Goal: Task Accomplishment & Management: Manage account settings

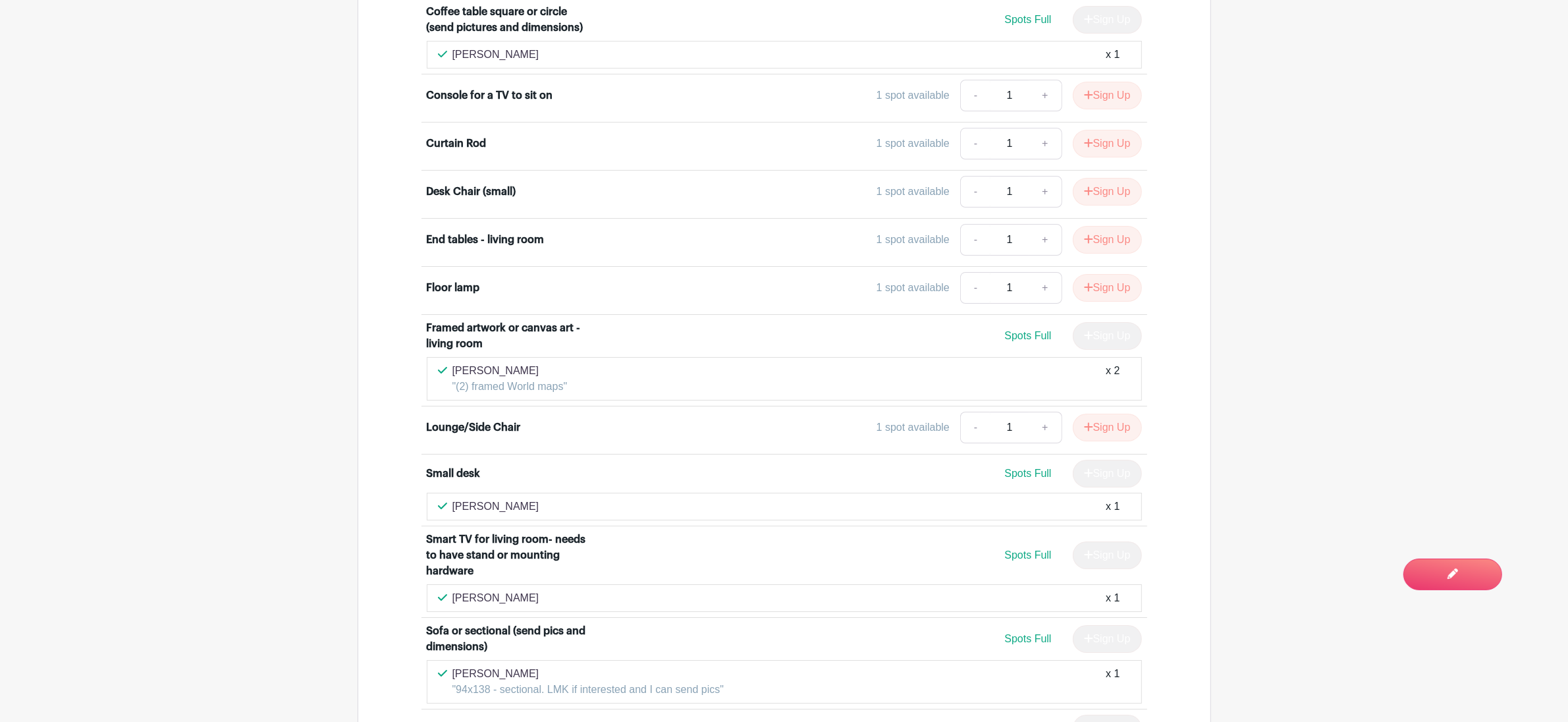
scroll to position [5759, 0]
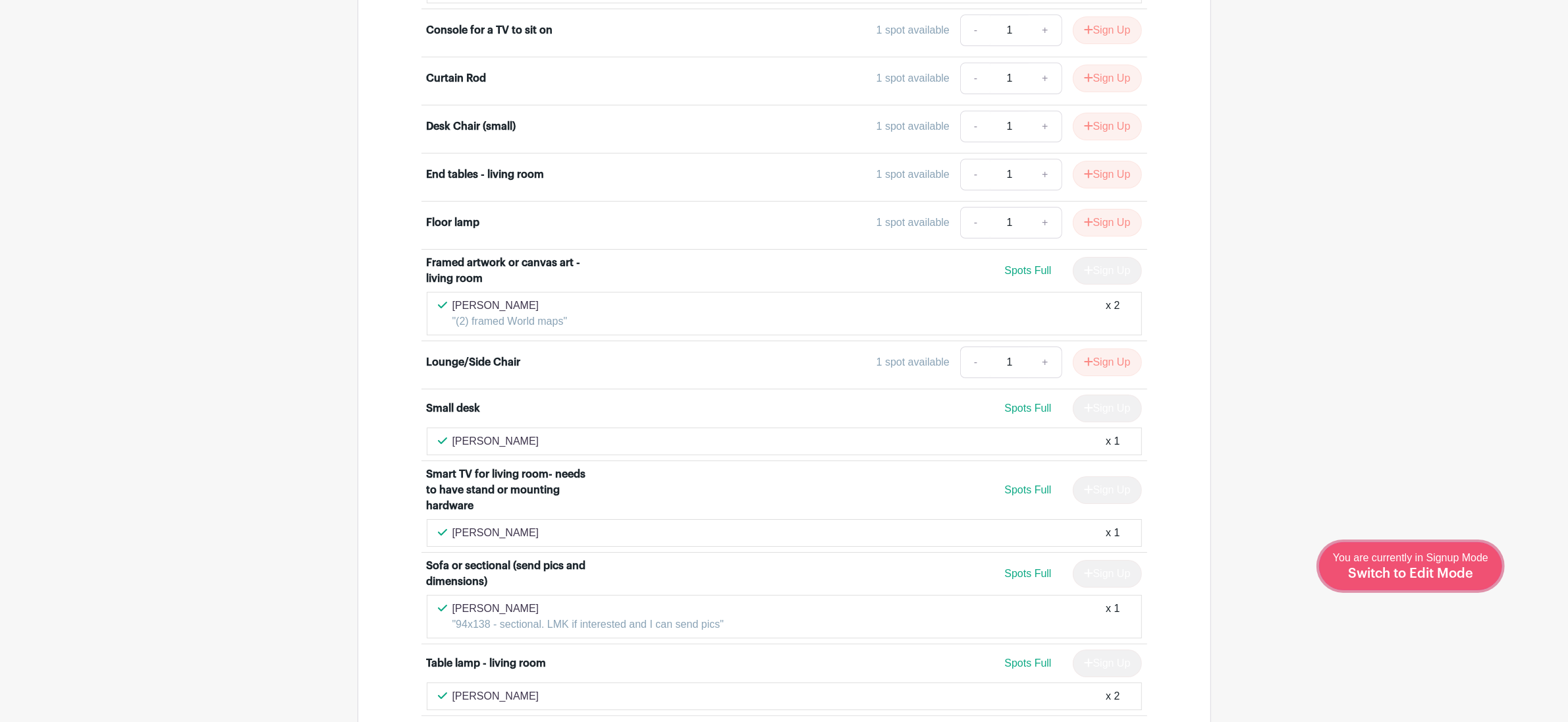
click at [1449, 578] on span "Switch to Edit Mode" at bounding box center [1411, 573] width 125 height 13
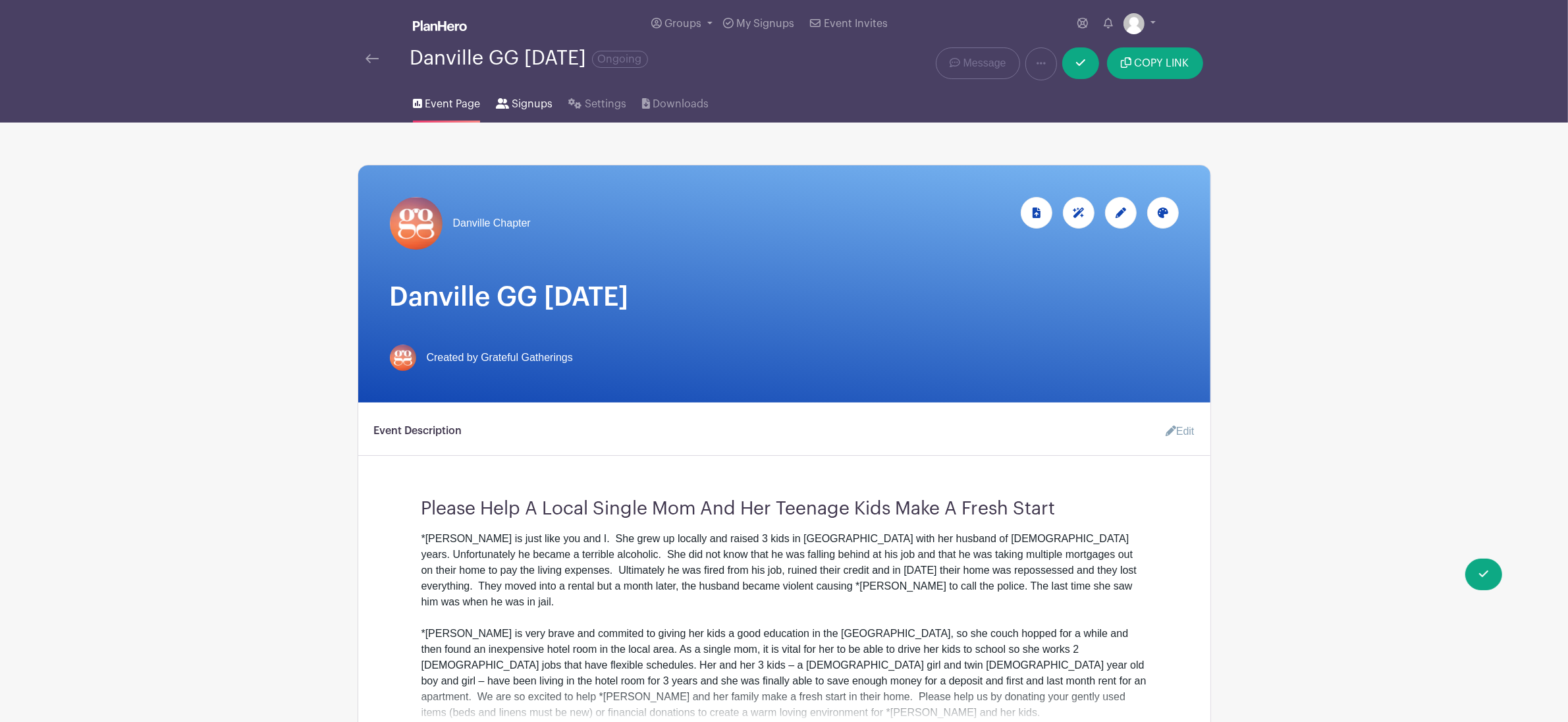
click at [519, 103] on span "Signups" at bounding box center [532, 104] width 41 height 15
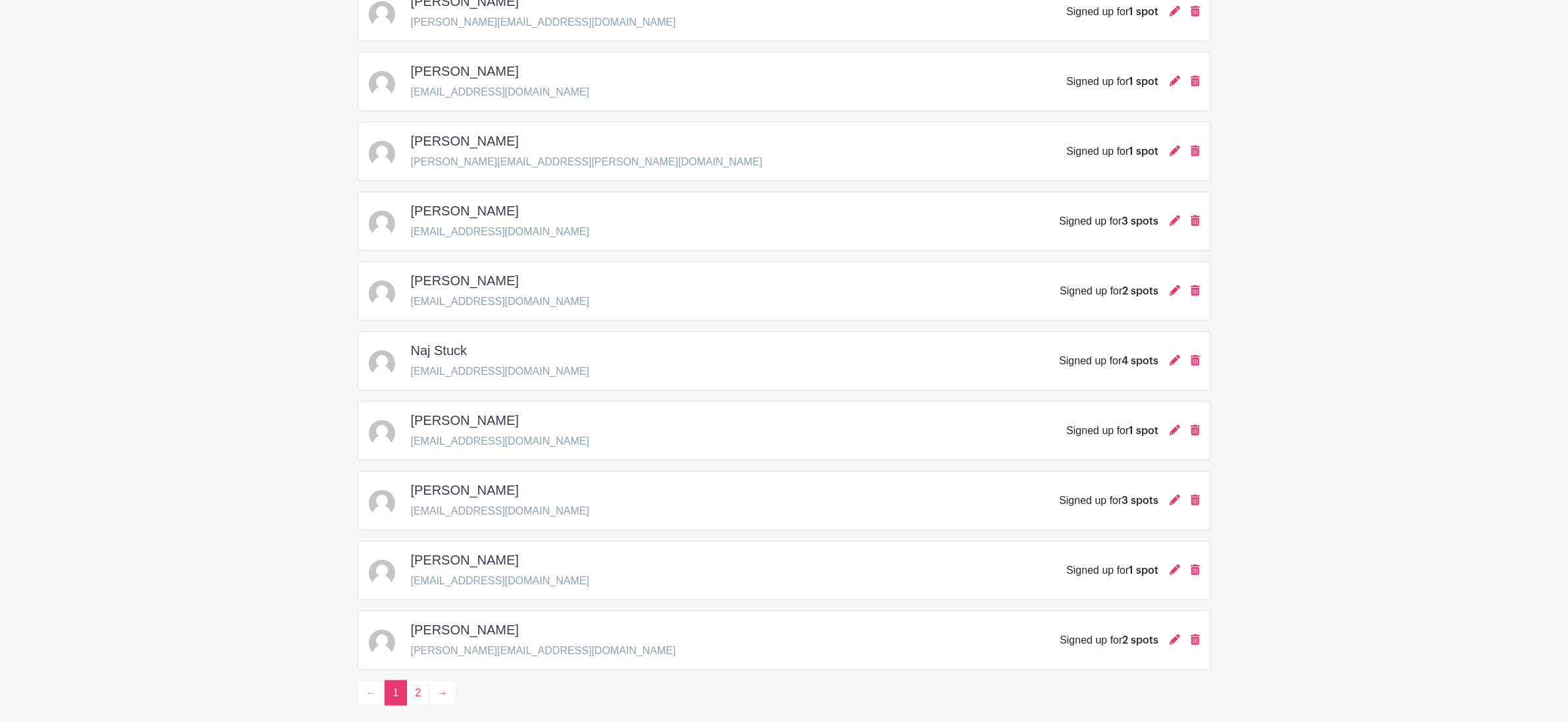
scroll to position [1719, 0]
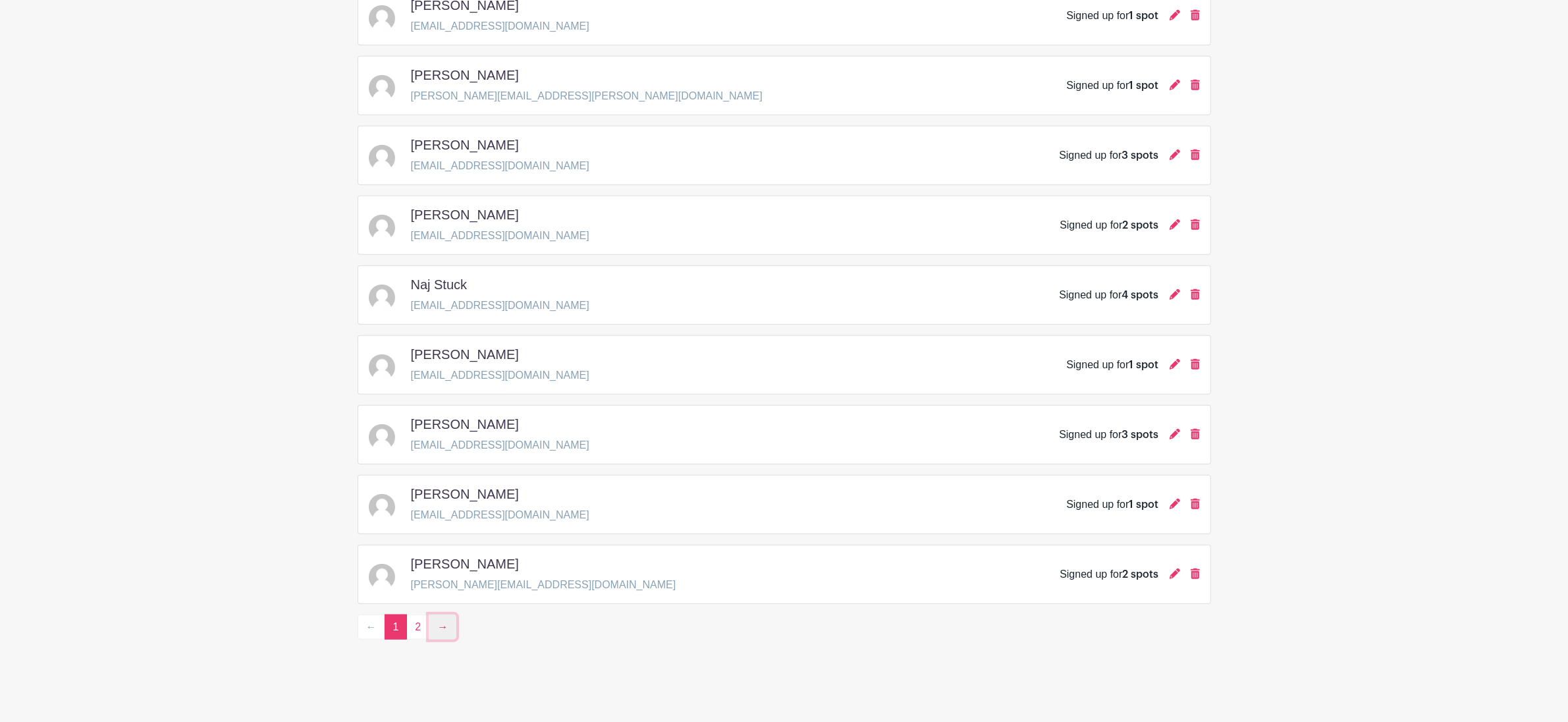
click at [446, 625] on link "→" at bounding box center [443, 627] width 28 height 25
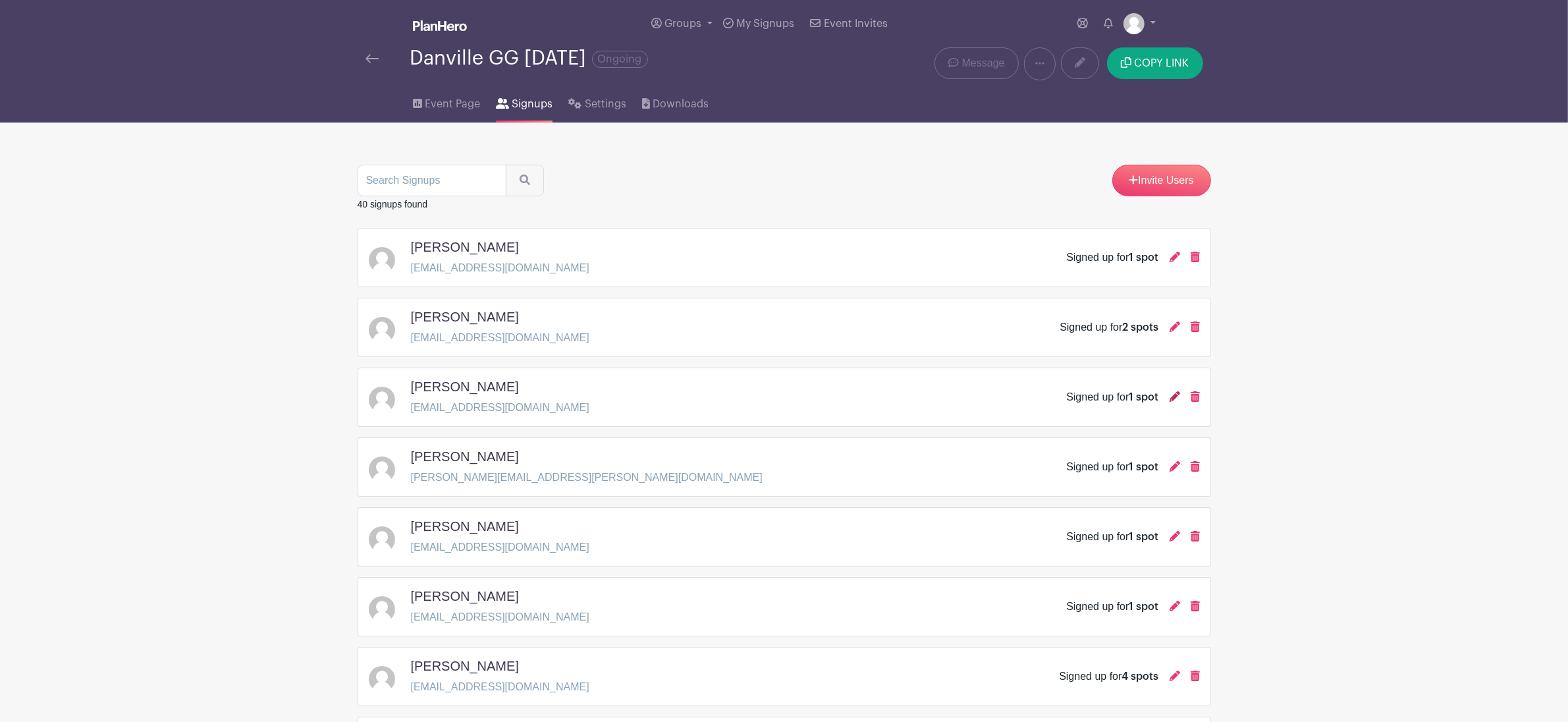
click at [1176, 401] on icon at bounding box center [1175, 397] width 11 height 11
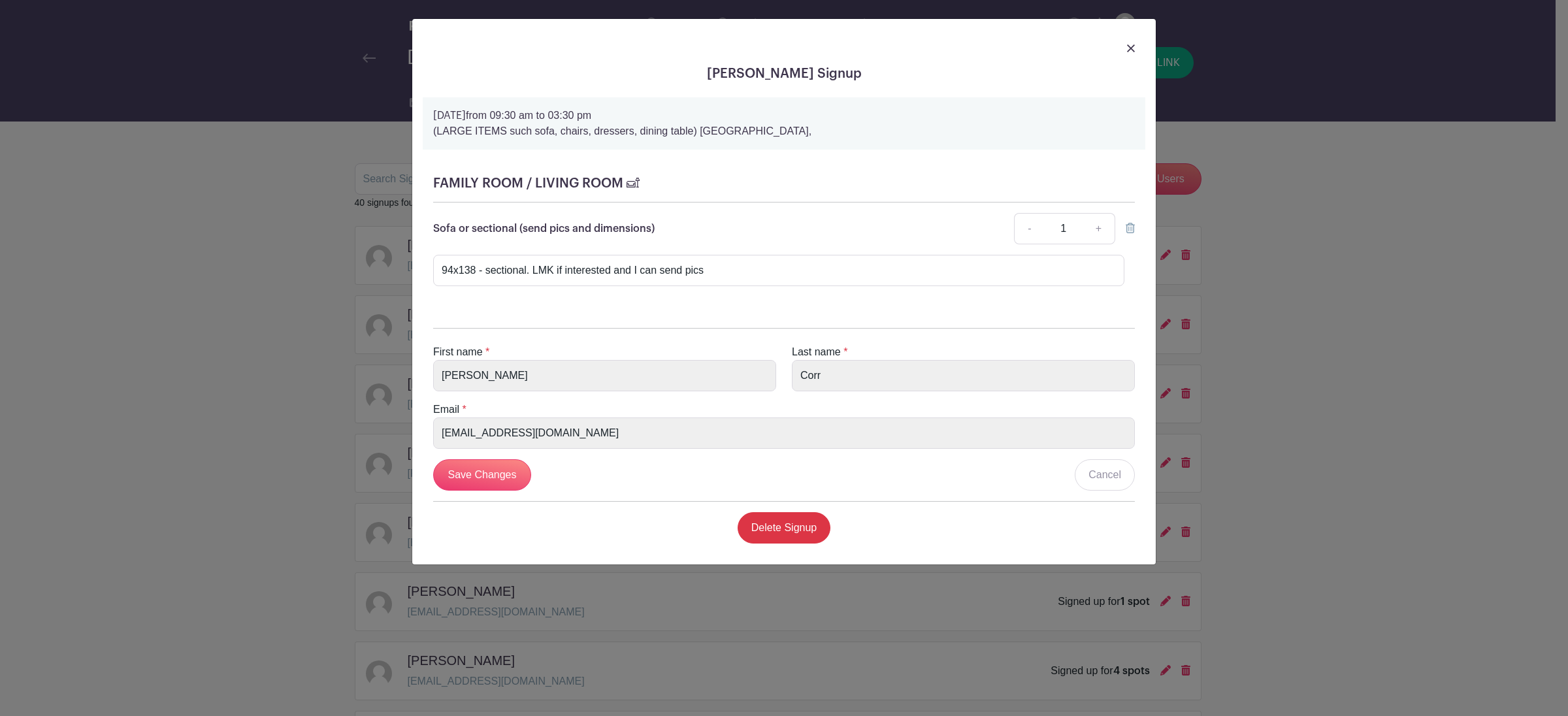
click at [1130, 49] on img at bounding box center [1131, 48] width 8 height 8
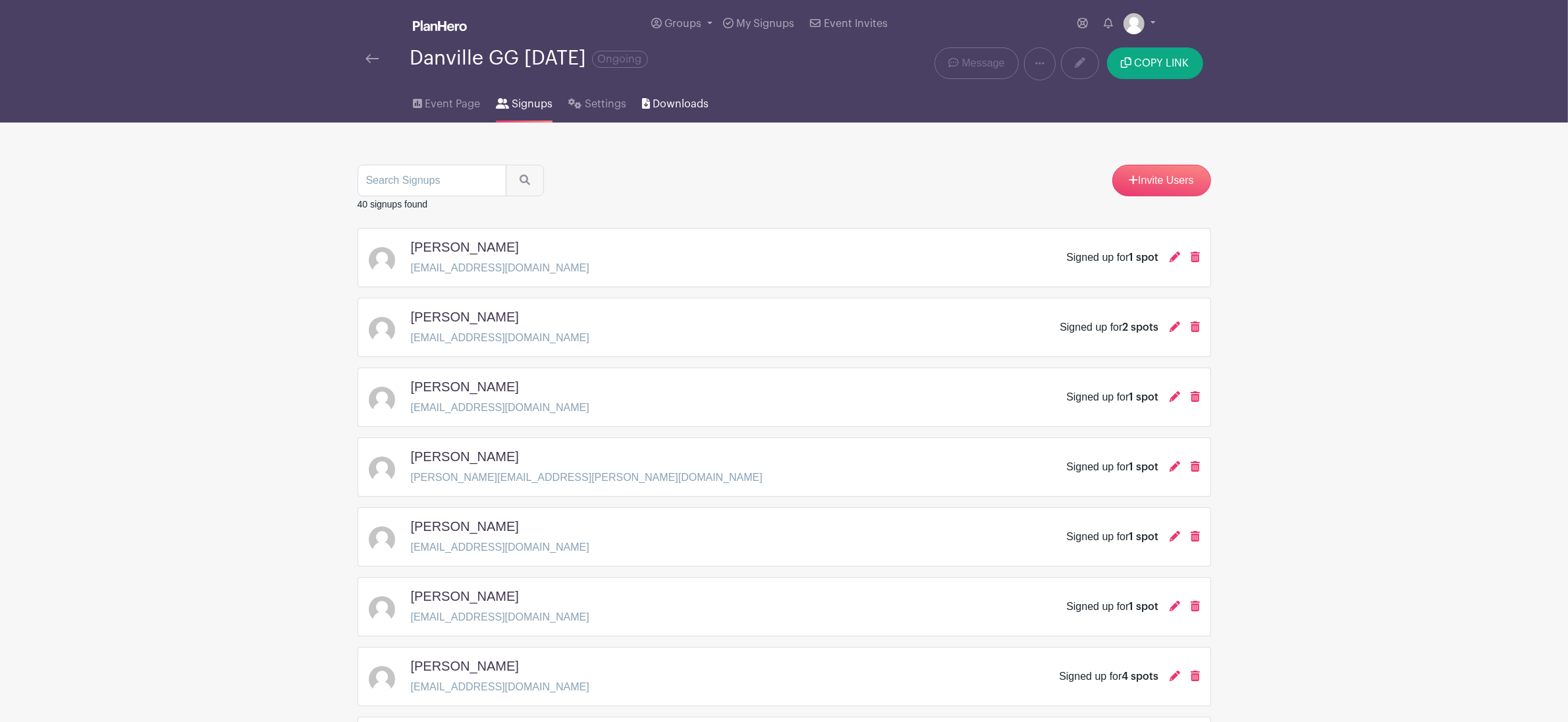
click at [691, 107] on span "Downloads" at bounding box center [680, 104] width 56 height 15
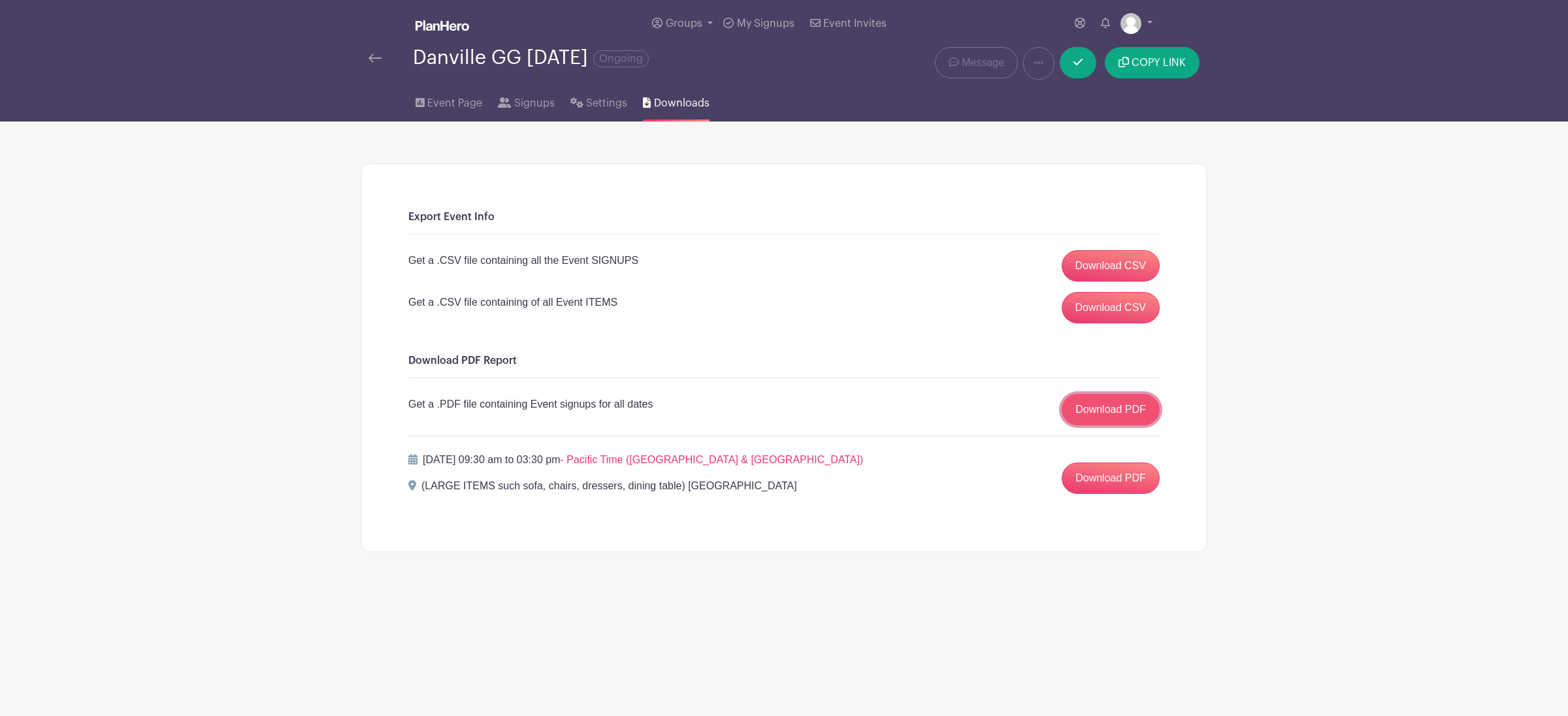
click at [1112, 417] on link "Download PDF" at bounding box center [1111, 409] width 98 height 31
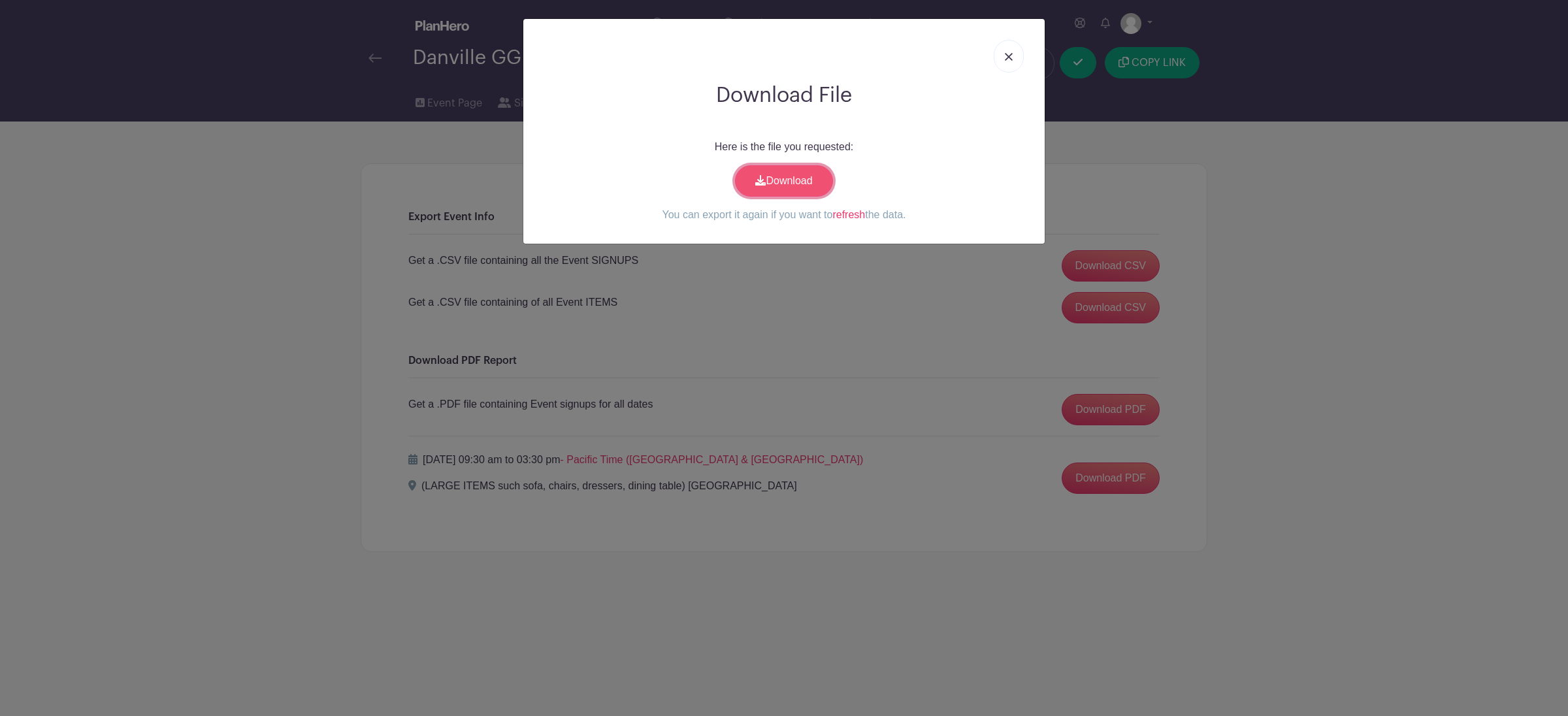
click at [797, 186] on link "Download" at bounding box center [784, 181] width 98 height 31
drag, startPoint x: 1008, startPoint y: 48, endPoint x: 1002, endPoint y: 75, distance: 27.7
click at [1008, 50] on link at bounding box center [1008, 56] width 30 height 33
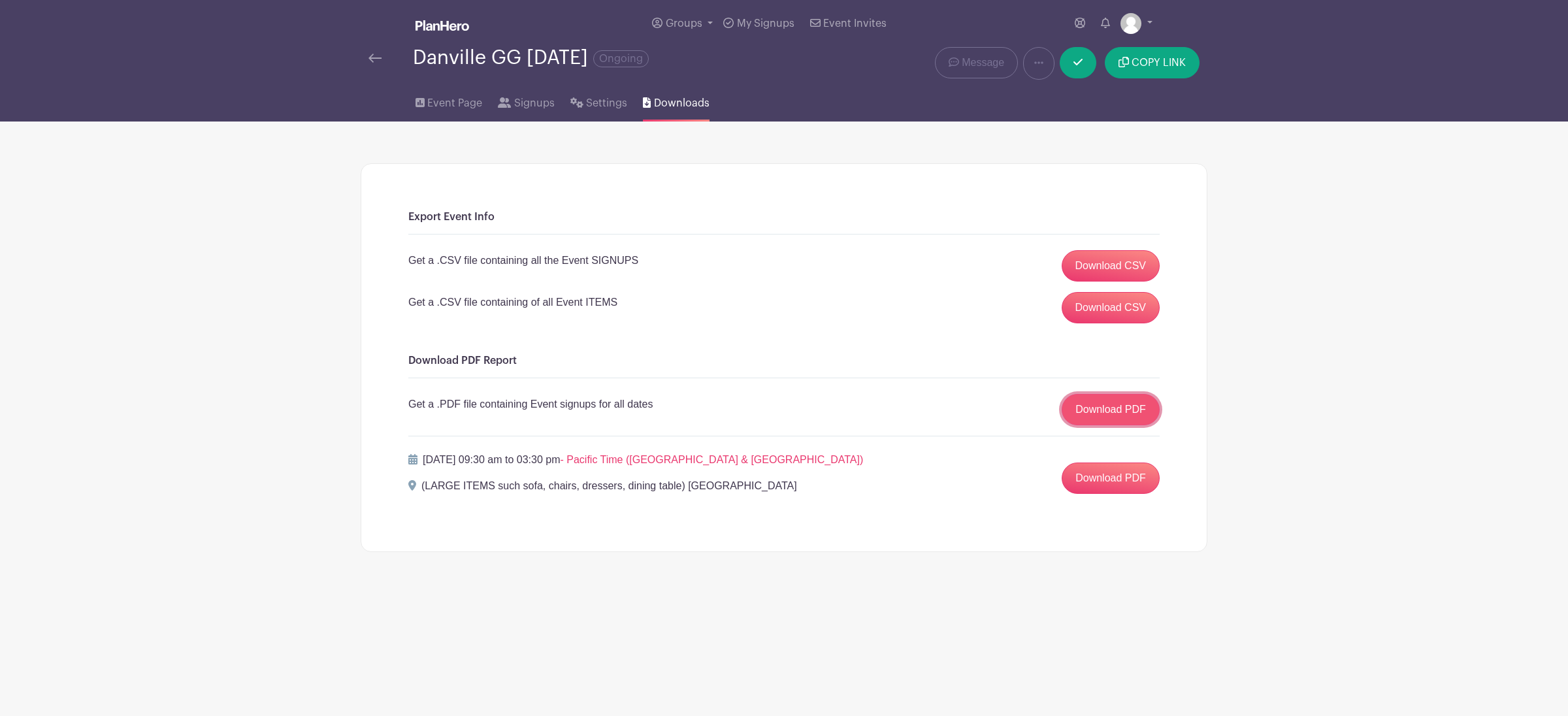
click at [1089, 414] on link "Download PDF" at bounding box center [1111, 409] width 98 height 31
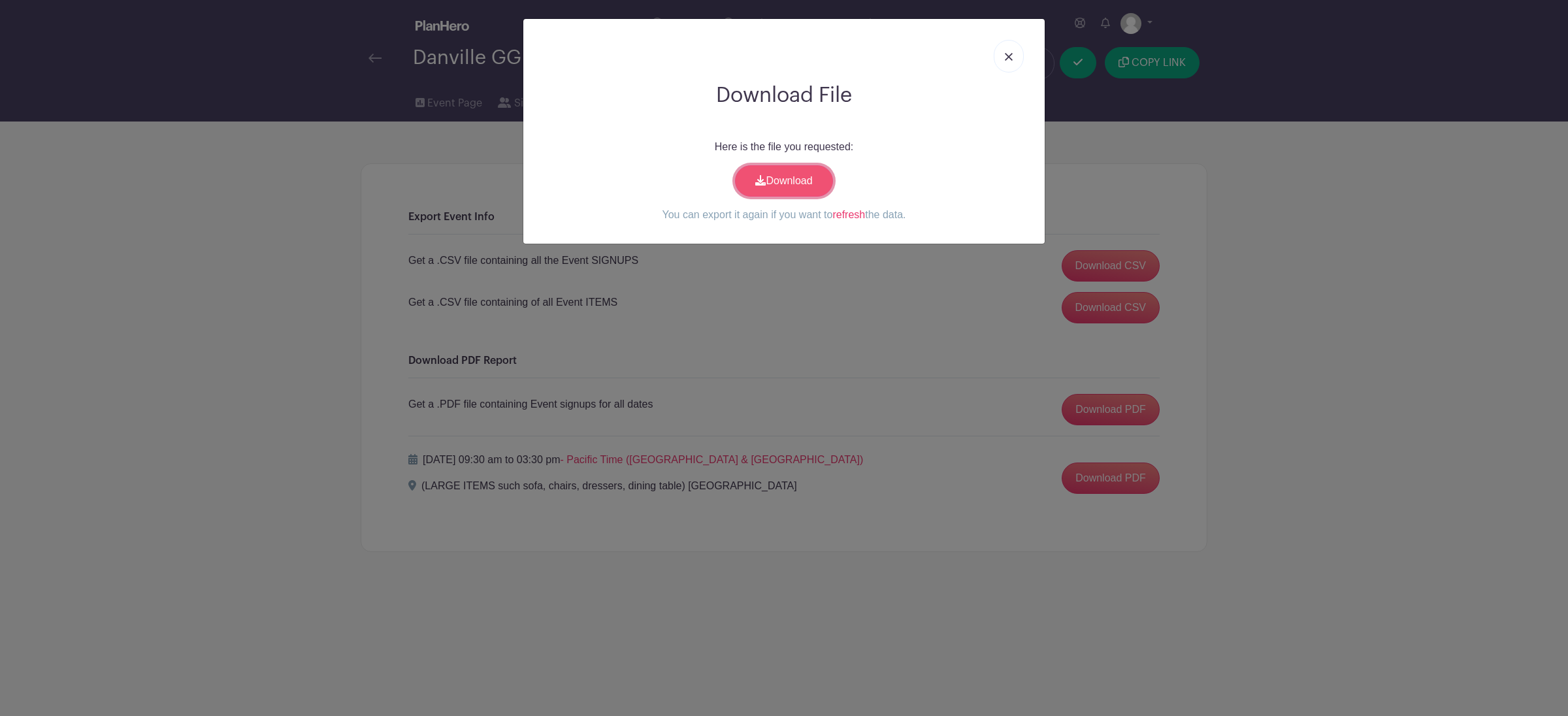
click at [801, 184] on link "Download" at bounding box center [784, 181] width 98 height 31
drag, startPoint x: 1009, startPoint y: 59, endPoint x: 1001, endPoint y: 82, distance: 24.4
click at [1009, 60] on img at bounding box center [1009, 57] width 8 height 8
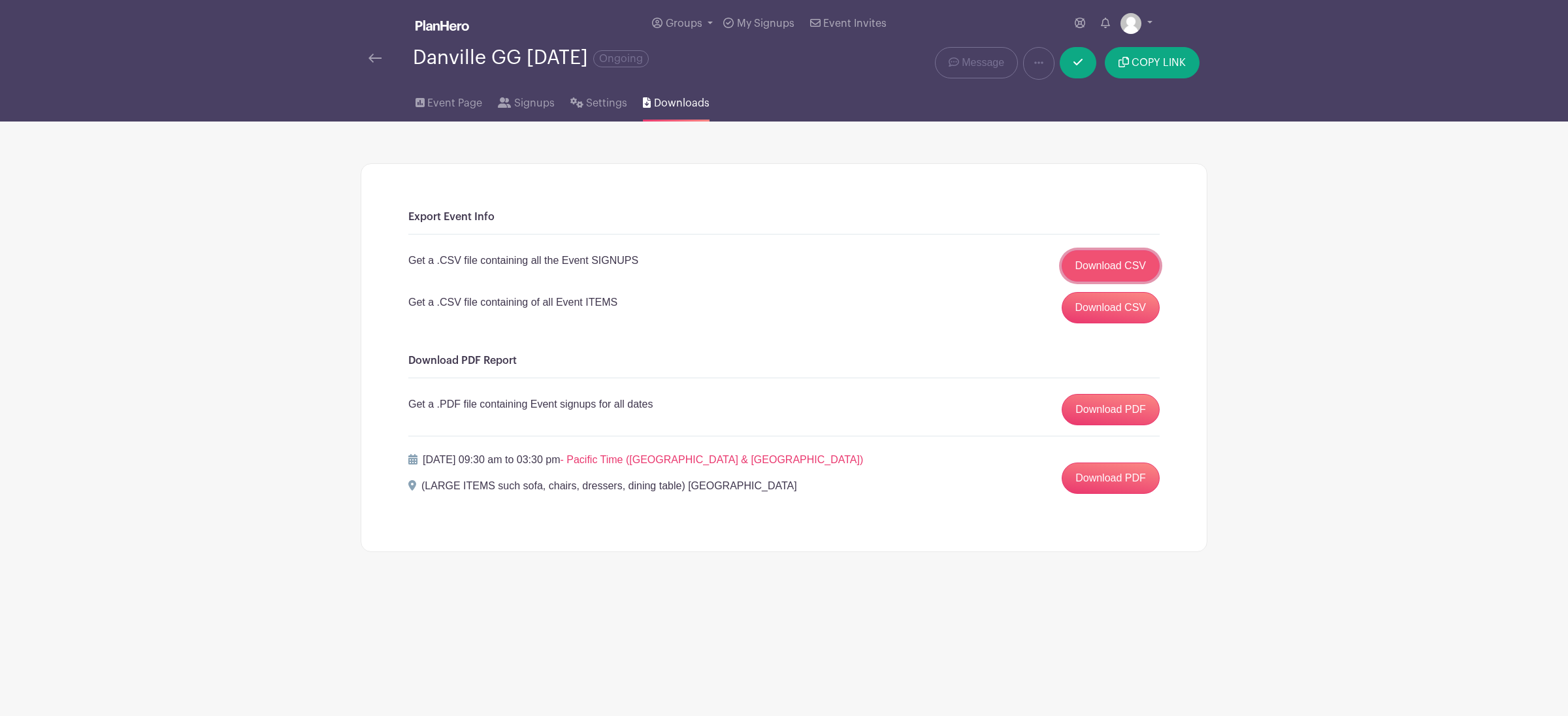
click at [1128, 267] on link "Download CSV" at bounding box center [1111, 266] width 99 height 31
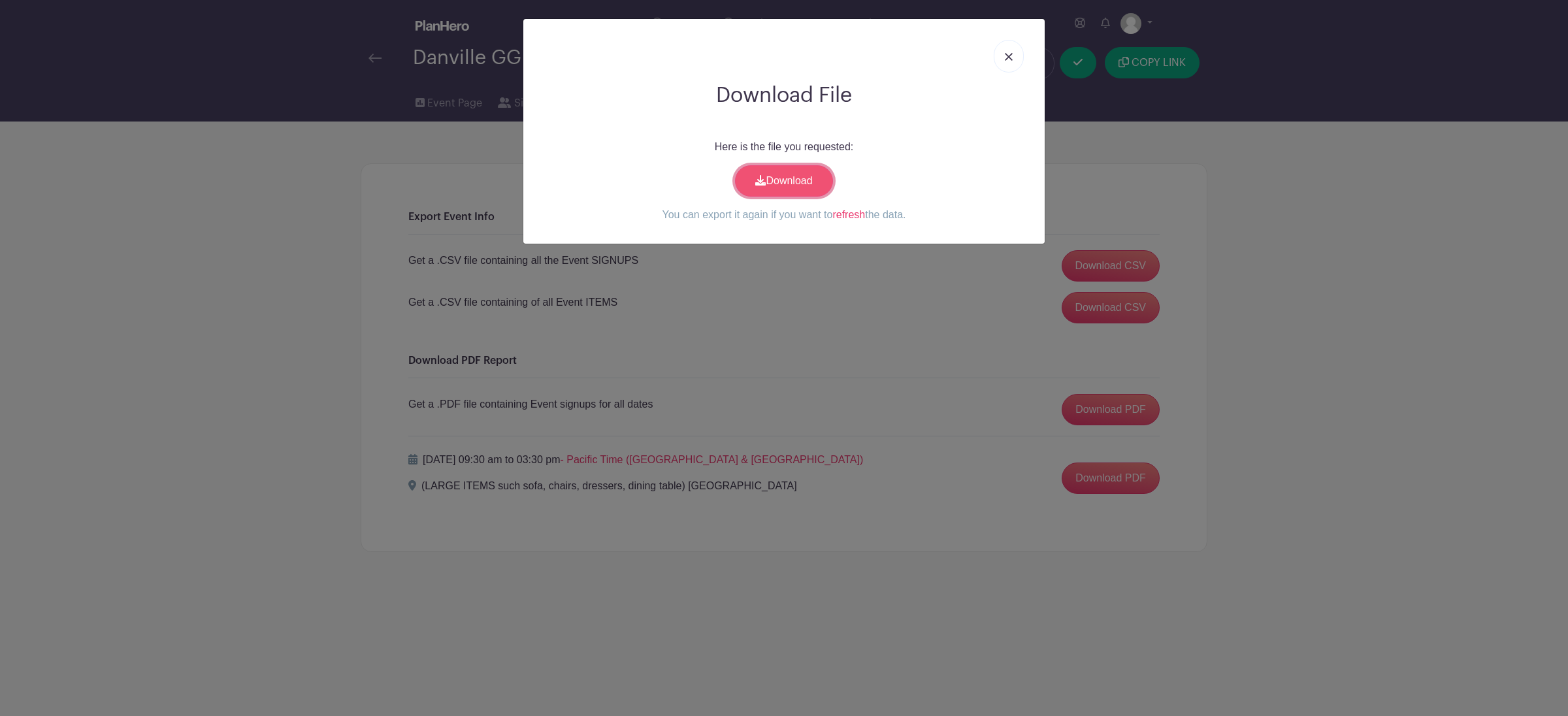
click at [807, 180] on link "Download" at bounding box center [784, 181] width 98 height 31
click at [1007, 60] on img at bounding box center [1009, 57] width 8 height 8
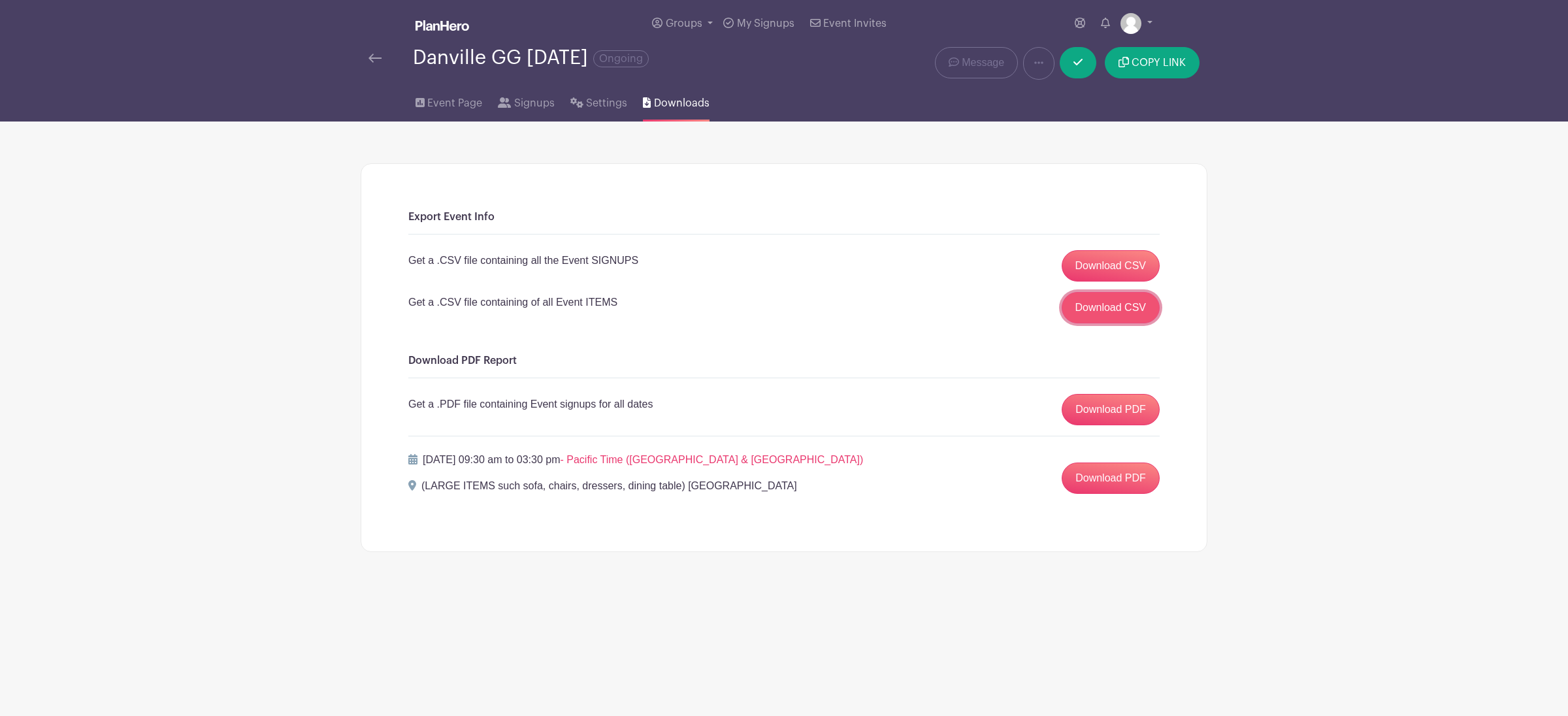
click at [1124, 311] on link "Download CSV" at bounding box center [1111, 307] width 99 height 31
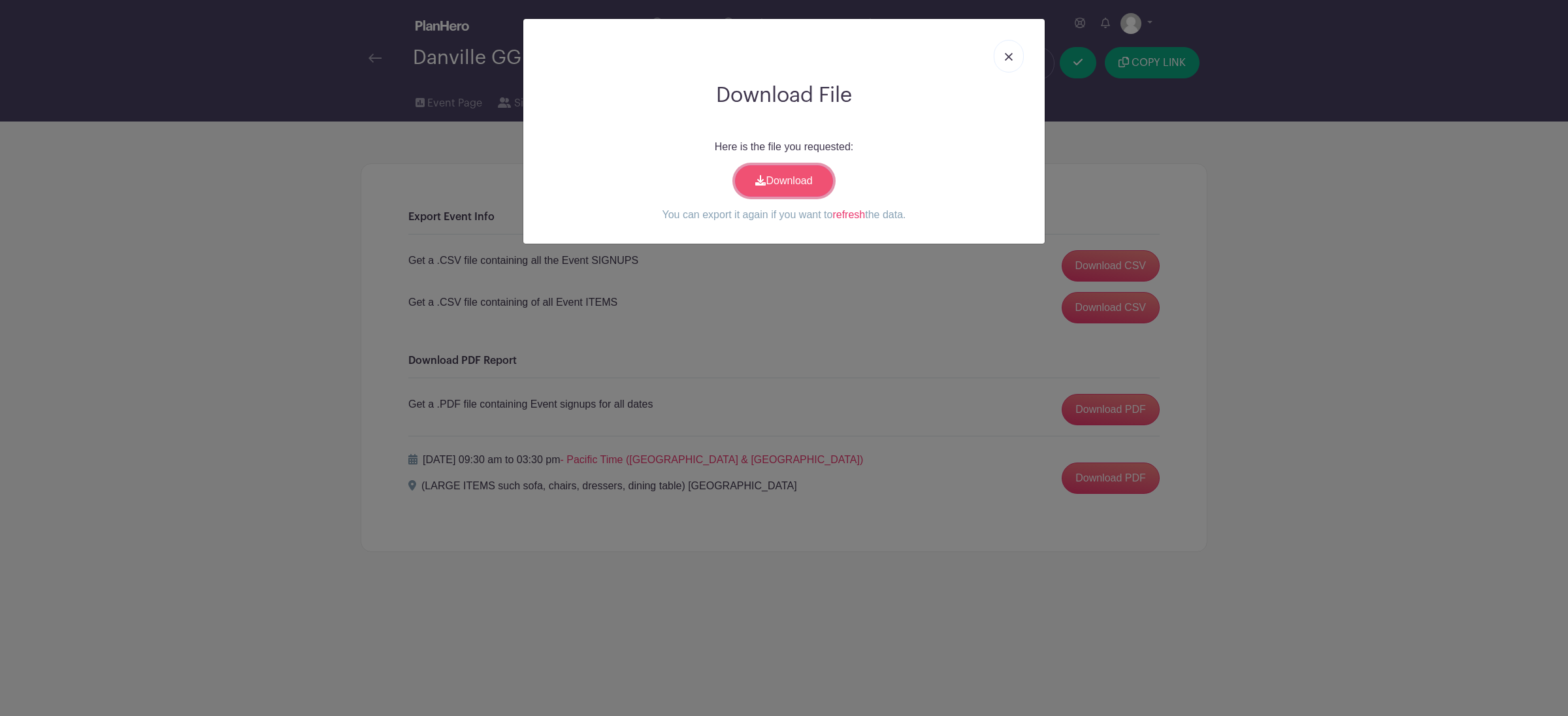
click at [749, 180] on link "Download" at bounding box center [784, 181] width 98 height 31
click at [1010, 57] on img at bounding box center [1009, 57] width 8 height 8
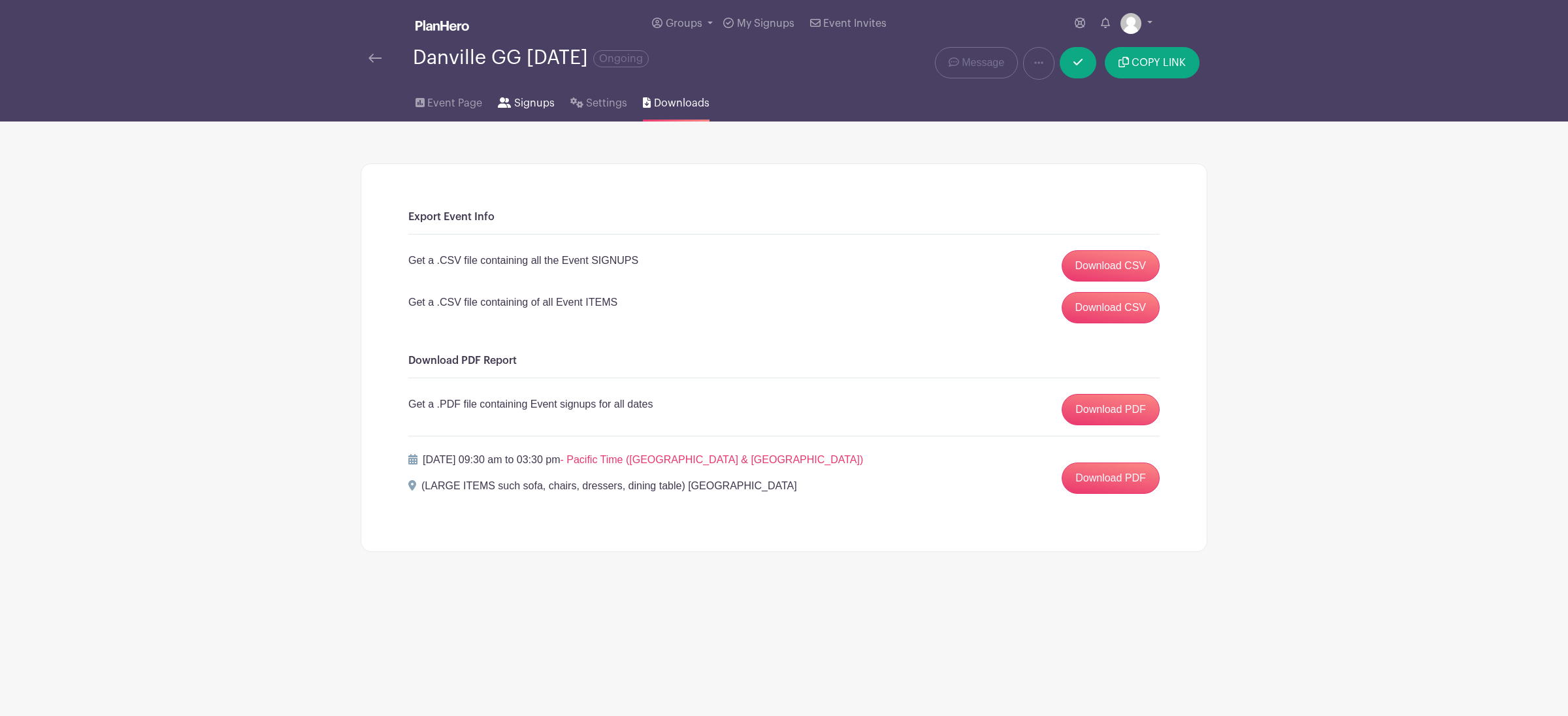
click at [541, 108] on span "Signups" at bounding box center [534, 103] width 41 height 15
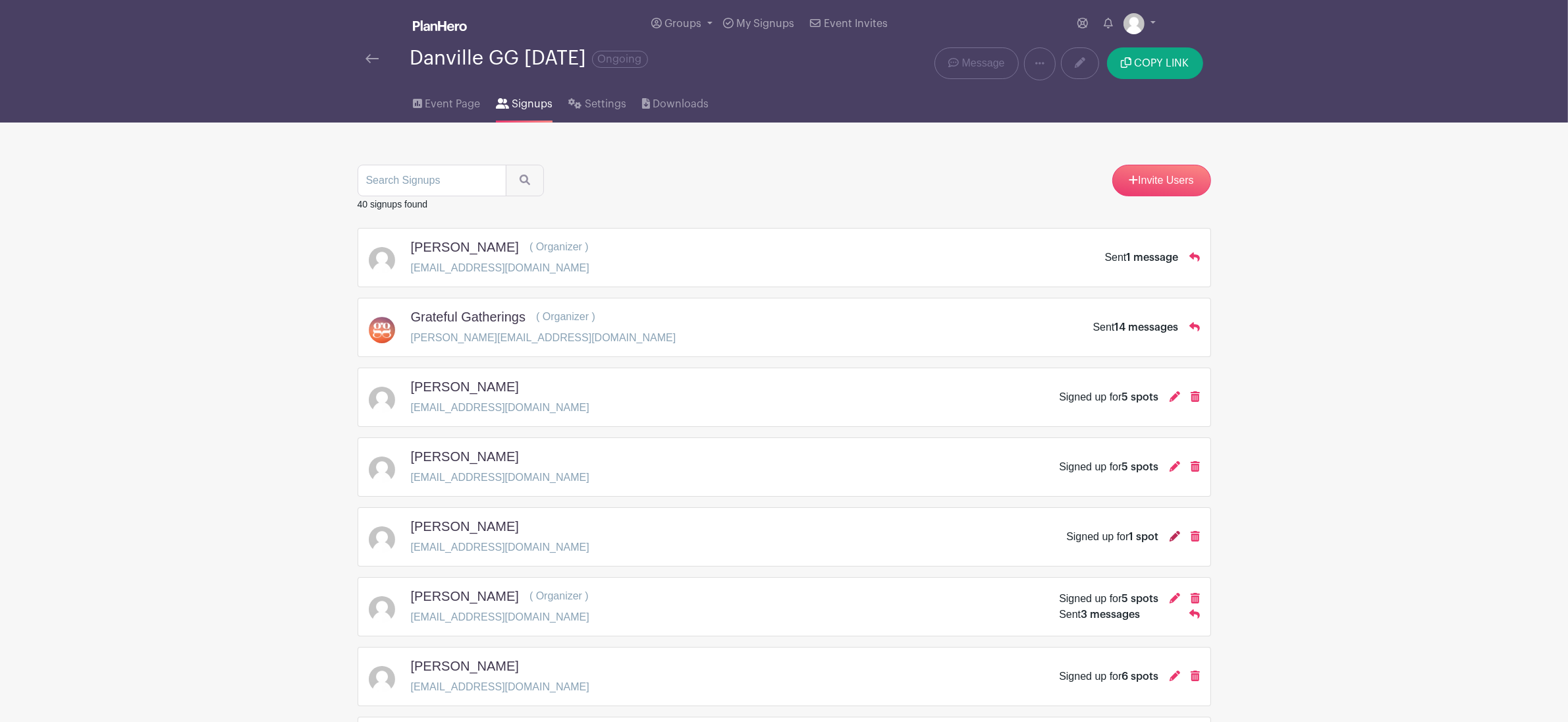
click at [1174, 539] on icon at bounding box center [1175, 536] width 11 height 11
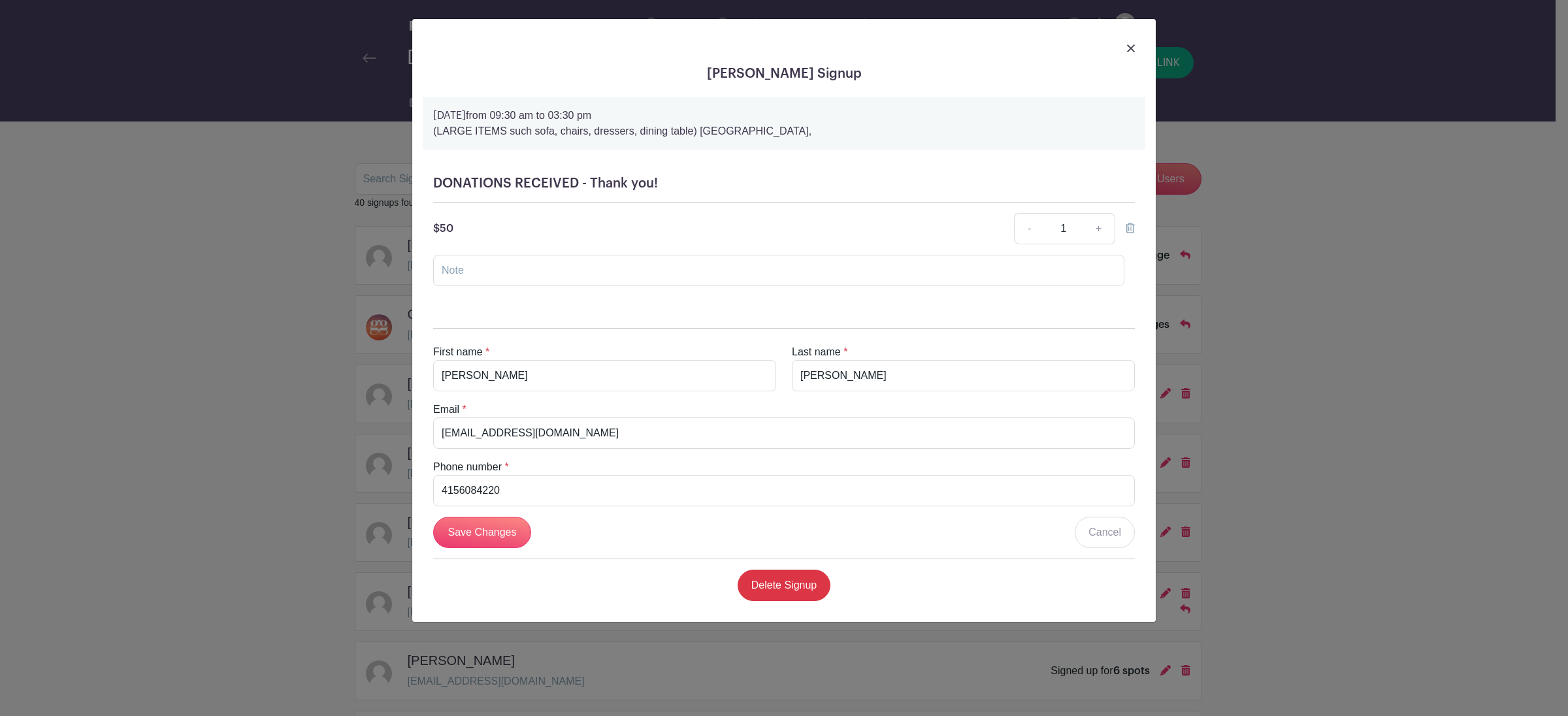
click at [1129, 53] on link at bounding box center [1131, 47] width 8 height 15
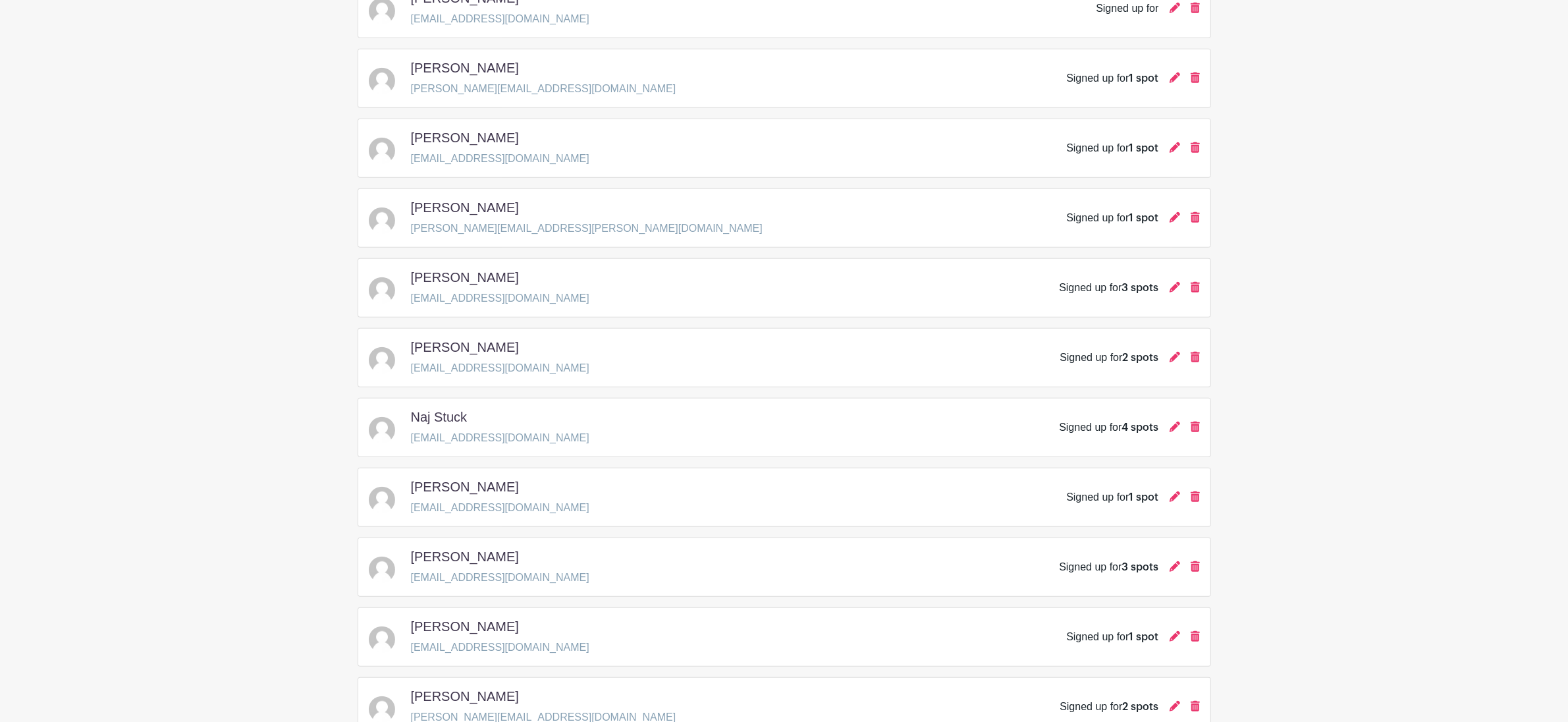
scroll to position [1639, 0]
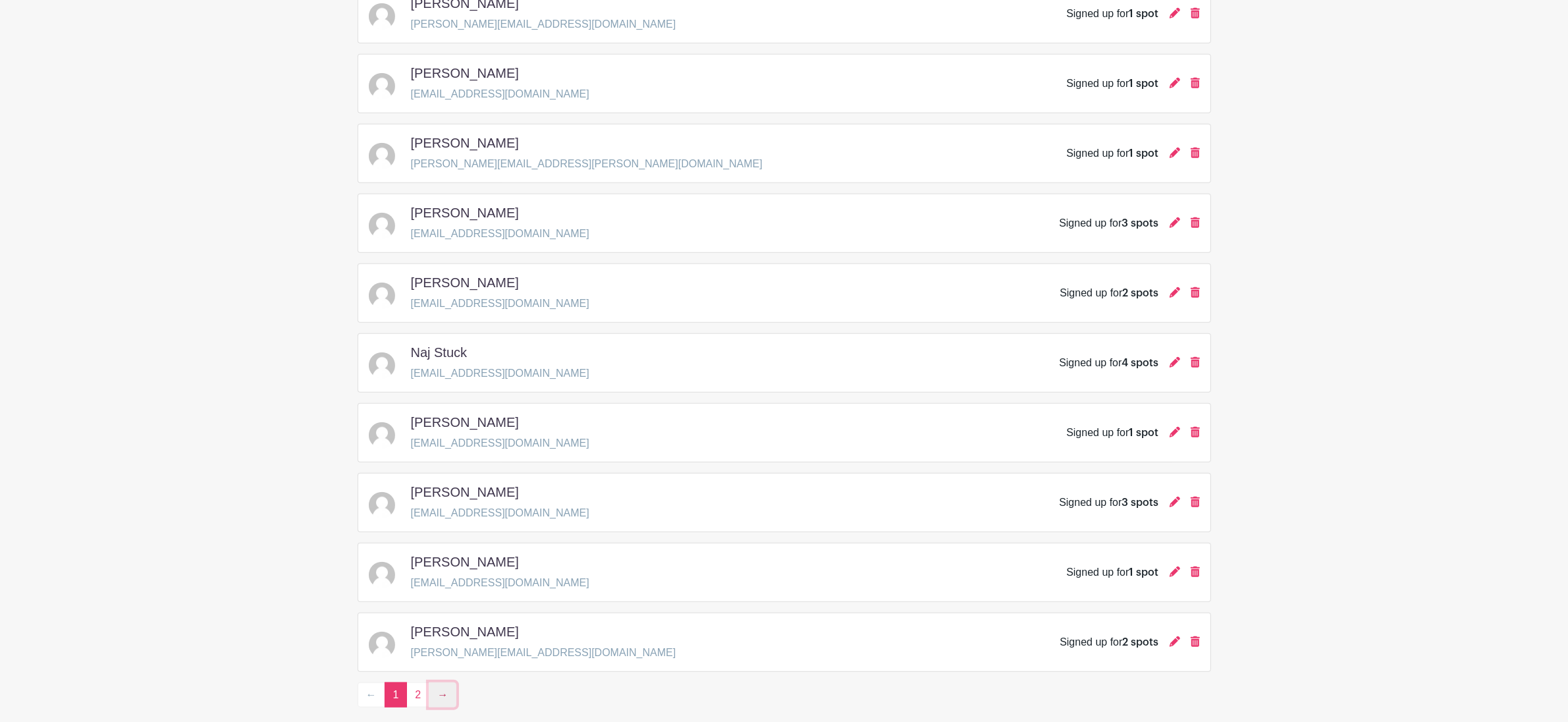
click at [436, 707] on link "→" at bounding box center [443, 694] width 28 height 25
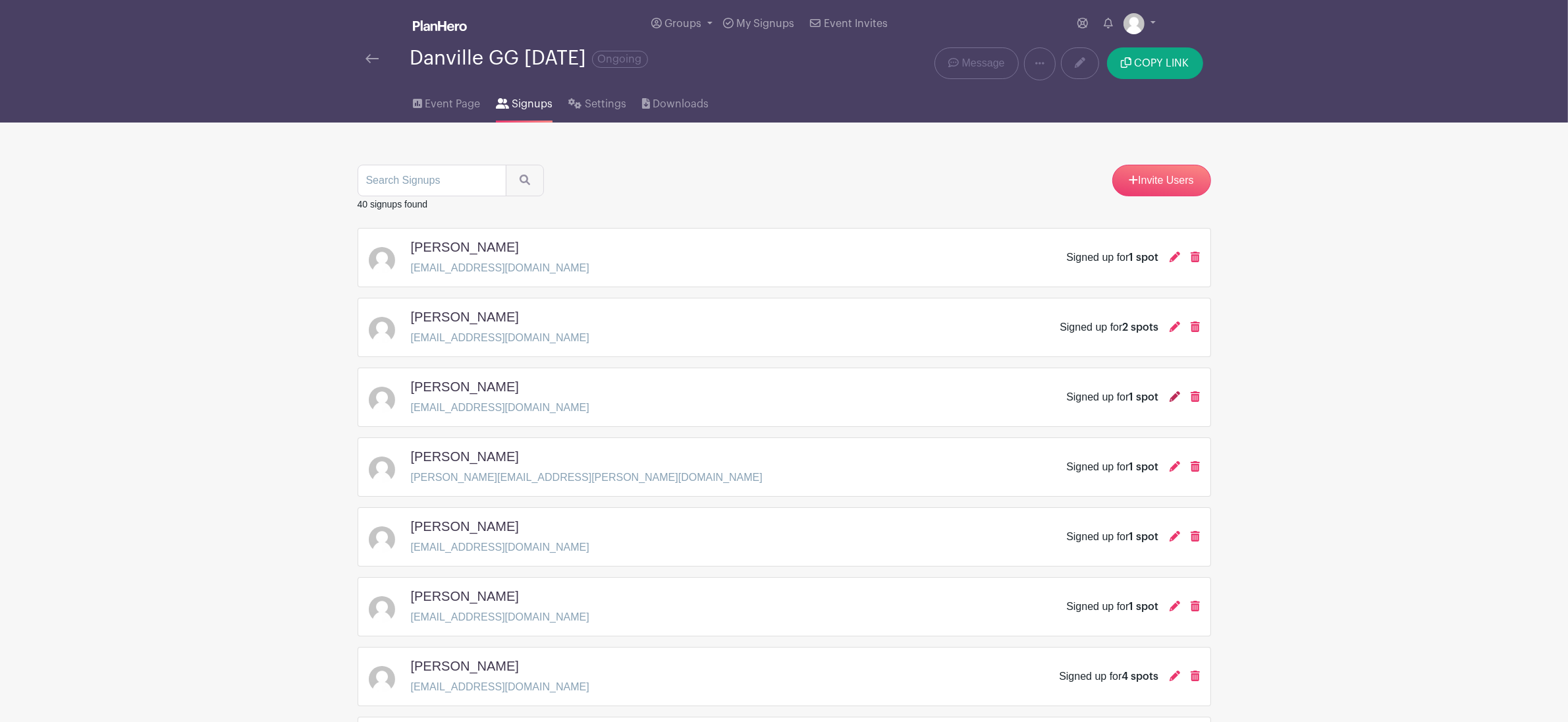
click at [1176, 402] on icon at bounding box center [1175, 397] width 11 height 11
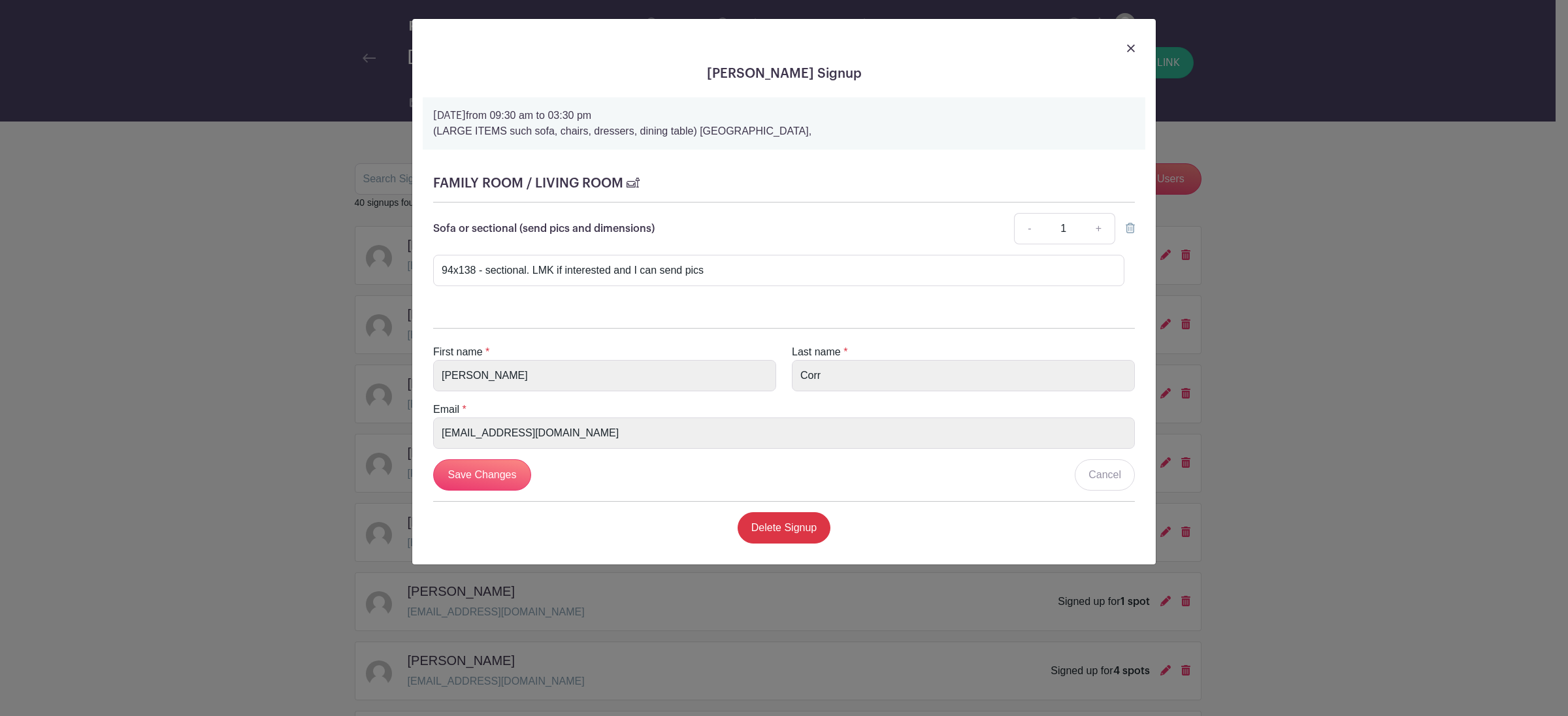
drag, startPoint x: 1131, startPoint y: 44, endPoint x: 1129, endPoint y: 52, distance: 8.2
click at [1131, 44] on img at bounding box center [1131, 48] width 8 height 8
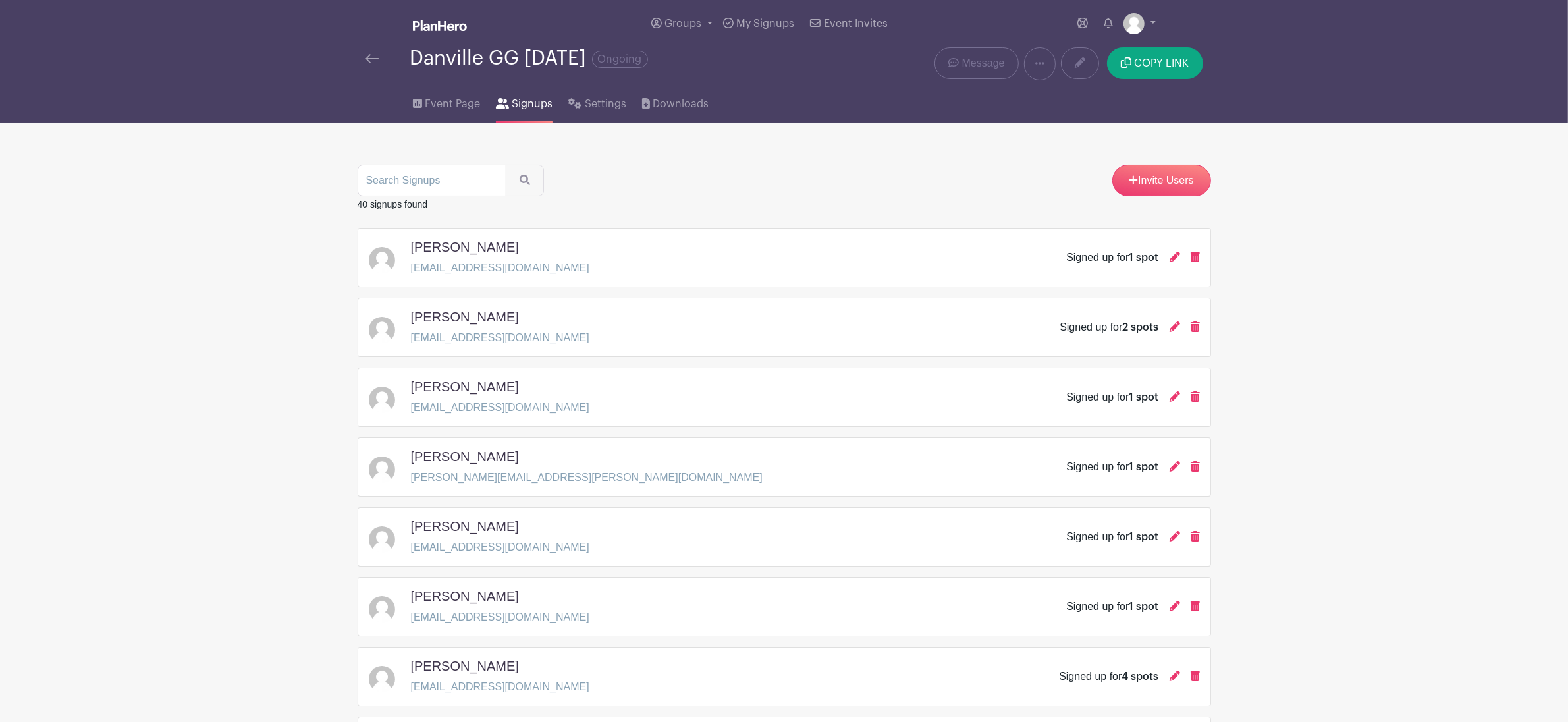
scroll to position [317, 0]
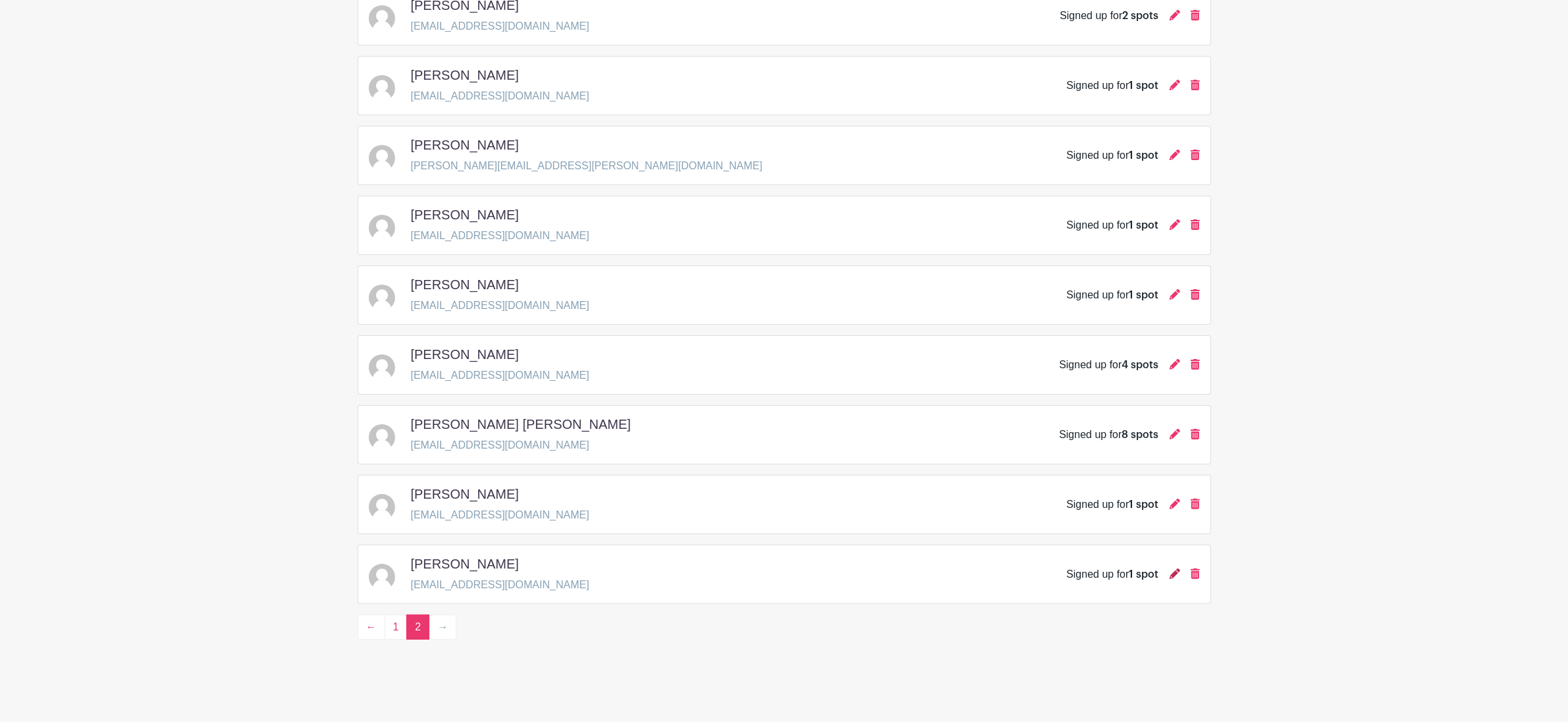
click at [1175, 570] on icon at bounding box center [1175, 574] width 11 height 11
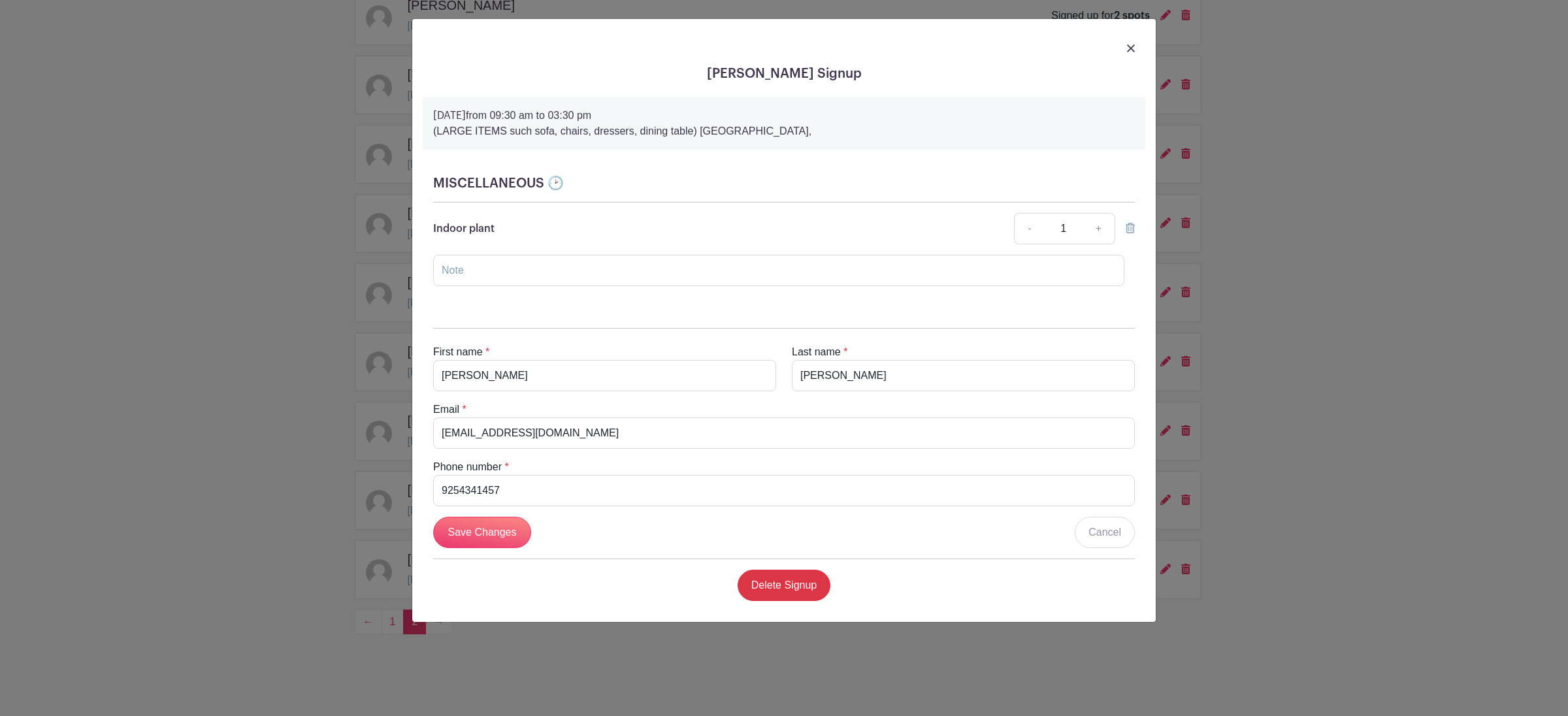
click at [1130, 47] on img at bounding box center [1131, 48] width 8 height 8
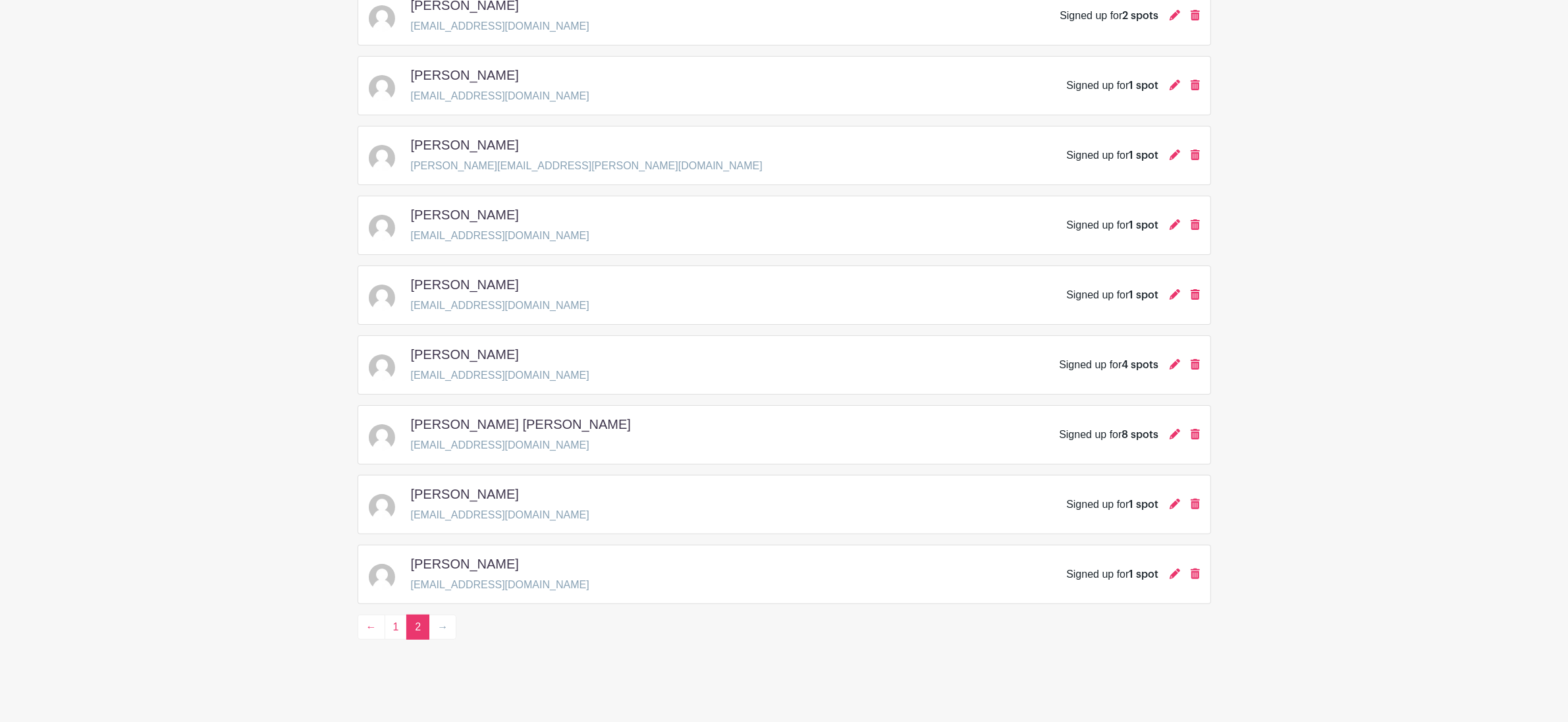
scroll to position [0, 0]
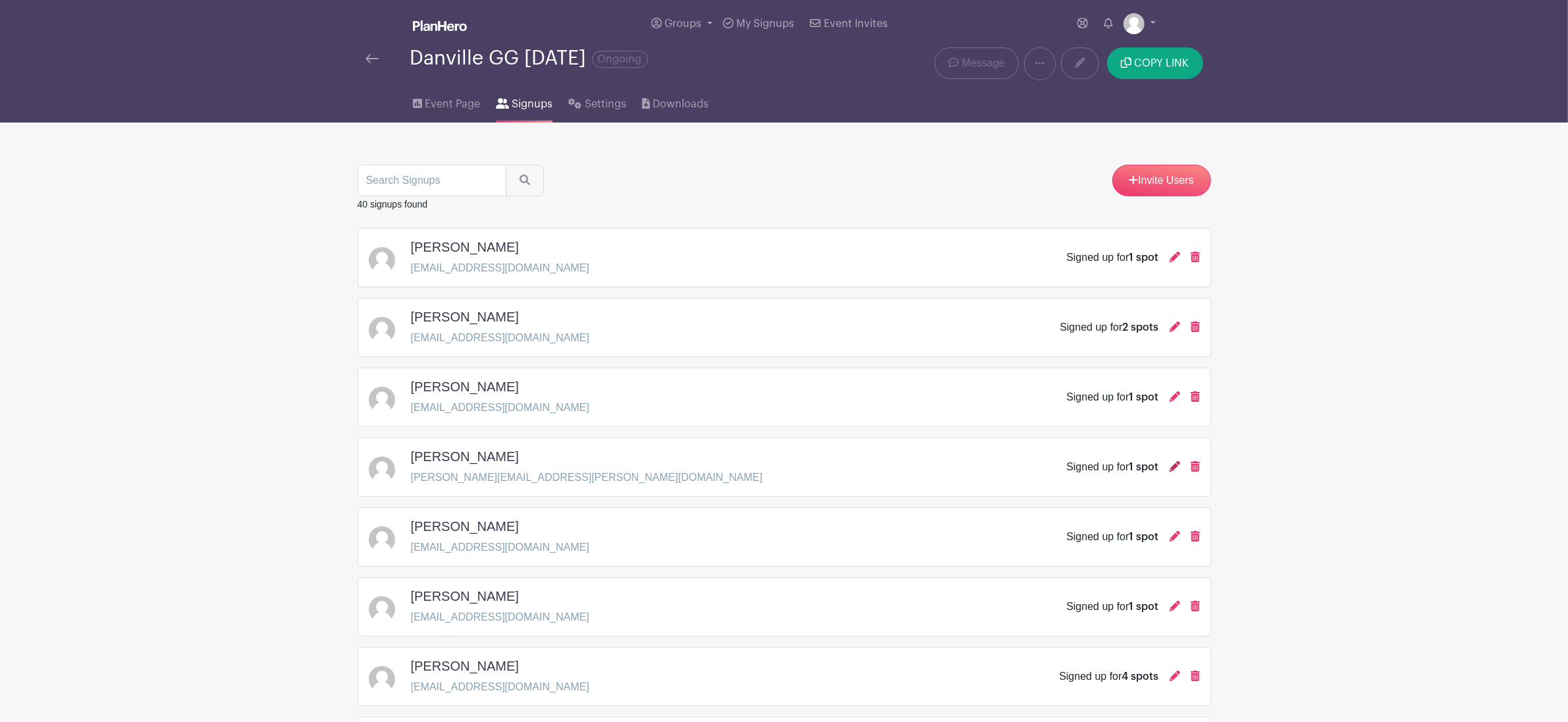
click at [1173, 472] on icon at bounding box center [1175, 466] width 11 height 11
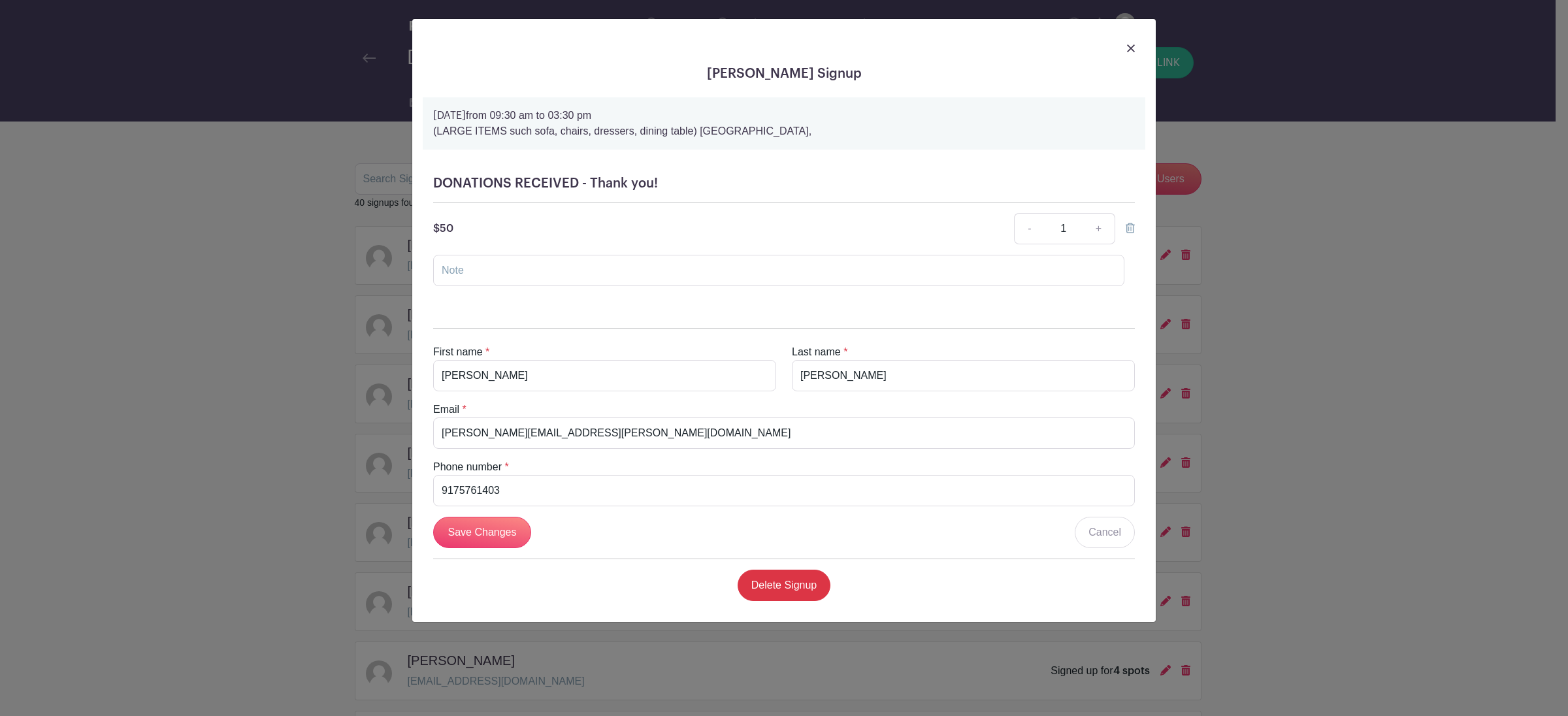
drag, startPoint x: 1129, startPoint y: 47, endPoint x: 1127, endPoint y: 60, distance: 13.2
click at [1129, 47] on img at bounding box center [1131, 48] width 8 height 8
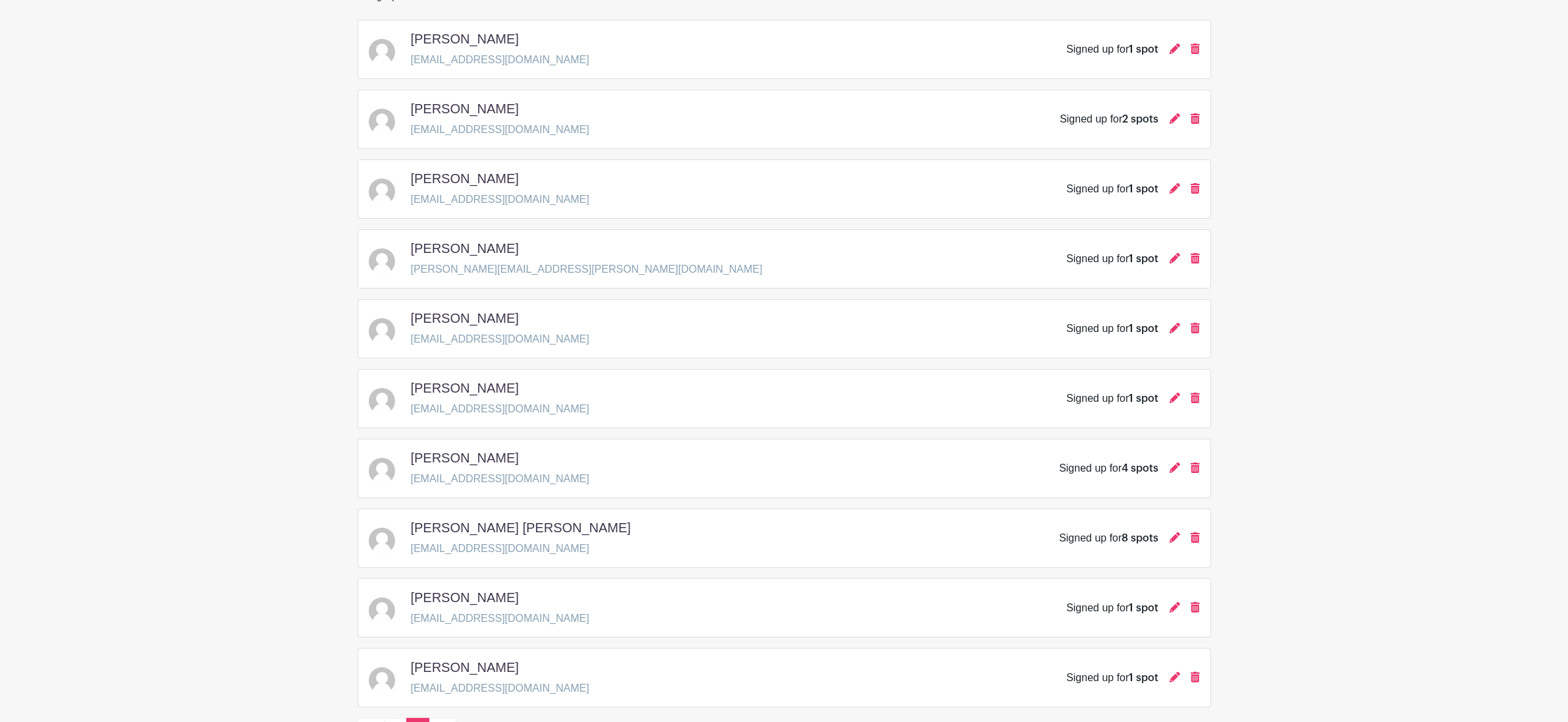
scroll to position [317, 0]
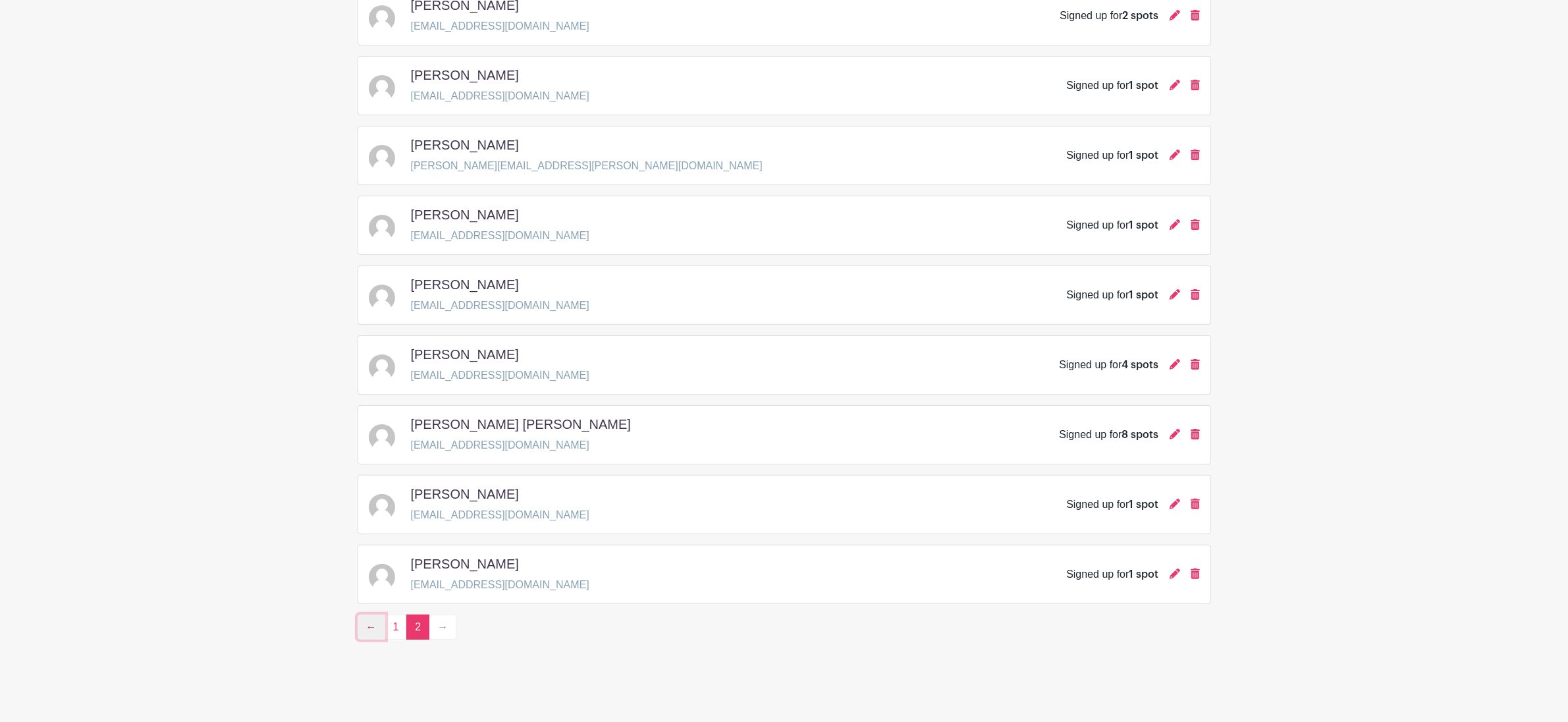
drag, startPoint x: 375, startPoint y: 629, endPoint x: 382, endPoint y: 622, distance: 9.9
click at [375, 628] on link "←" at bounding box center [372, 627] width 28 height 25
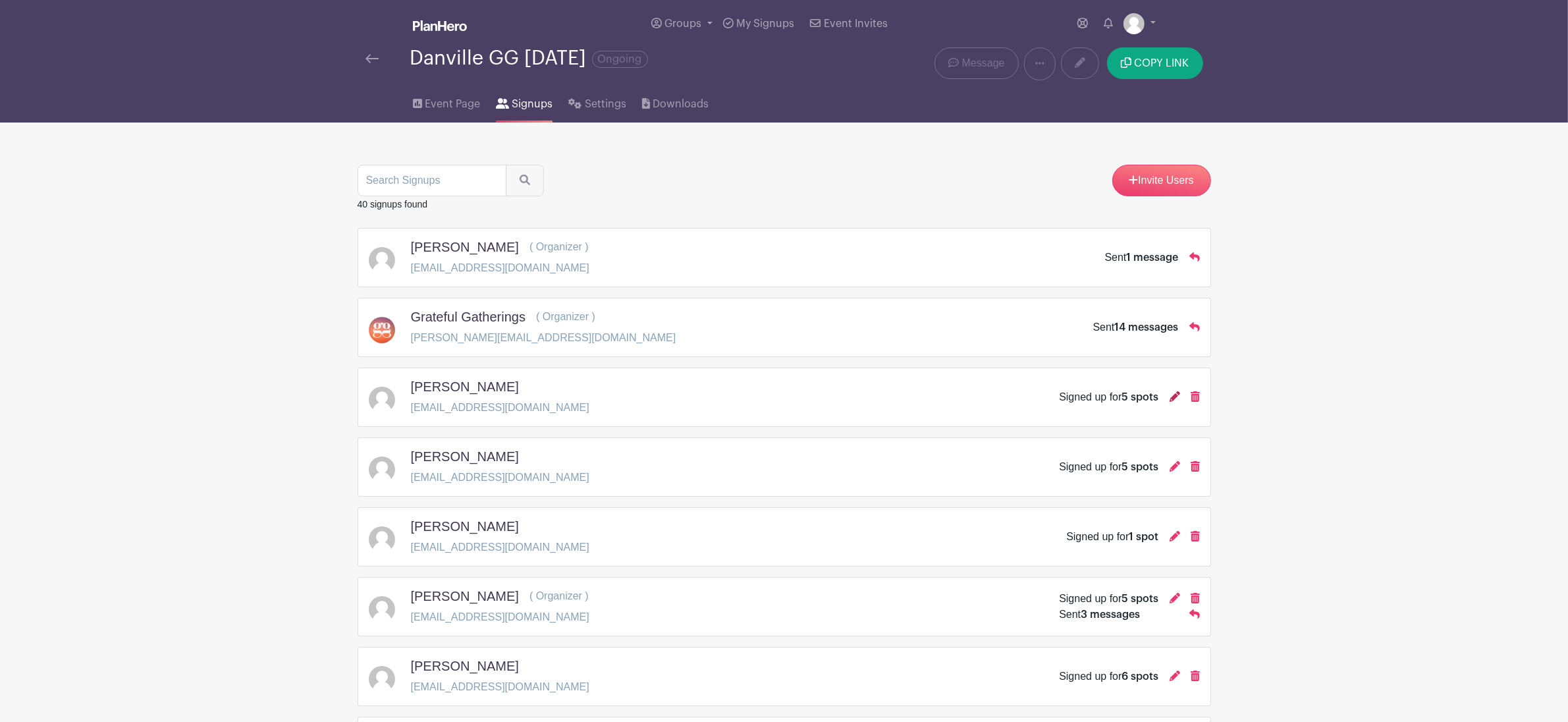
click at [1173, 401] on icon at bounding box center [1175, 397] width 11 height 11
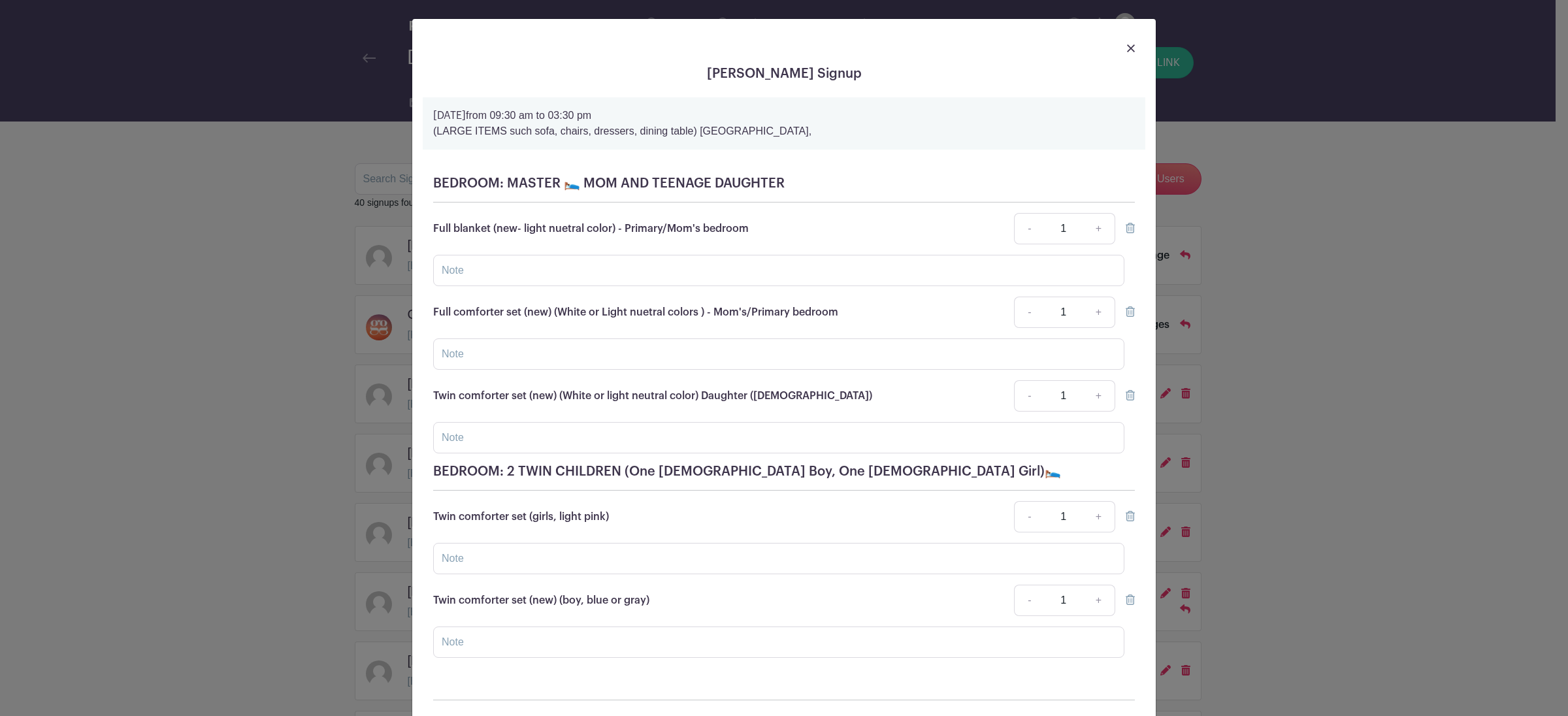
click at [1127, 48] on img at bounding box center [1131, 48] width 8 height 8
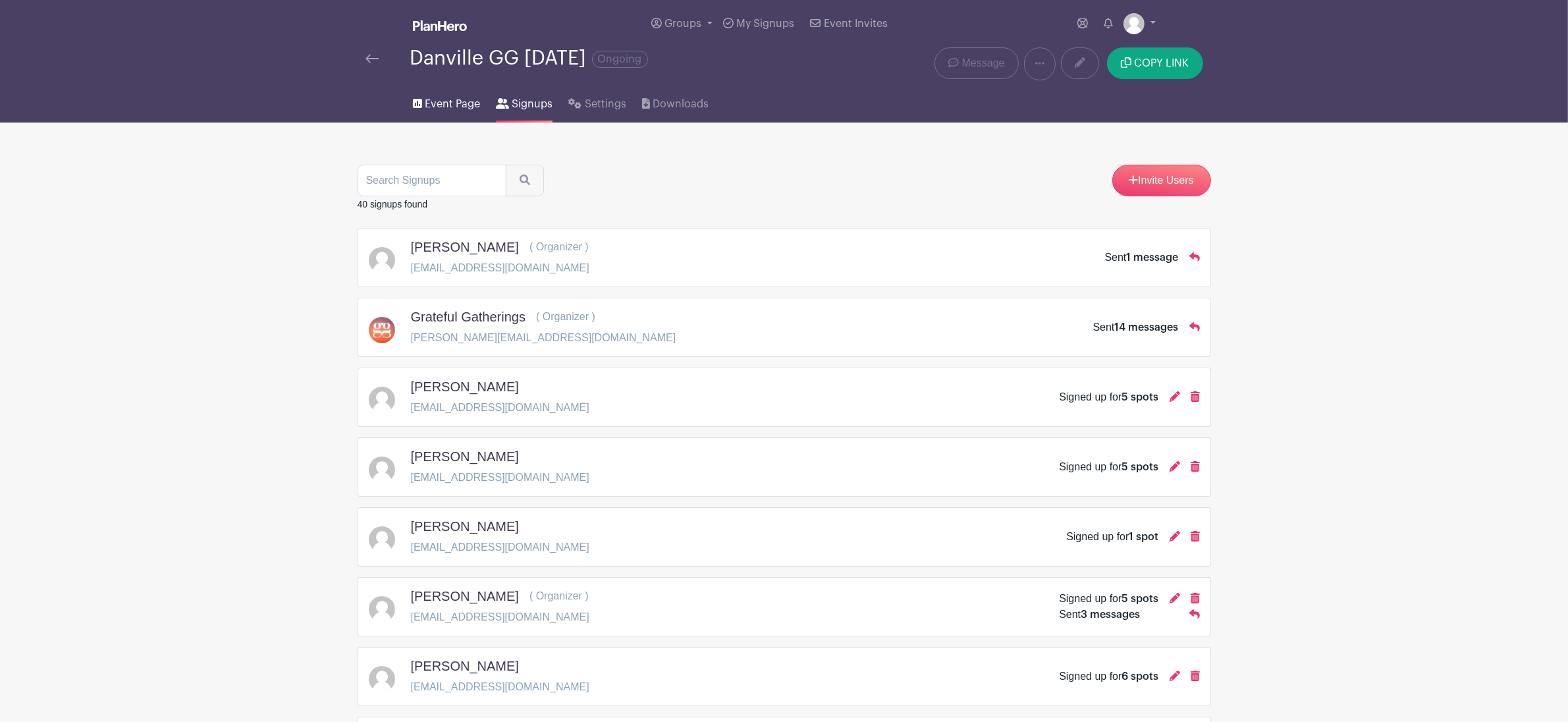
click at [438, 110] on span "Event Page" at bounding box center [453, 104] width 56 height 15
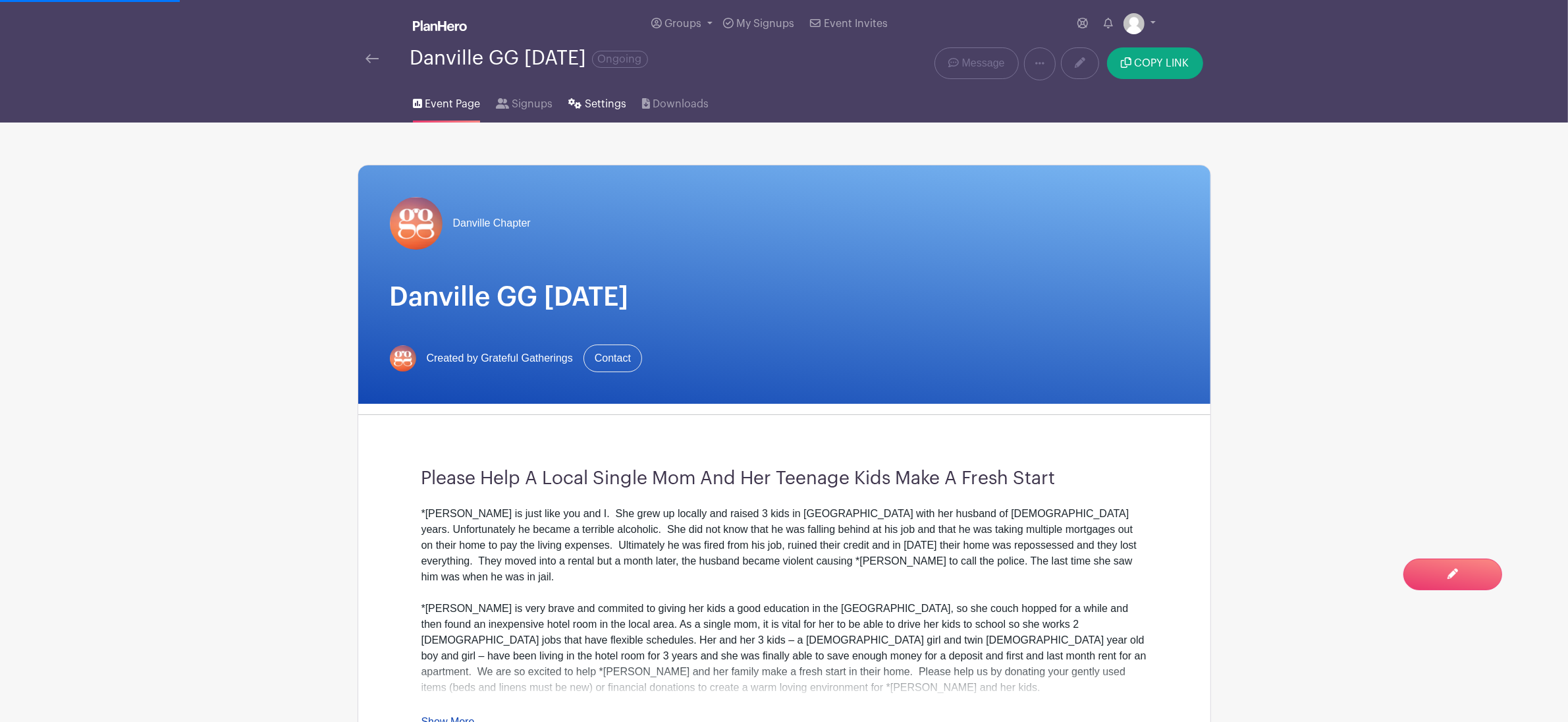
click at [592, 103] on span "Settings" at bounding box center [606, 104] width 42 height 15
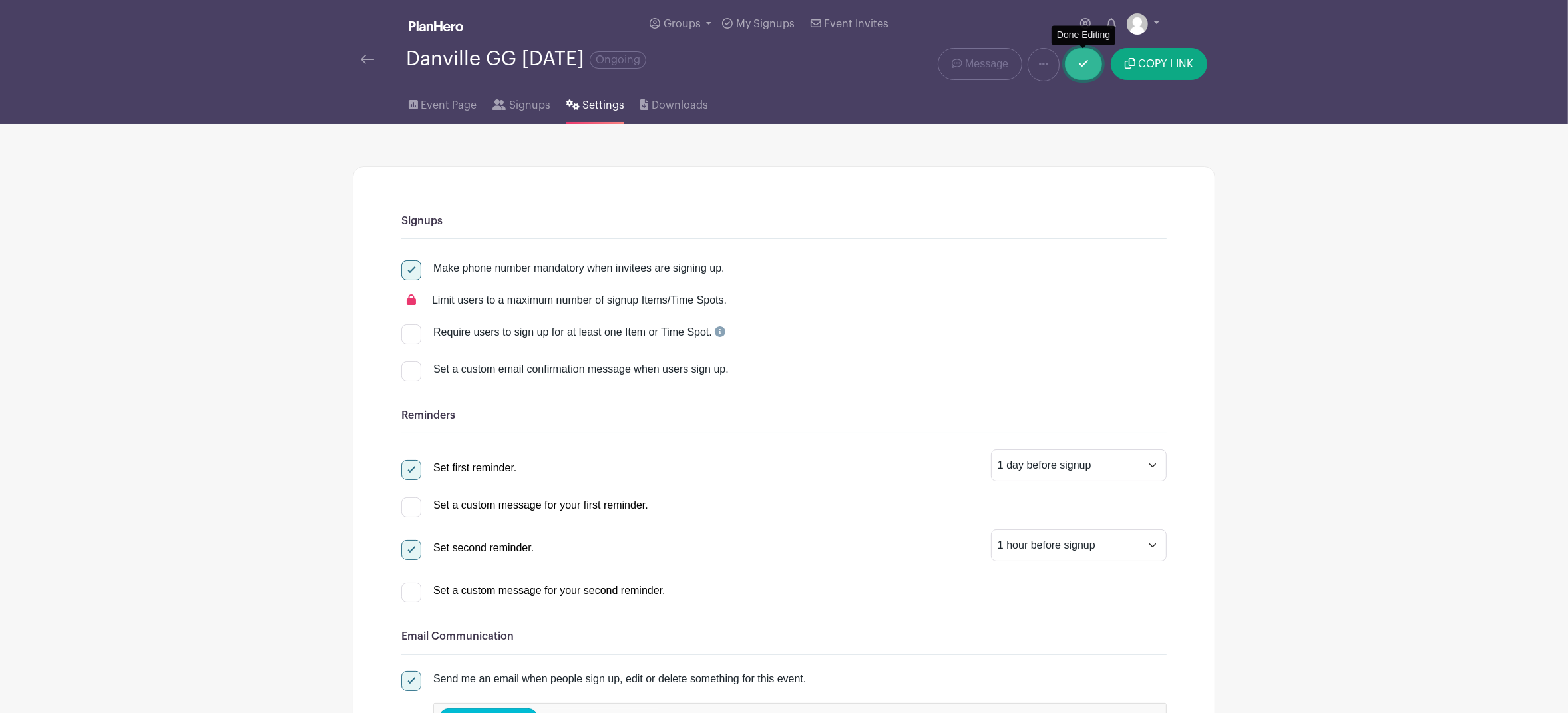
click at [1084, 70] on link at bounding box center [1083, 63] width 37 height 32
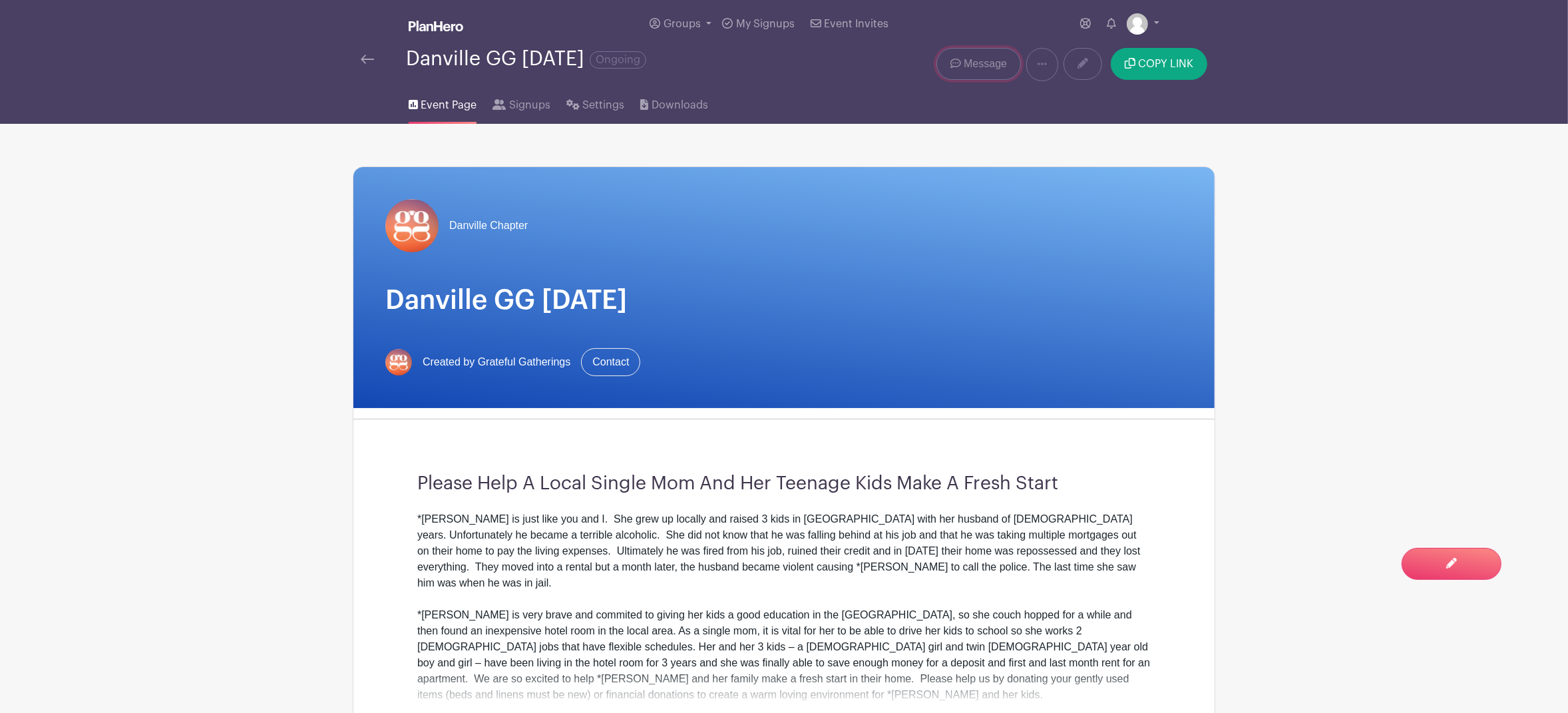
click at [972, 68] on span "Message" at bounding box center [985, 64] width 43 height 16
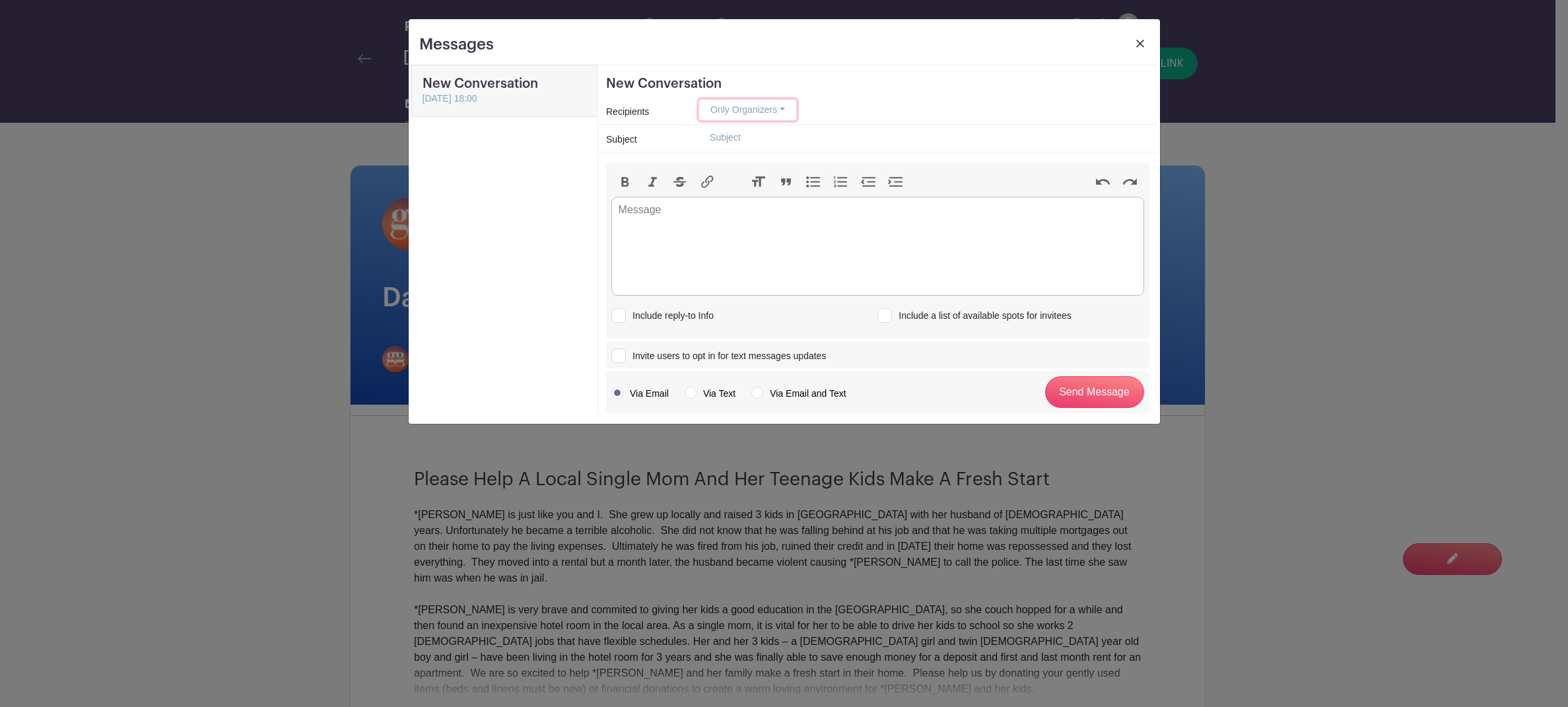
click at [783, 109] on button "Only Organizers" at bounding box center [747, 110] width 97 height 20
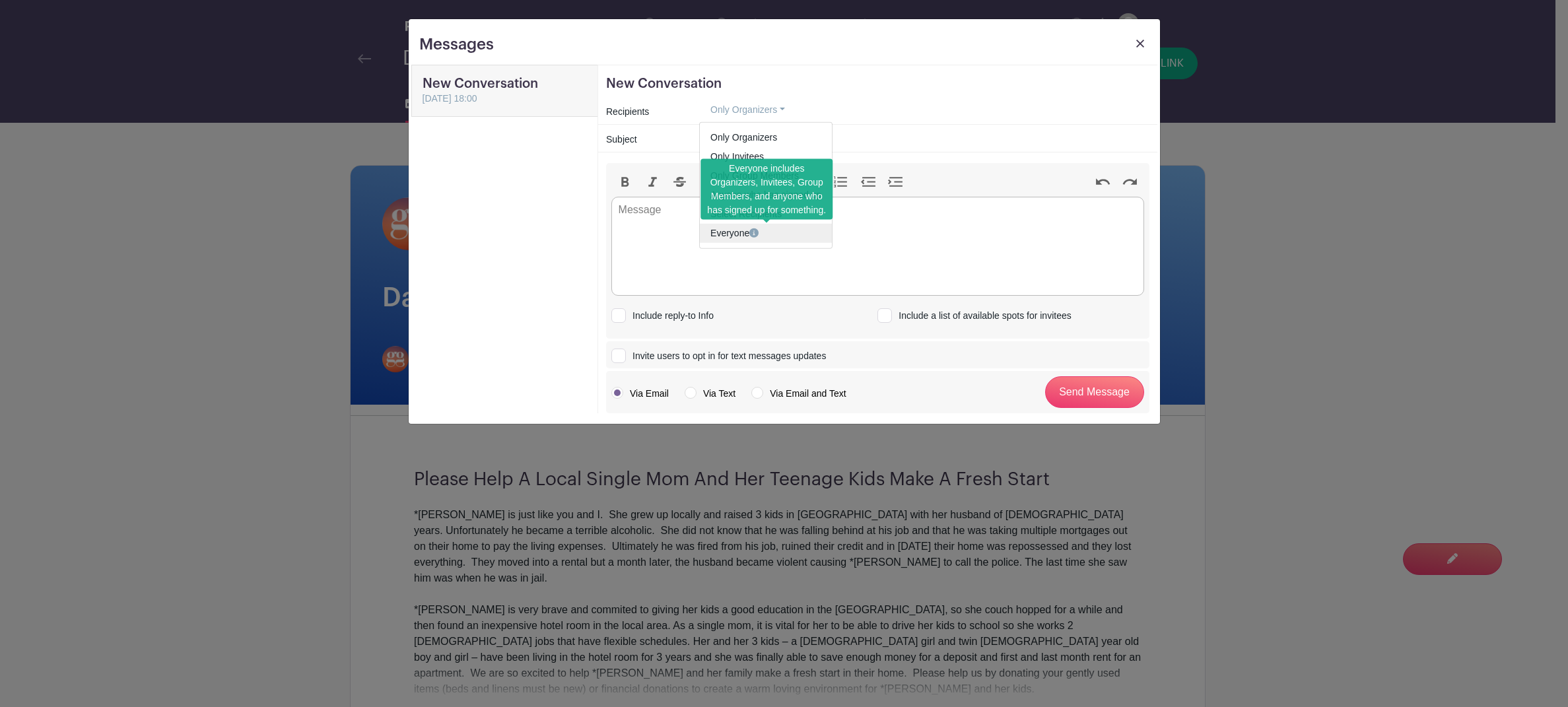
click at [737, 235] on link "Everyone" at bounding box center [766, 233] width 132 height 19
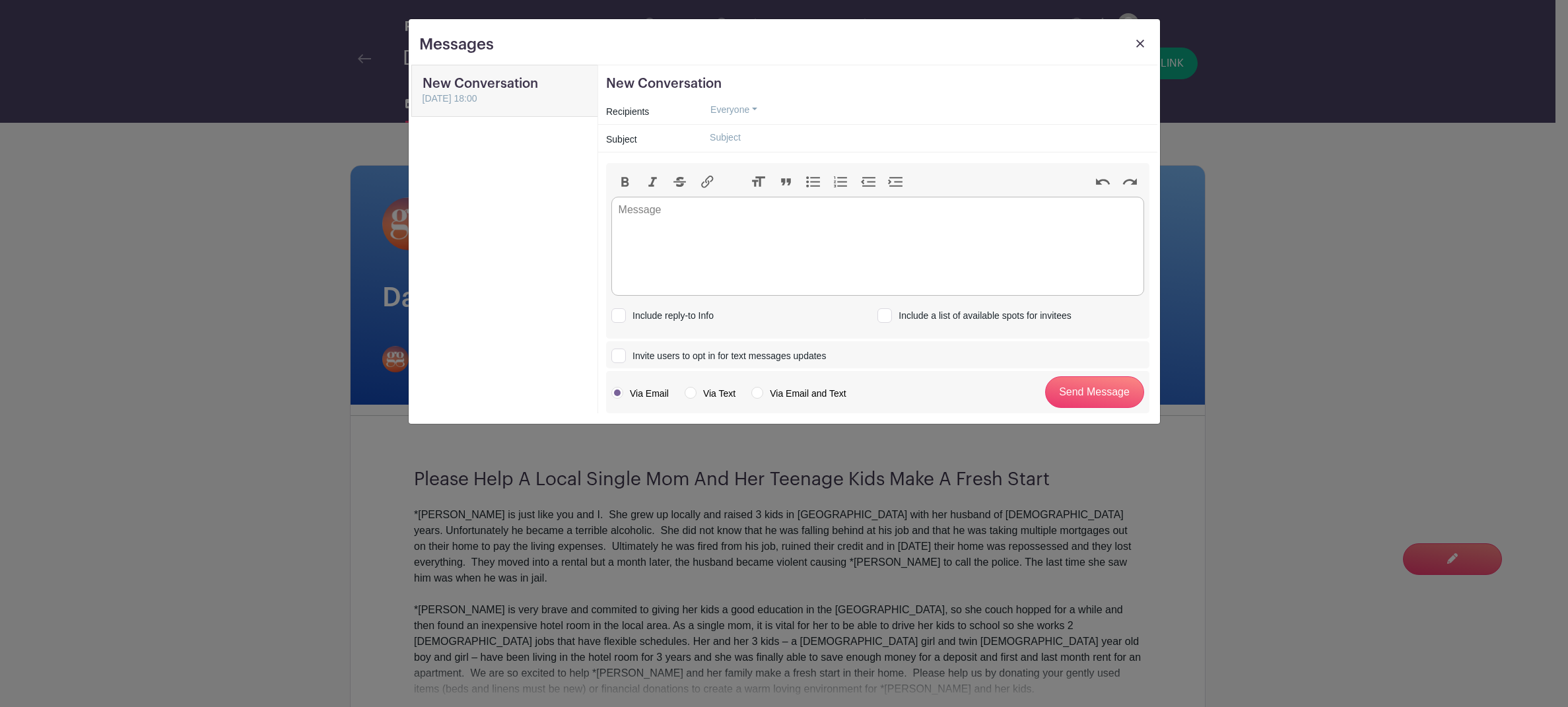
click at [1140, 43] on img at bounding box center [1141, 43] width 8 height 8
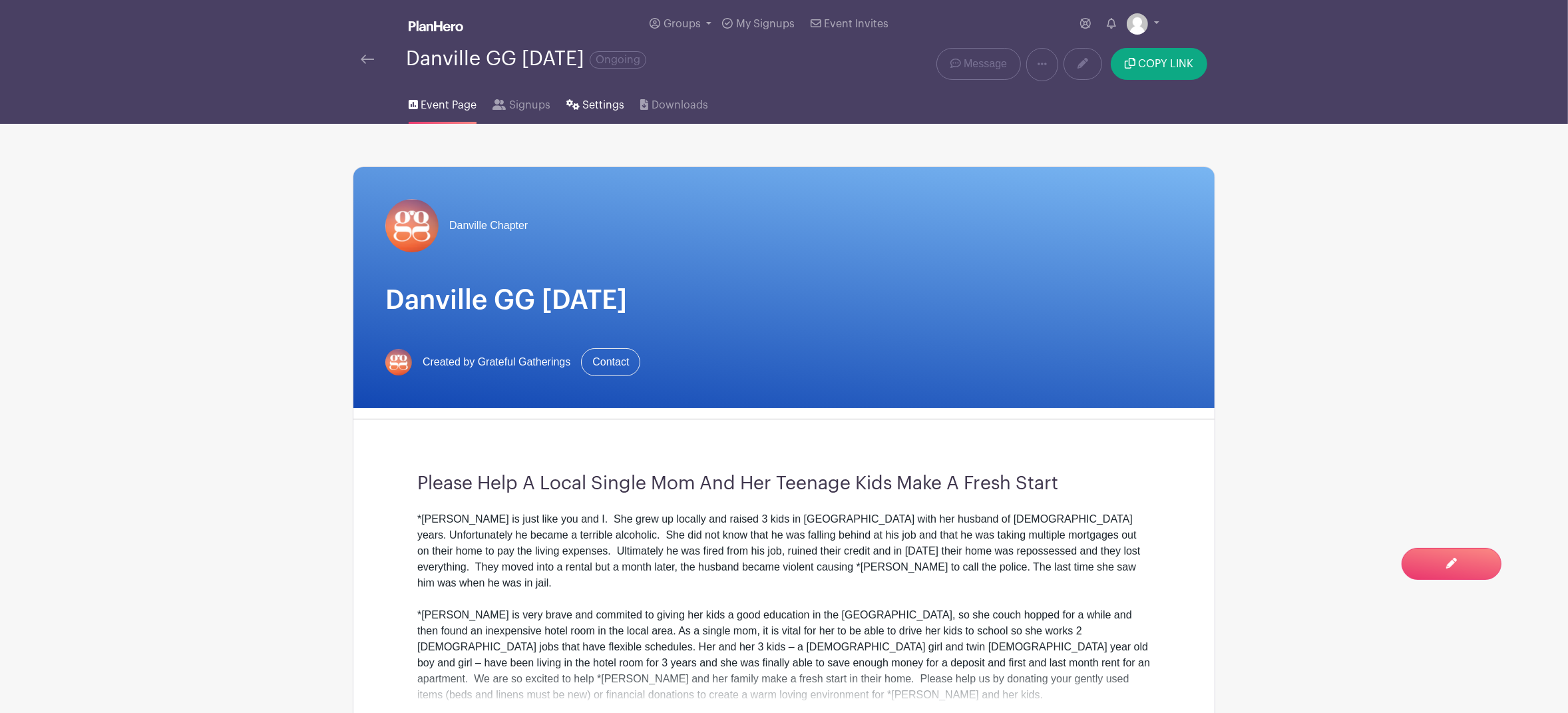
click at [599, 109] on span "Settings" at bounding box center [603, 105] width 42 height 16
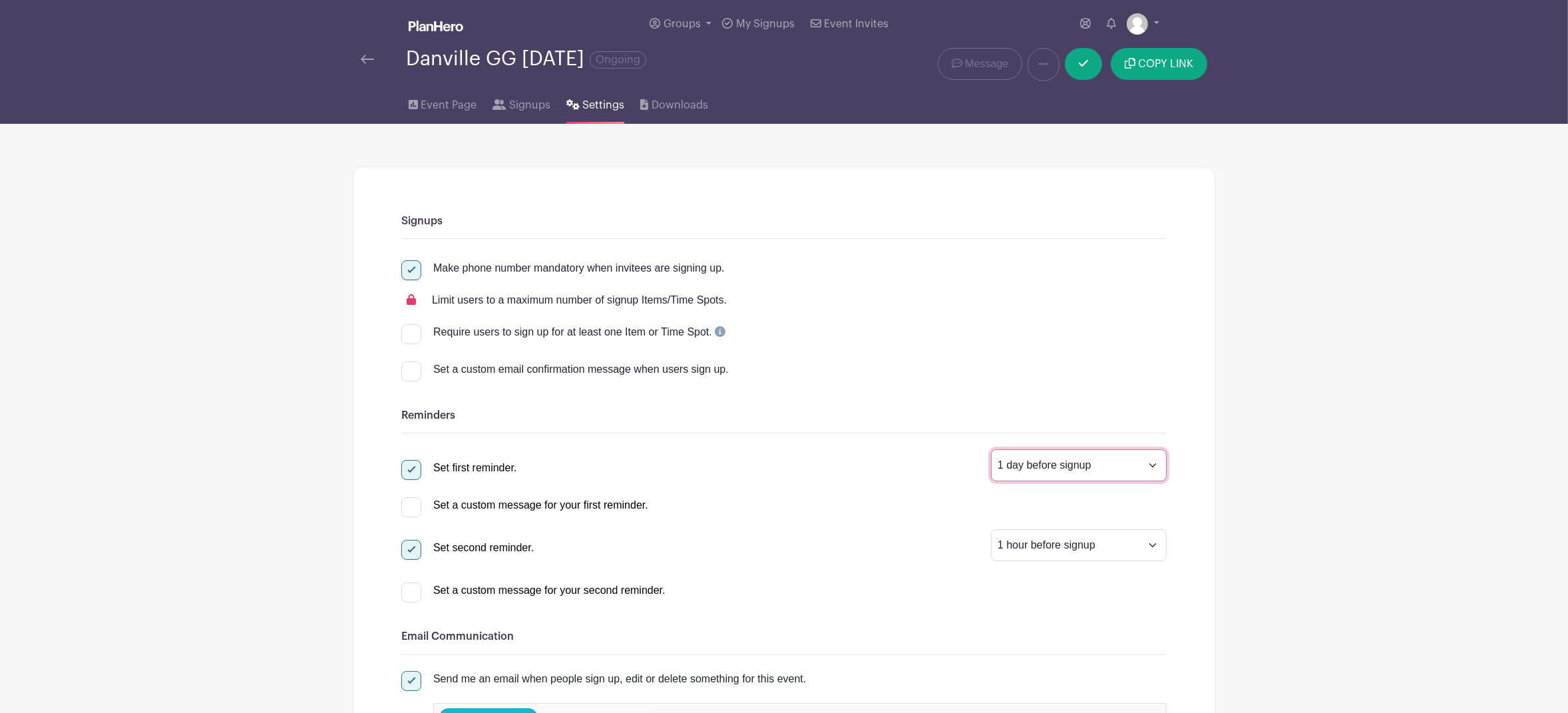
click at [1158, 471] on select "1 hour before signup 2 hours before signup 3 hours before signup 4 hours before…" at bounding box center [1079, 465] width 176 height 32
click at [991, 451] on select "1 hour before signup 2 hours before signup 3 hours before signup 4 hours before…" at bounding box center [1079, 465] width 176 height 32
click at [450, 110] on span "Event Page" at bounding box center [449, 105] width 56 height 16
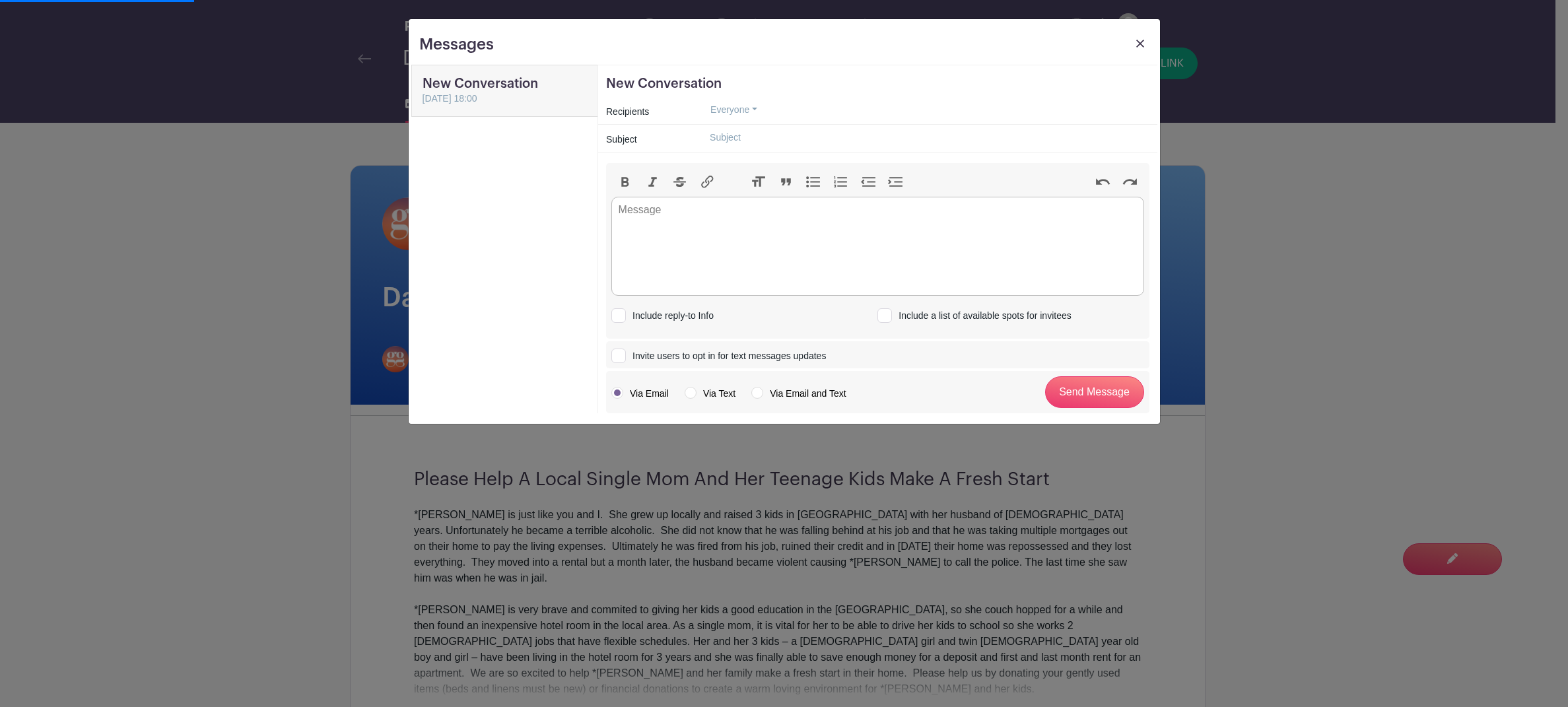
click at [1142, 41] on img at bounding box center [1141, 43] width 8 height 8
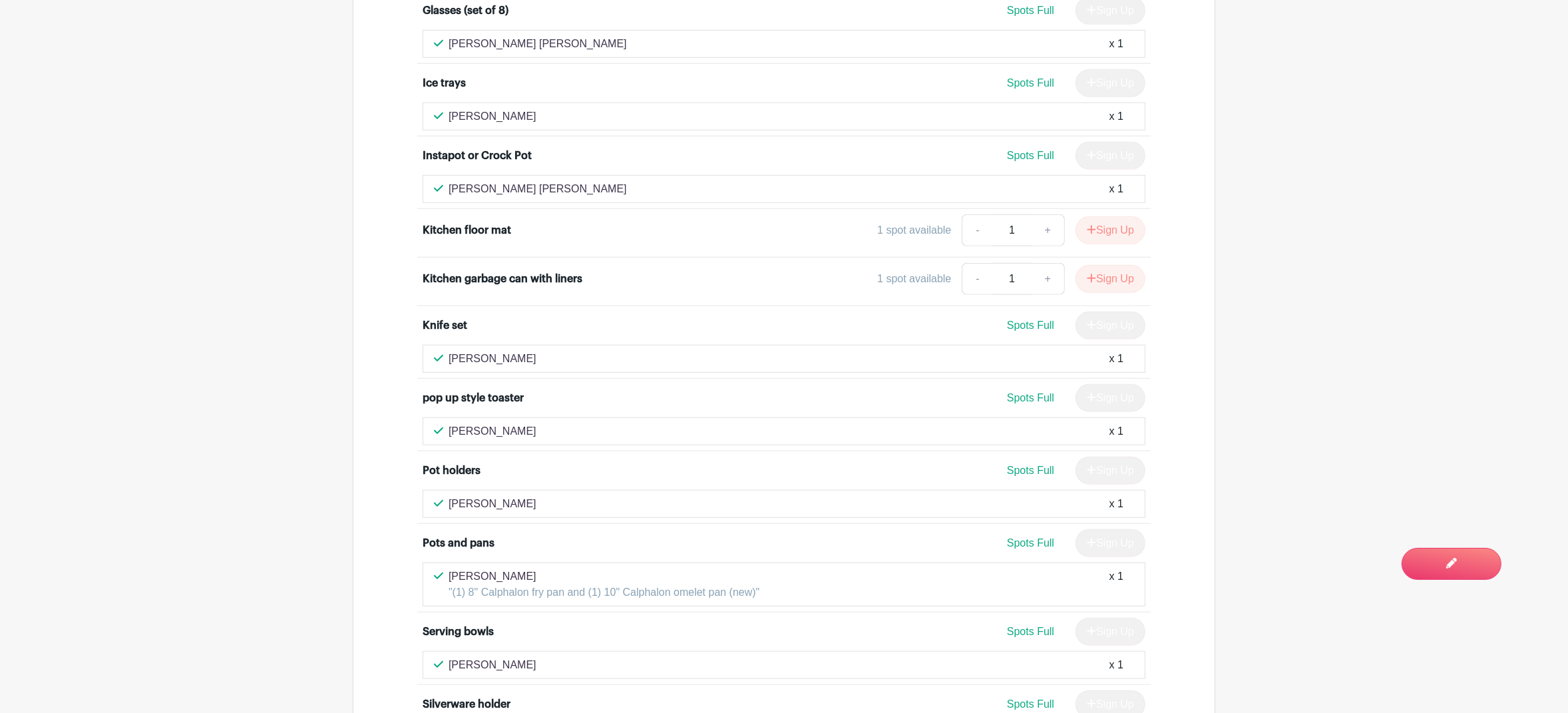
scroll to position [7636, 0]
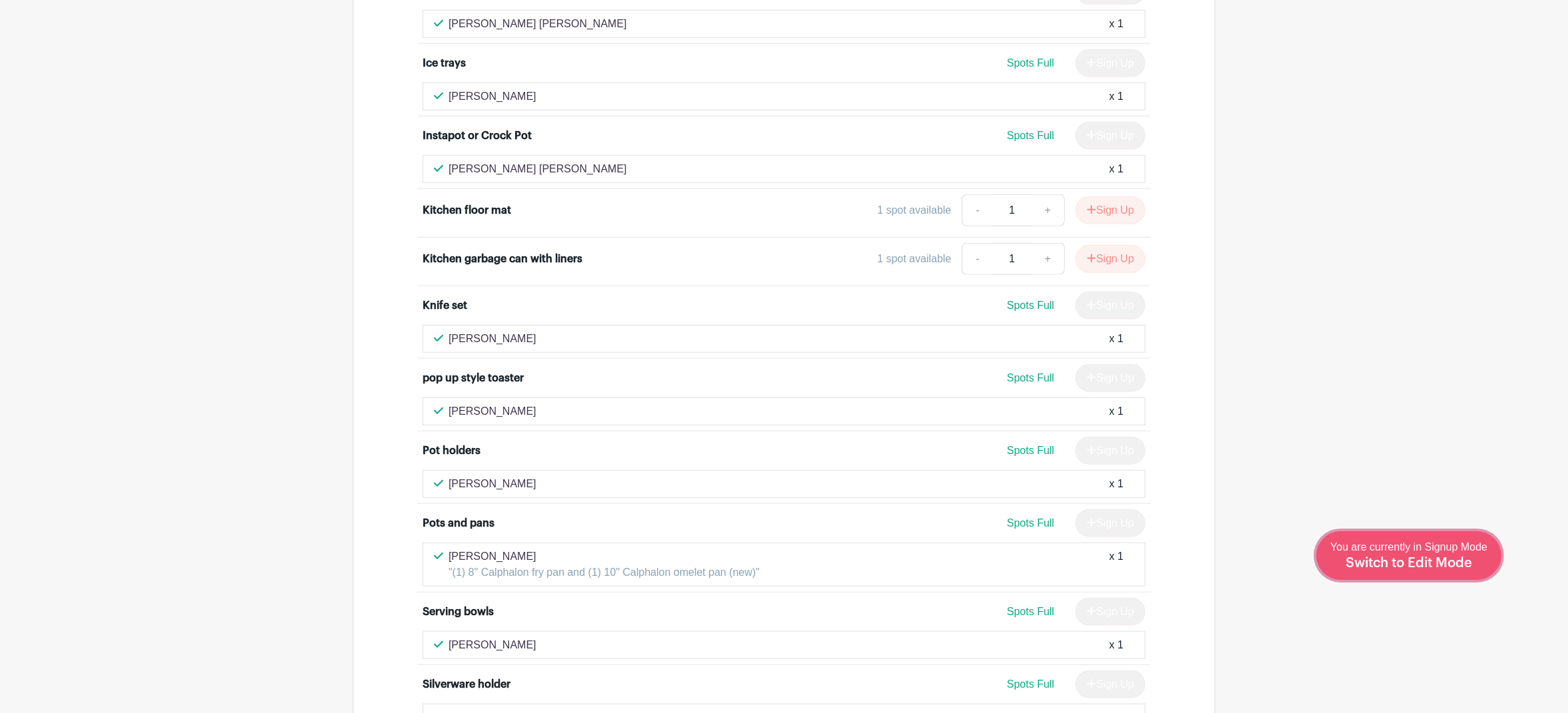
click at [1422, 565] on span "Switch to Edit Mode" at bounding box center [1409, 563] width 126 height 13
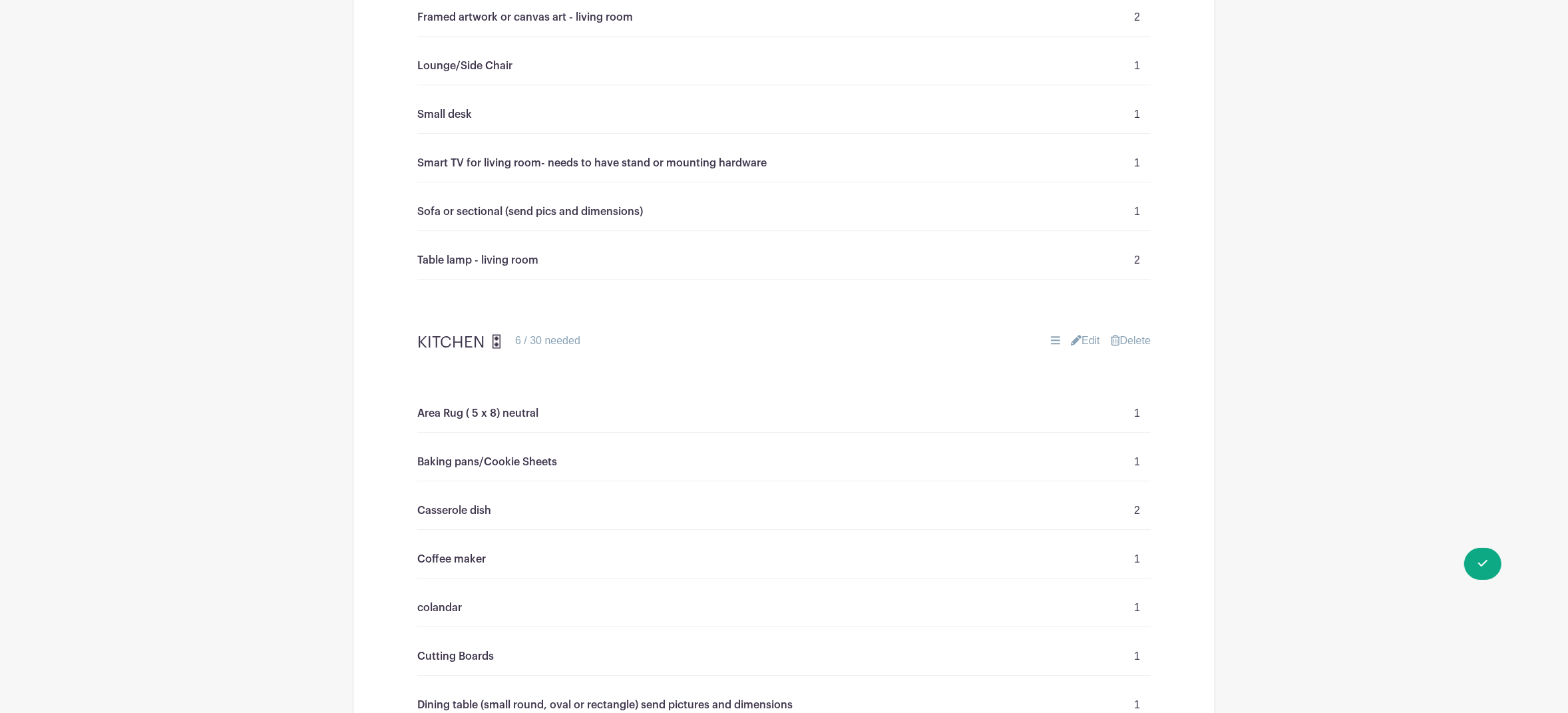
scroll to position [4832, 0]
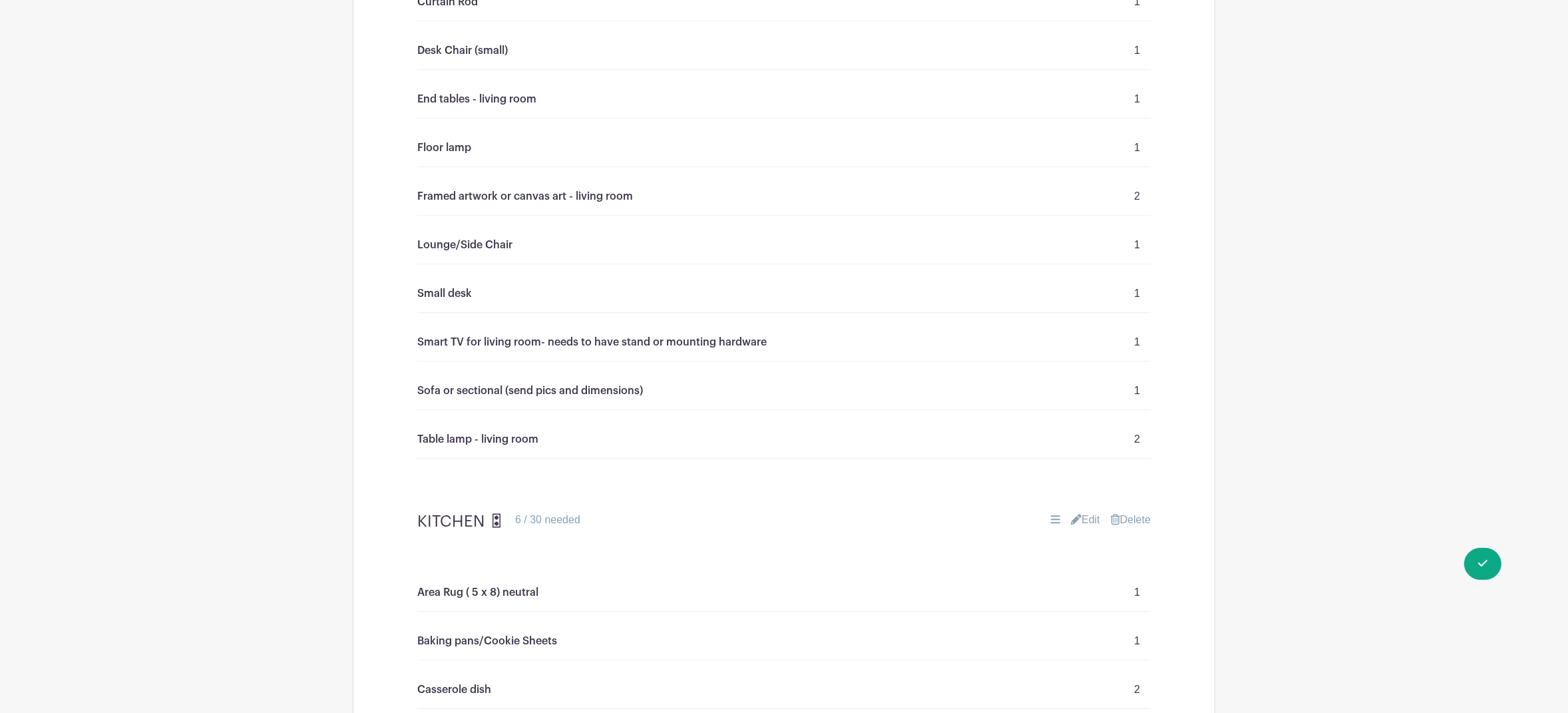
click at [1082, 514] on link "Edit" at bounding box center [1086, 520] width 30 height 16
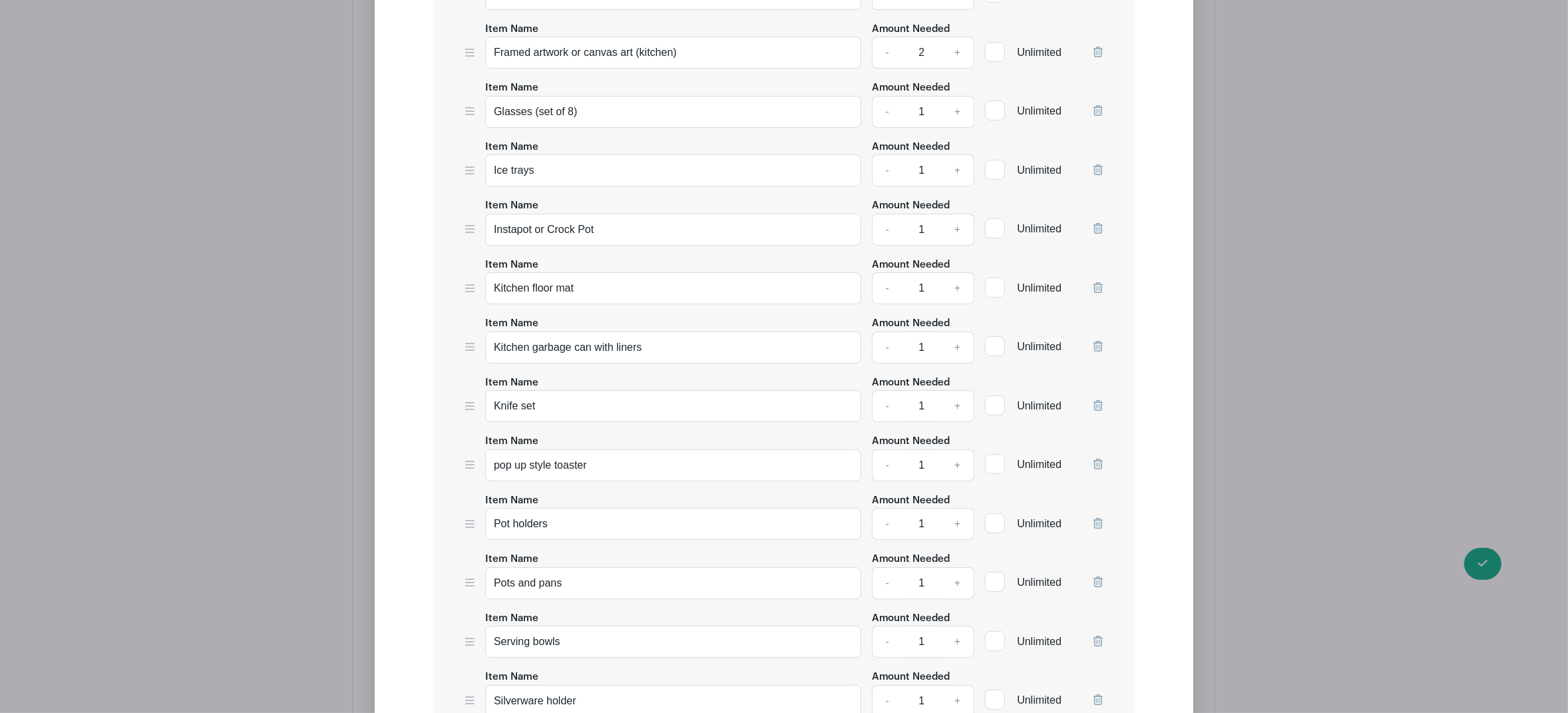
scroll to position [6345, 0]
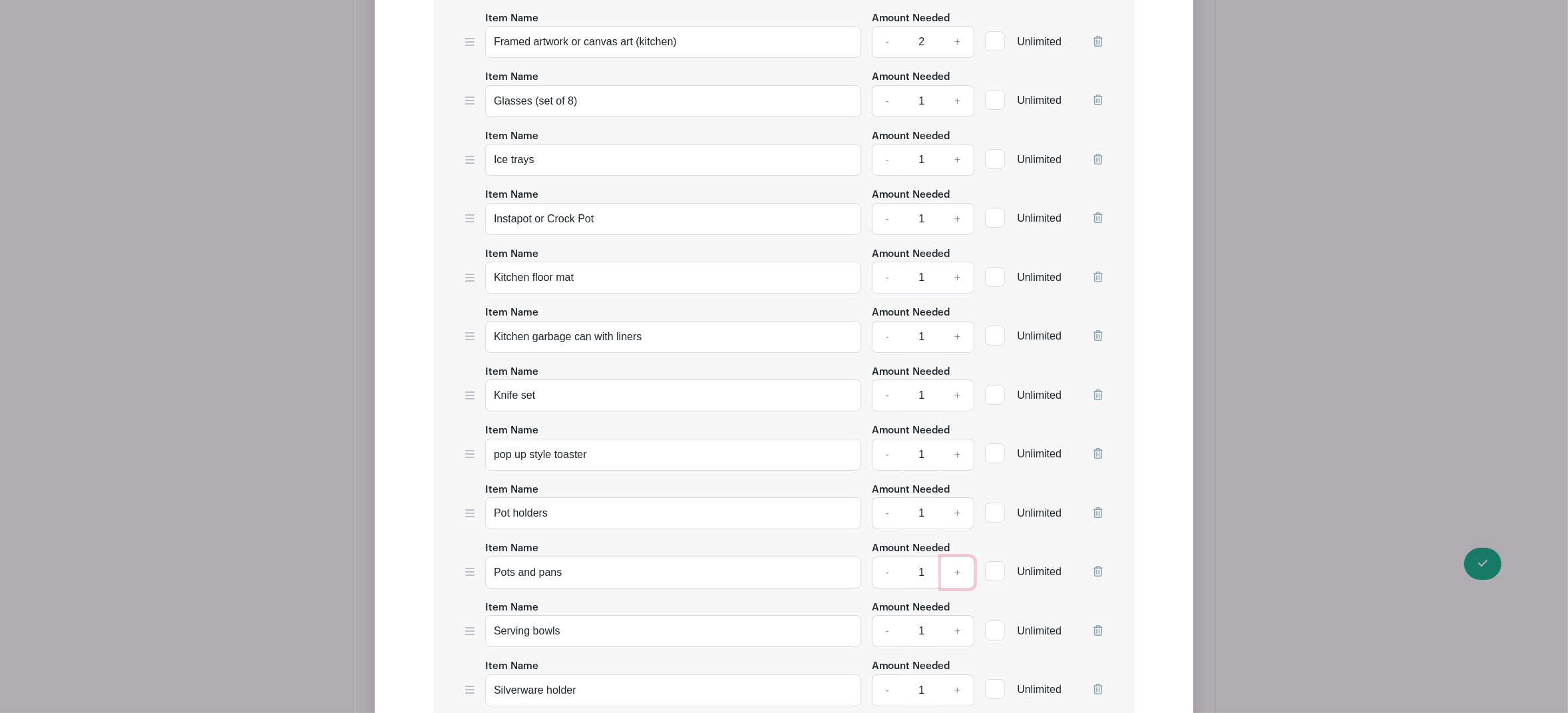
click at [958, 567] on link "+" at bounding box center [958, 572] width 34 height 32
type input "2"
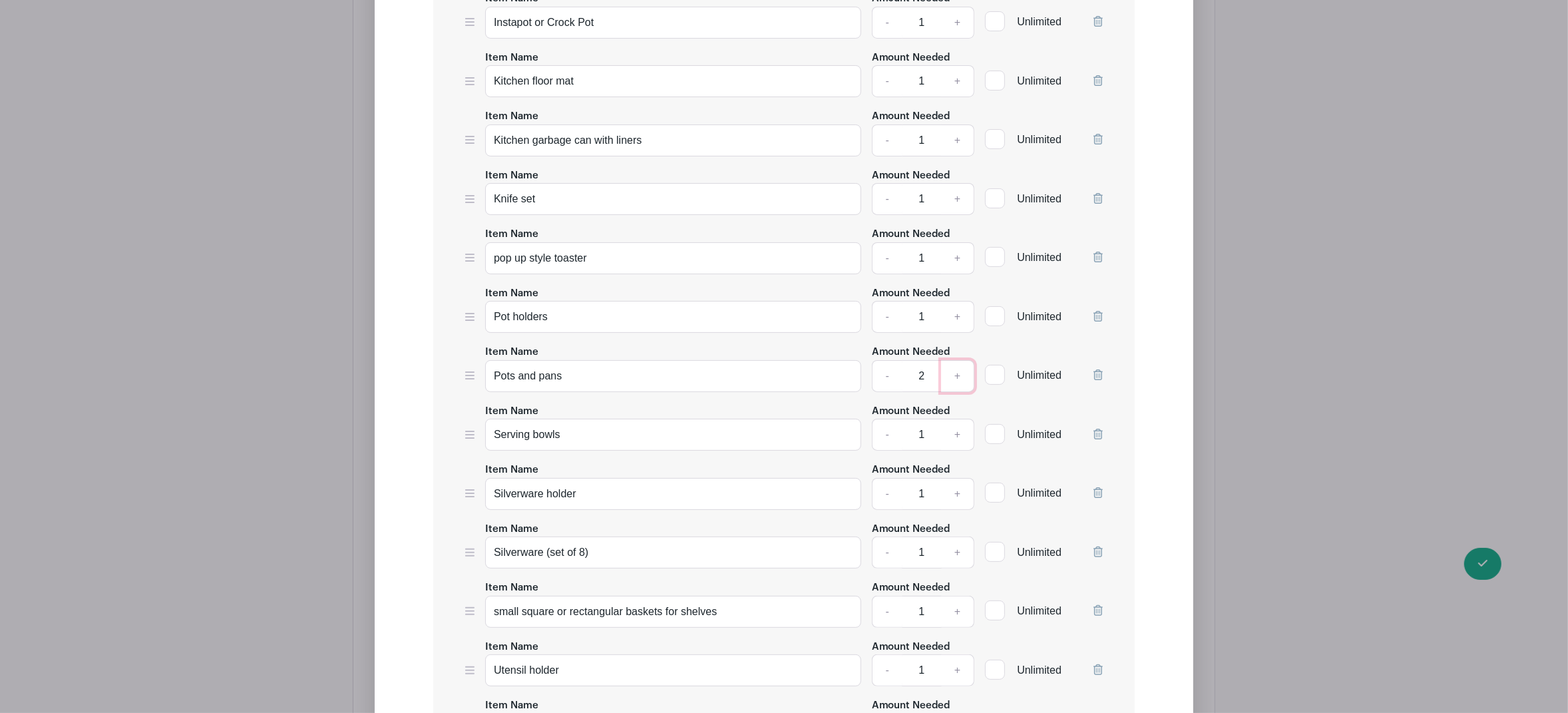
scroll to position [6707, 0]
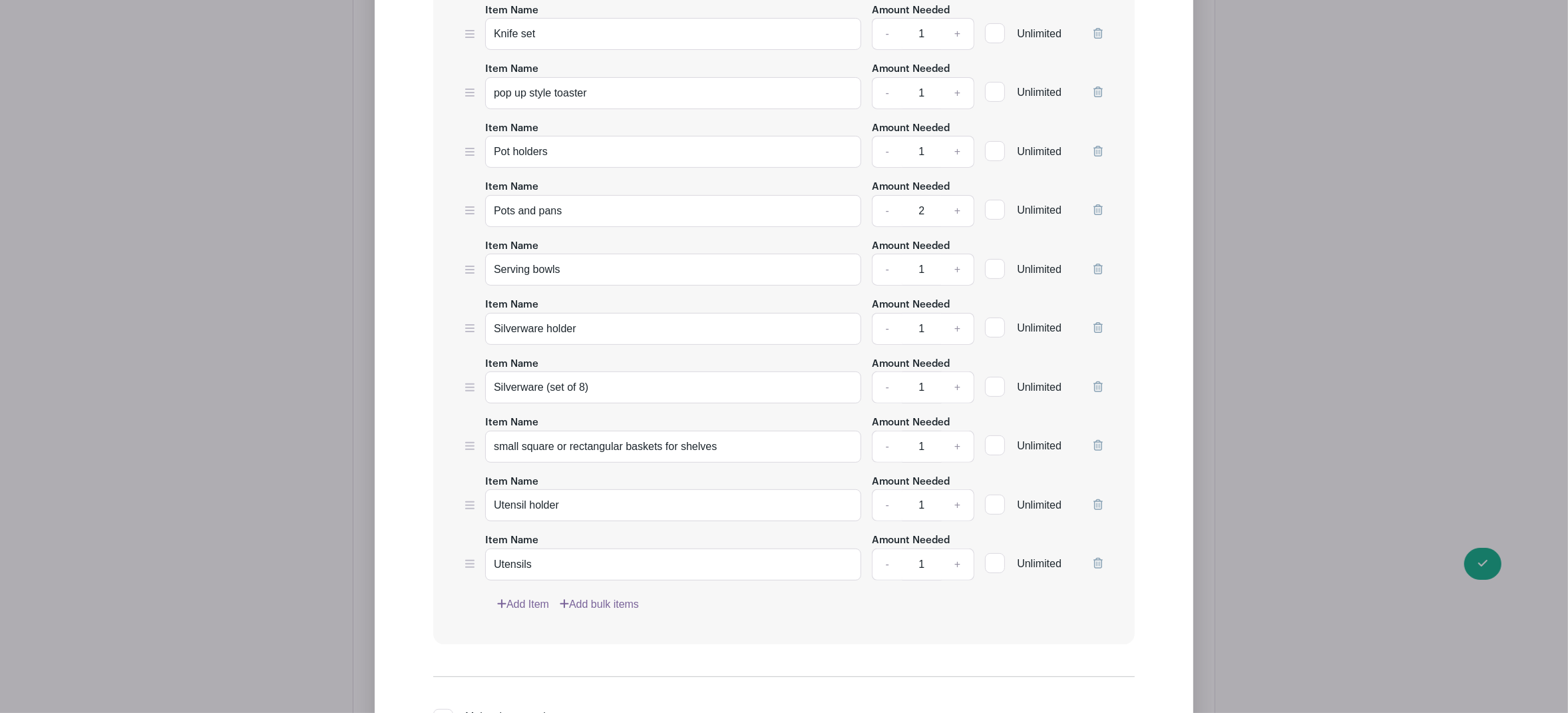
click at [532, 597] on link "Add Item" at bounding box center [523, 604] width 52 height 16
click at [1100, 618] on icon at bounding box center [1098, 623] width 9 height 11
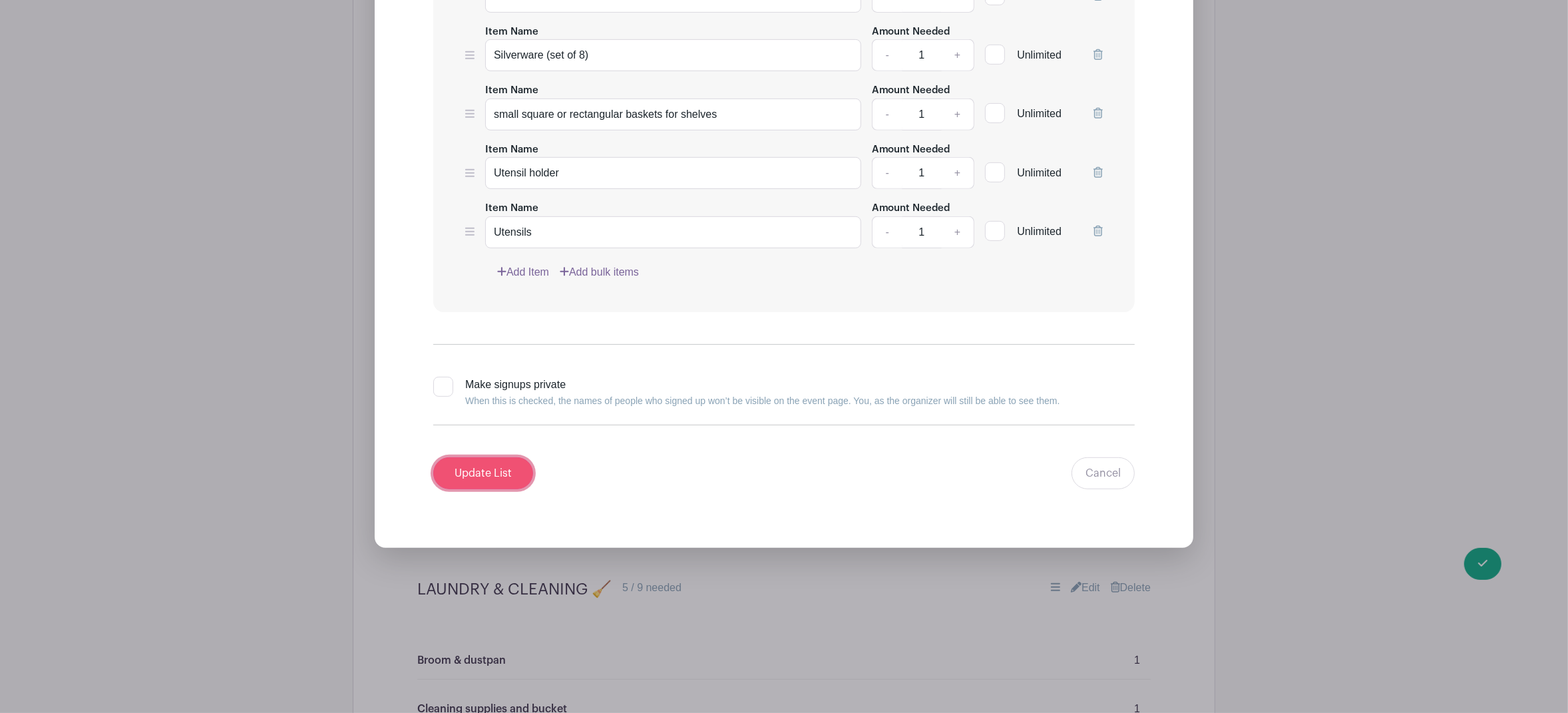
click at [489, 472] on input "Update List" at bounding box center [483, 473] width 100 height 32
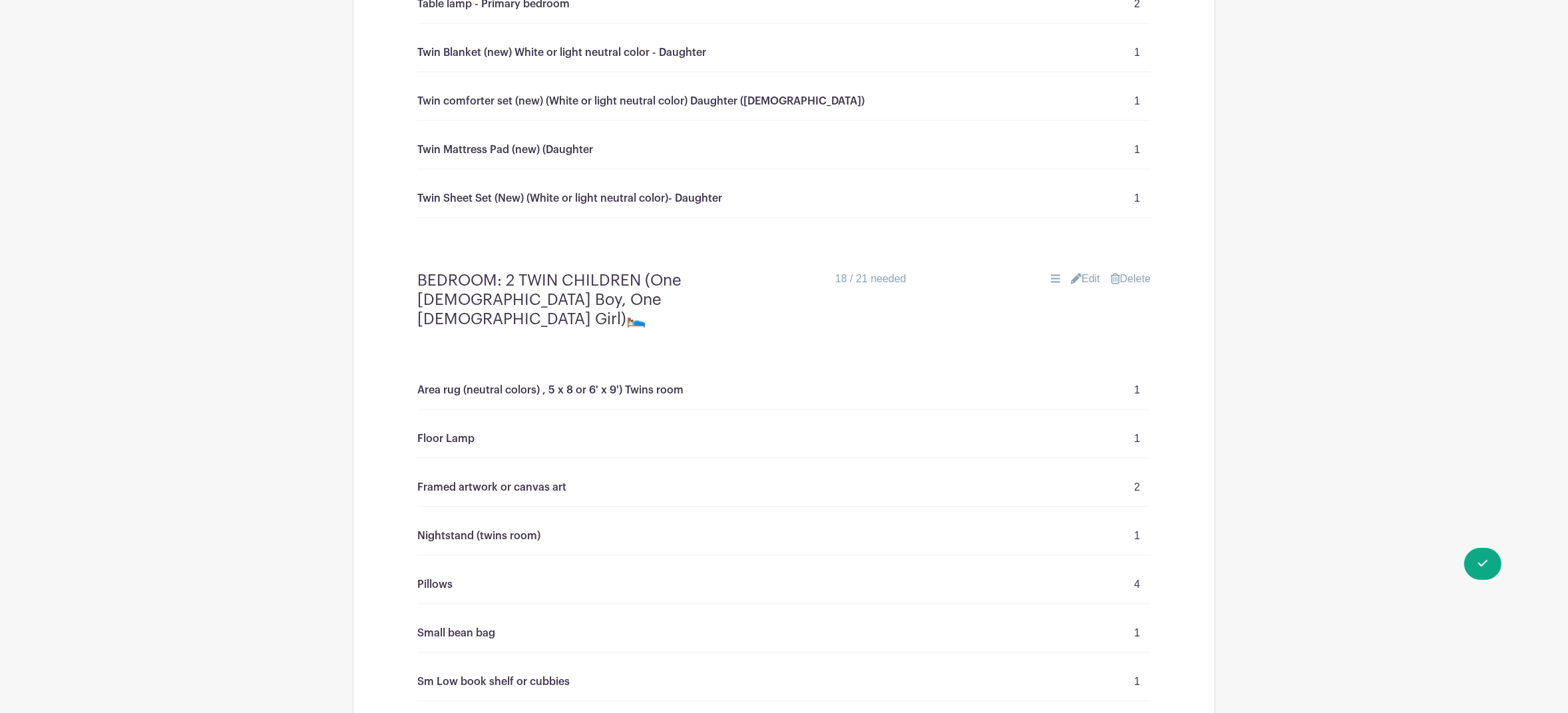
scroll to position [3168, 0]
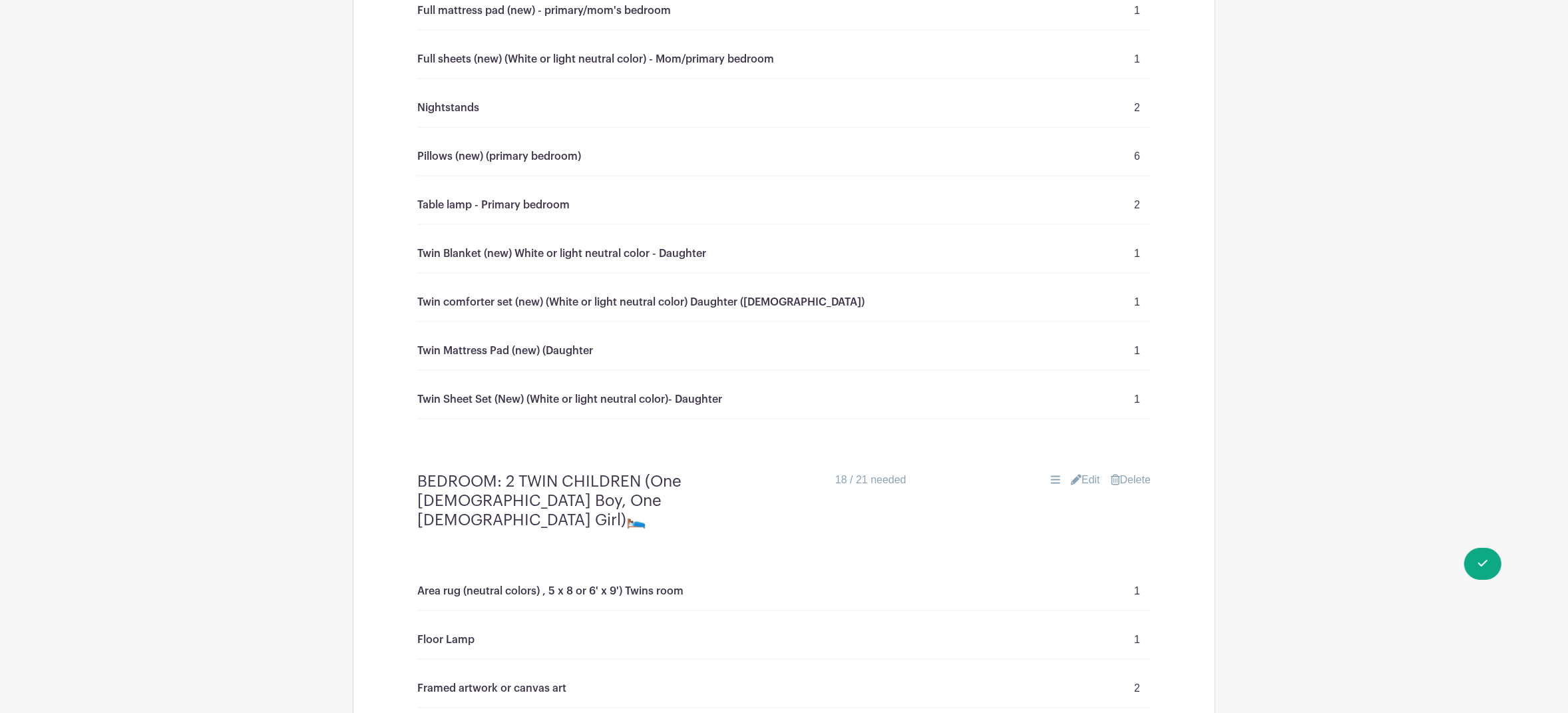
click at [1076, 488] on link "Edit" at bounding box center [1086, 480] width 30 height 16
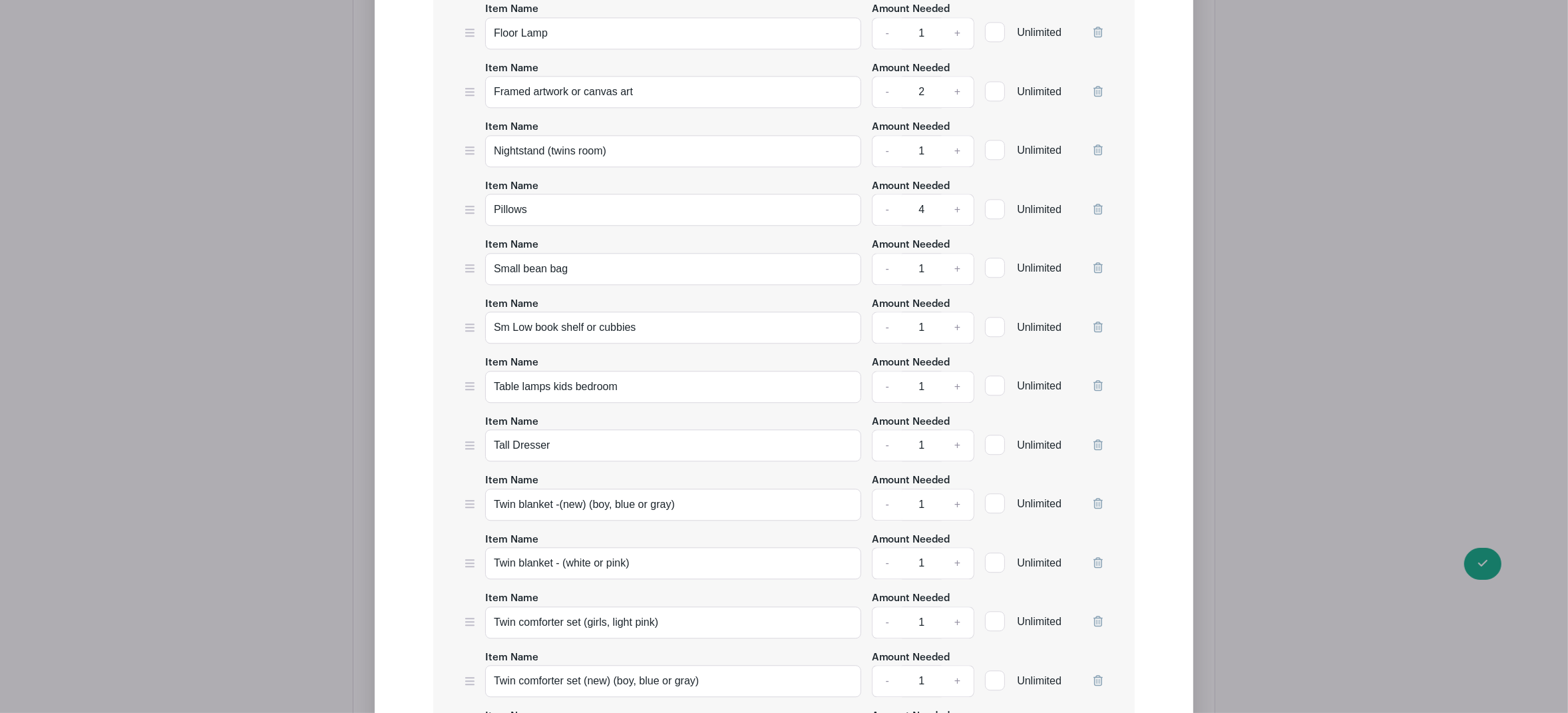
scroll to position [4001, 0]
click at [955, 278] on link "+" at bounding box center [958, 268] width 34 height 32
type input "2"
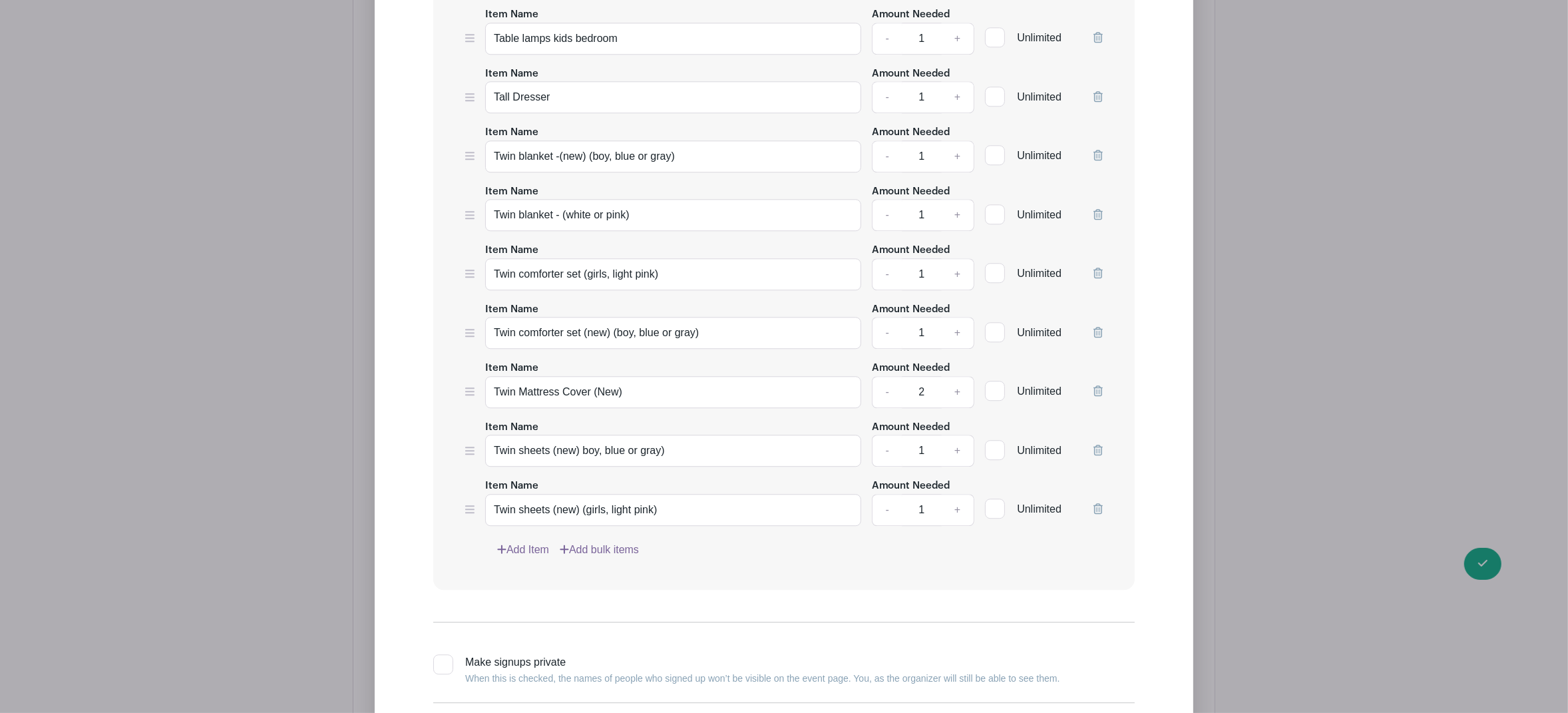
scroll to position [4585, 0]
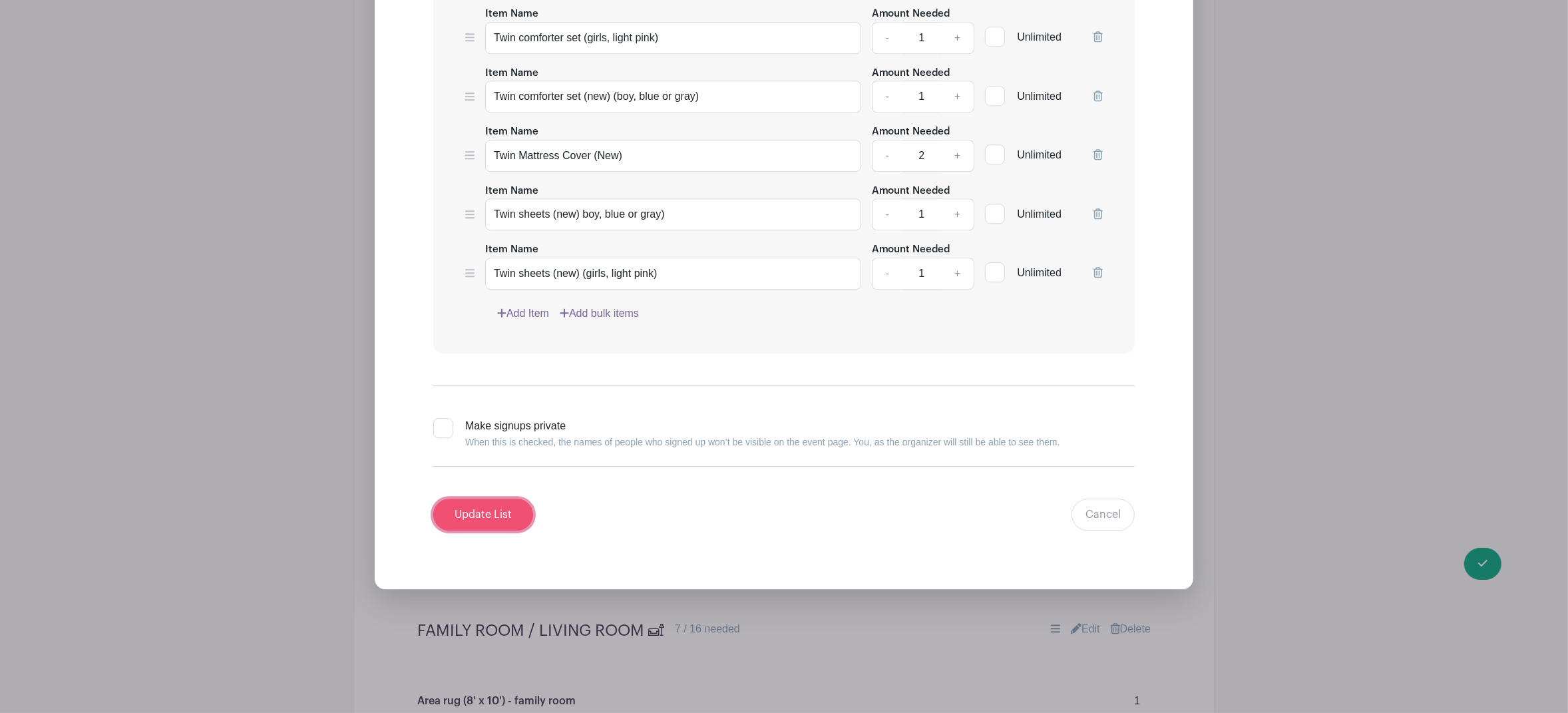
click at [489, 529] on input "Update List" at bounding box center [483, 515] width 100 height 32
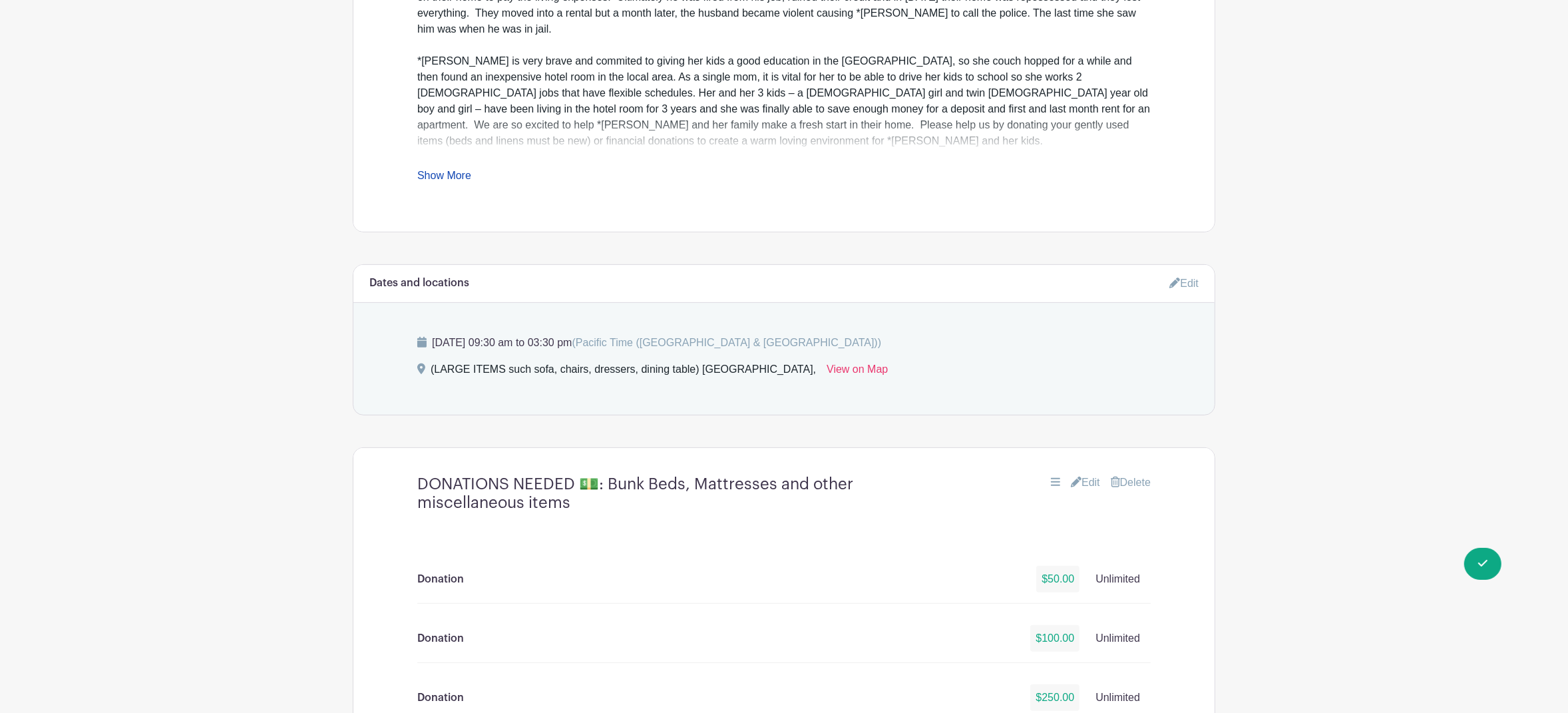
scroll to position [0, 0]
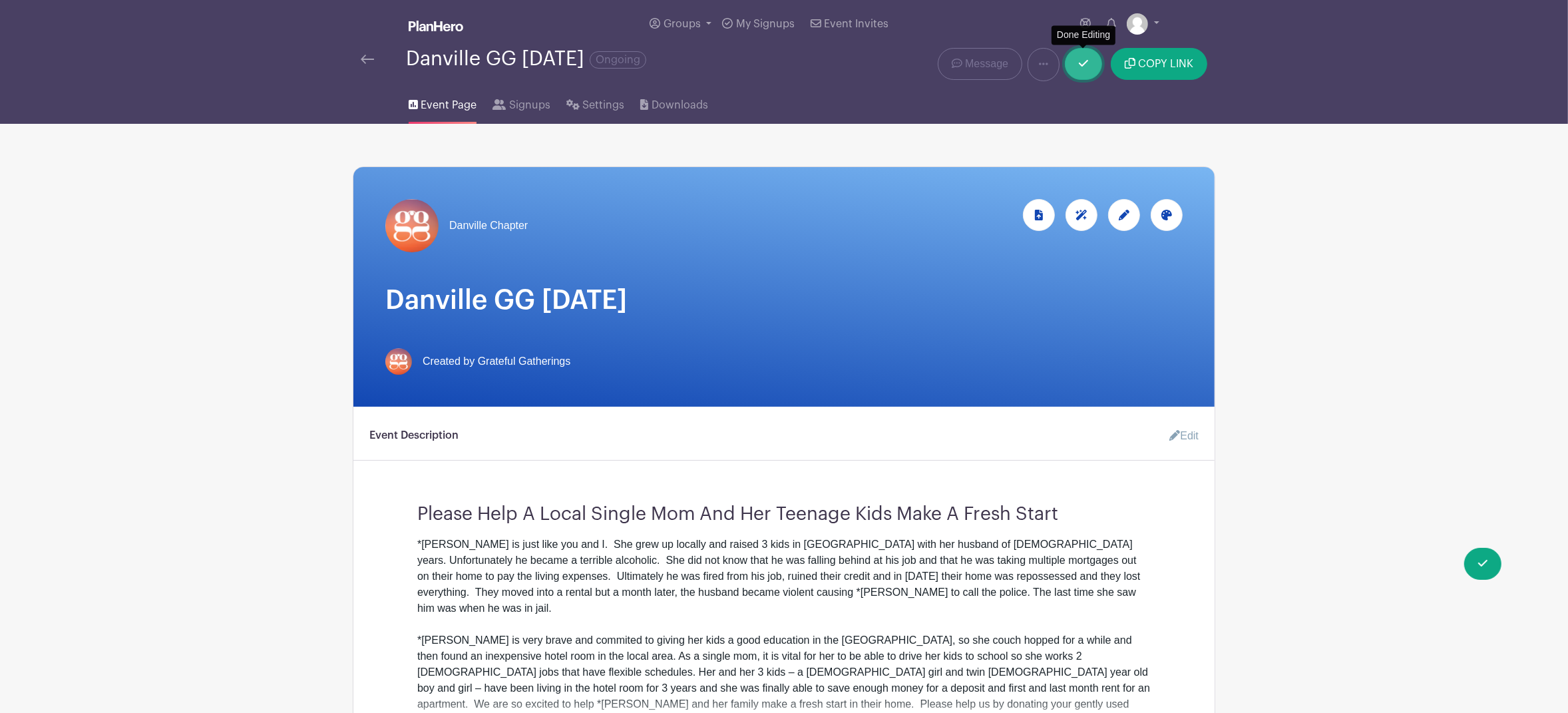
click at [1078, 65] on link at bounding box center [1083, 63] width 37 height 32
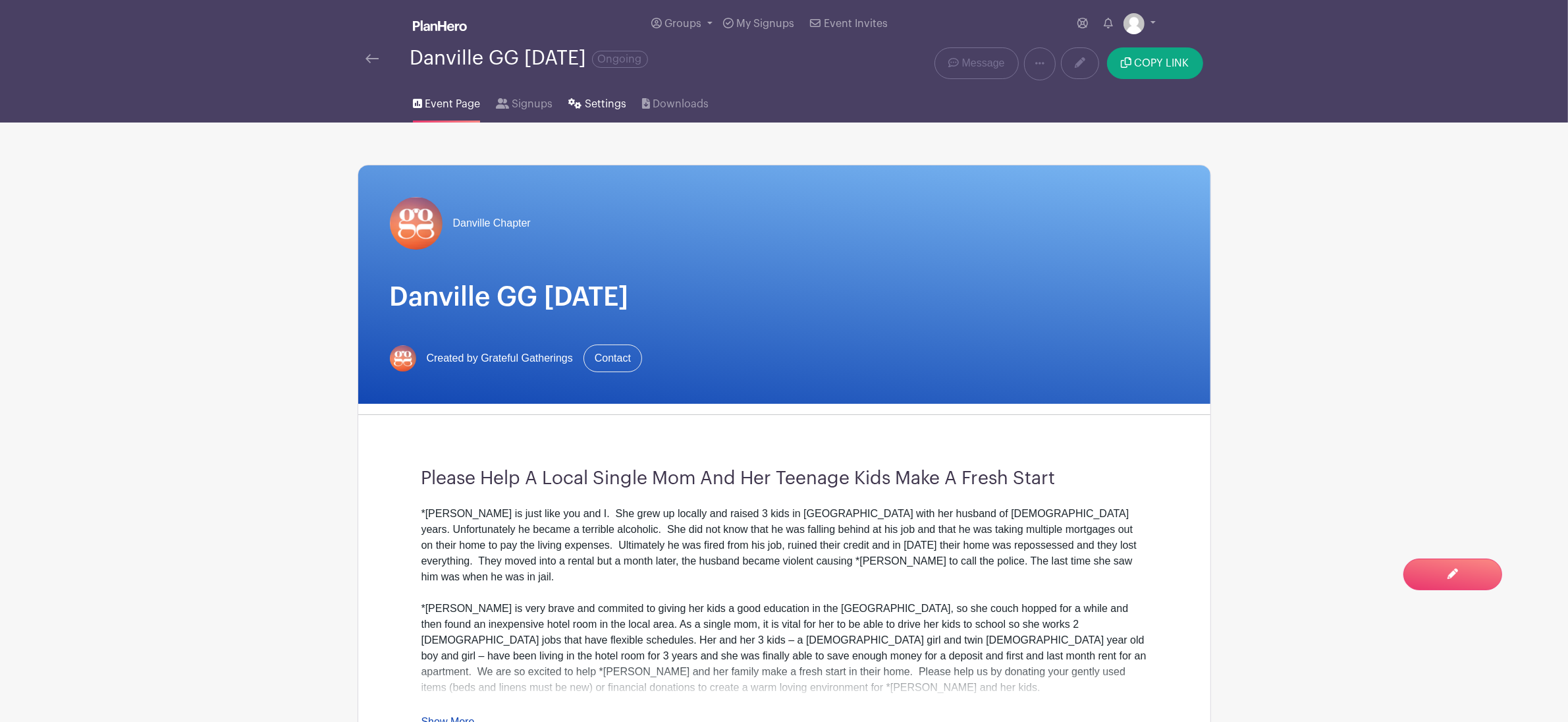
click at [610, 110] on span "Settings" at bounding box center [606, 104] width 42 height 15
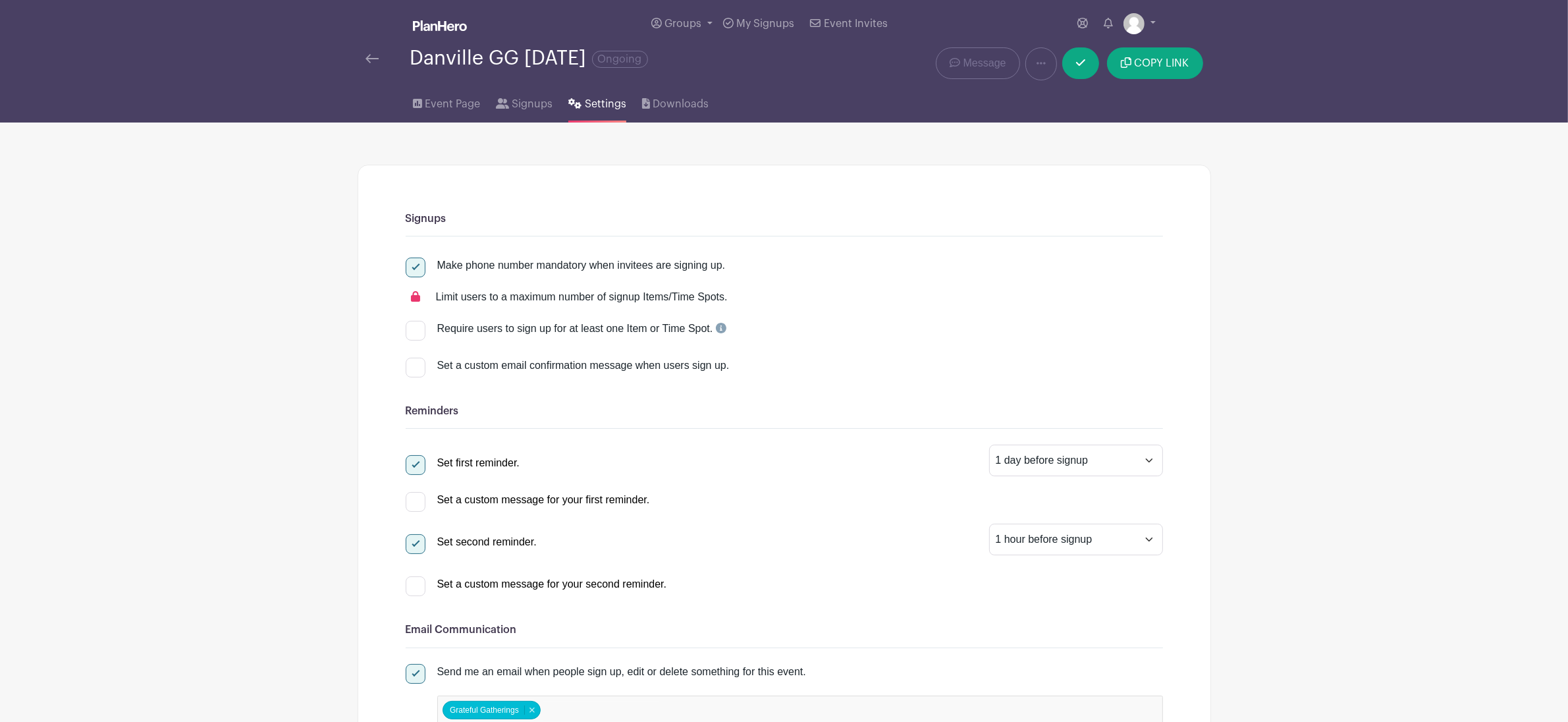
click at [419, 466] on div at bounding box center [416, 465] width 20 height 20
click at [414, 463] on input "Set first reminder." at bounding box center [409, 459] width 8 height 8
checkbox input "false"
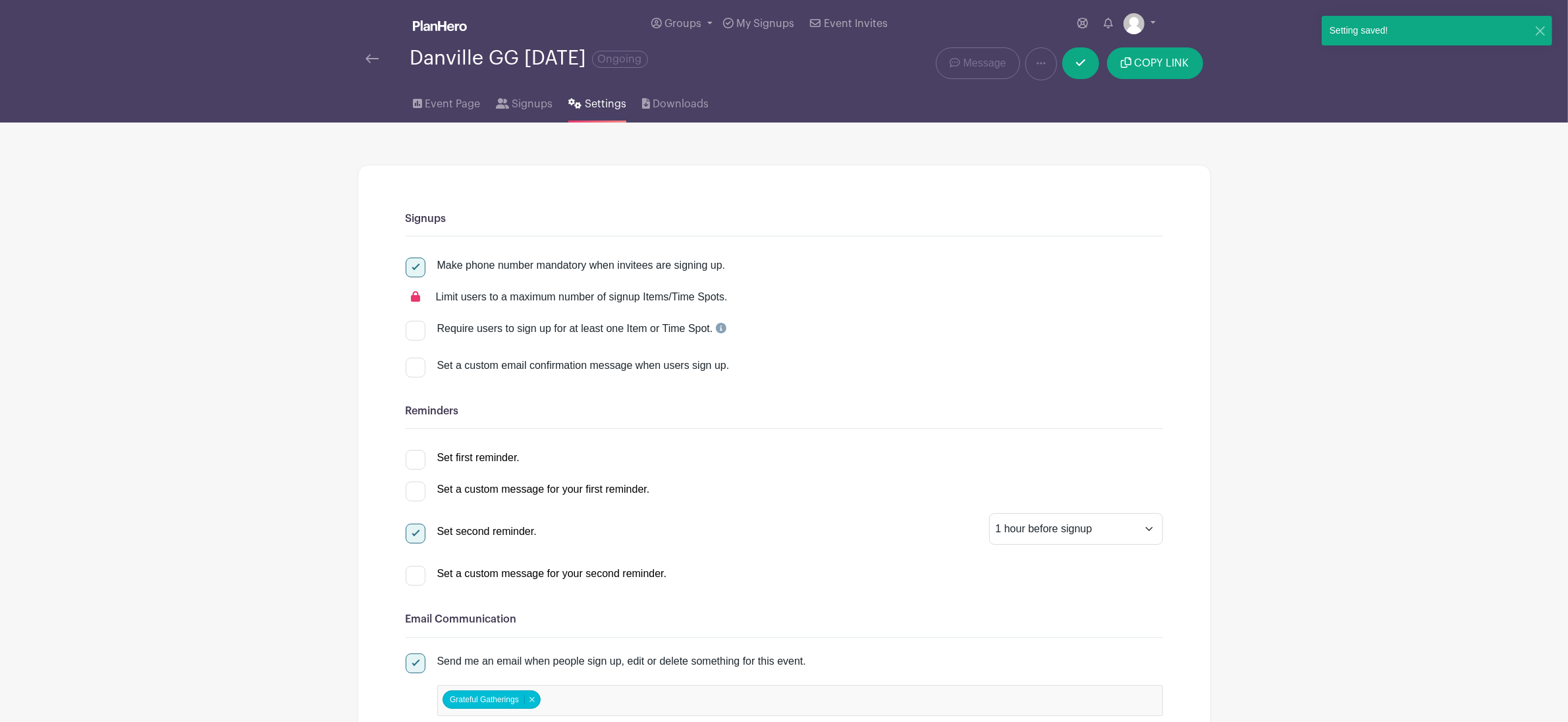
click at [418, 537] on div at bounding box center [416, 534] width 20 height 20
click at [414, 532] on input "Set second reminder." at bounding box center [409, 527] width 8 height 8
checkbox input "false"
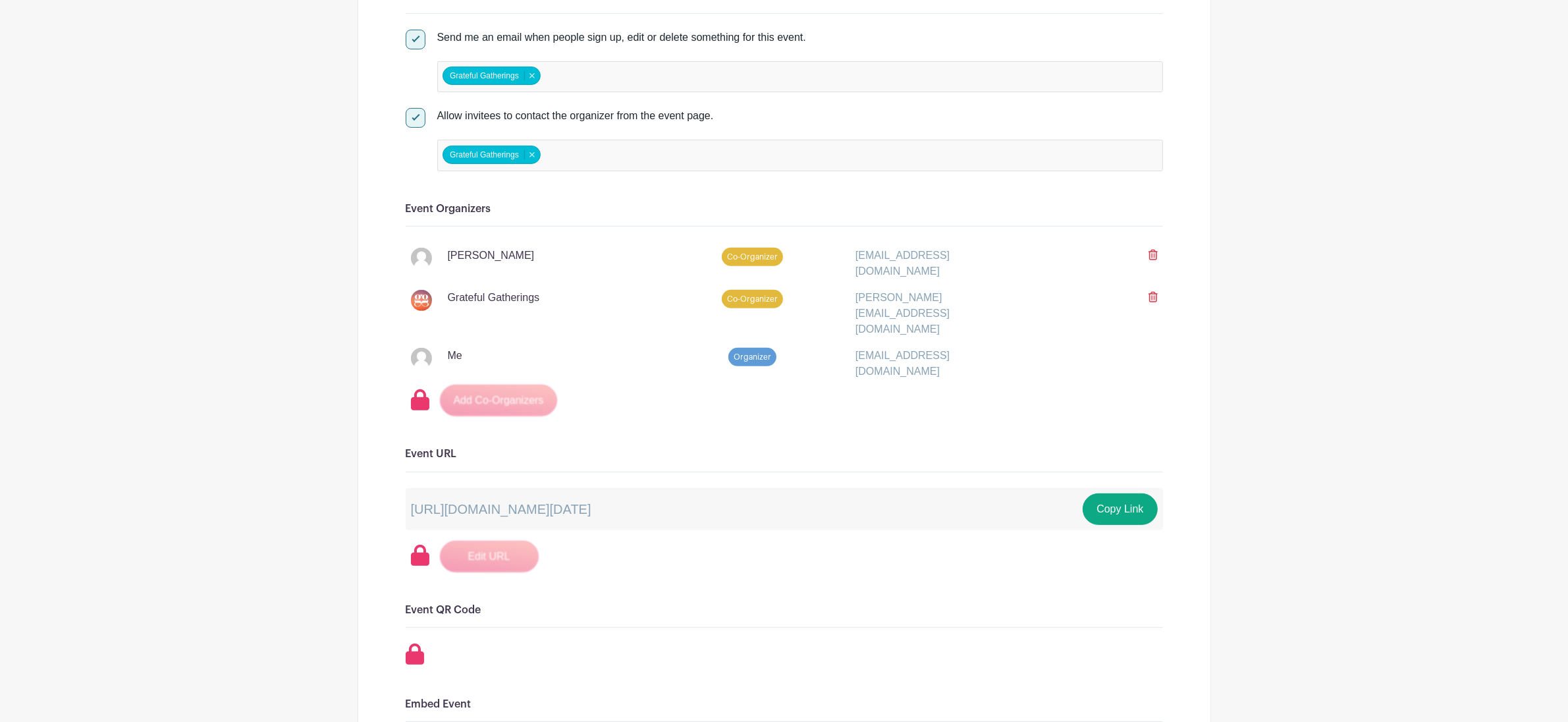
scroll to position [52, 0]
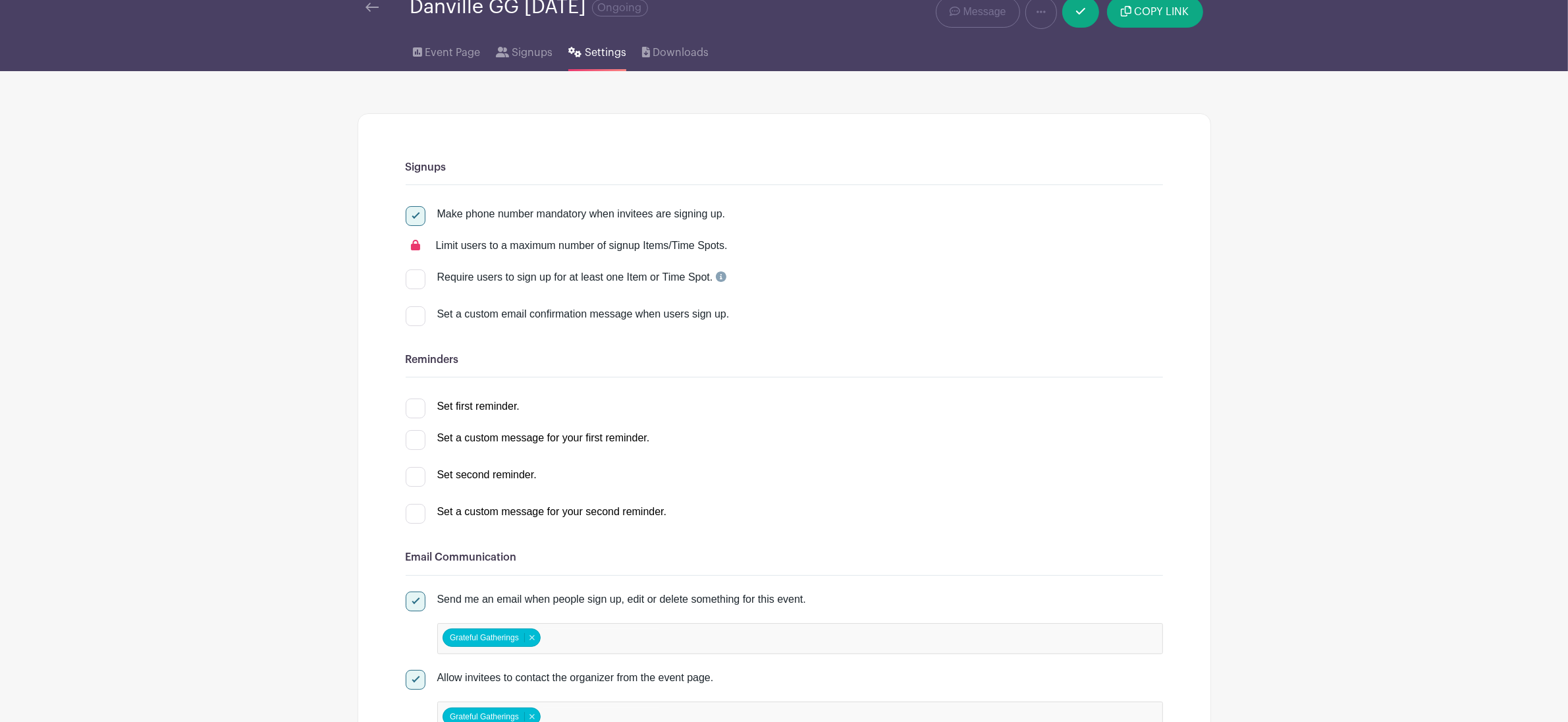
click at [420, 440] on div at bounding box center [416, 440] width 20 height 20
click at [414, 439] on input "Set a custom message for your first reminder." at bounding box center [409, 434] width 8 height 8
checkbox input "true"
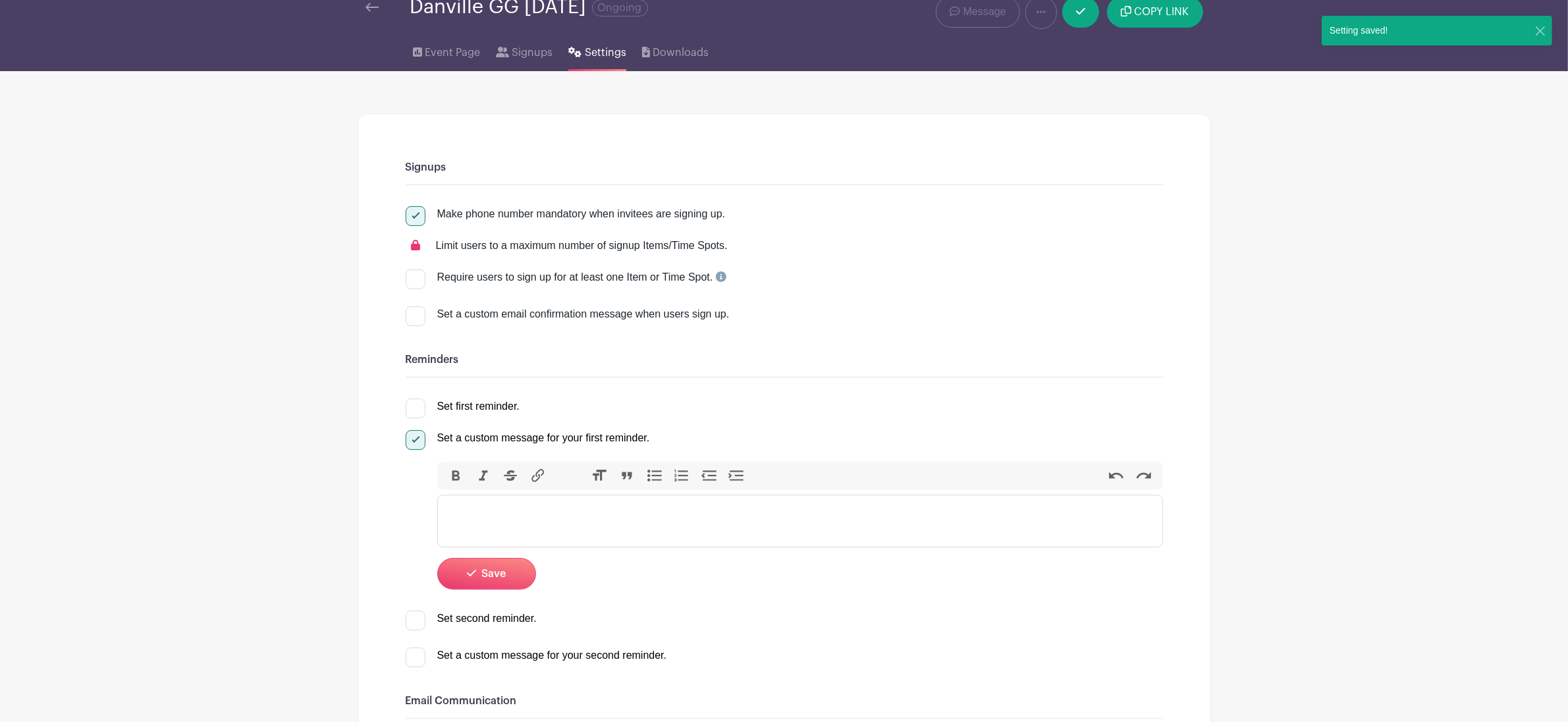
click at [418, 412] on div at bounding box center [416, 408] width 20 height 20
click at [414, 407] on input "Set first reminder." at bounding box center [409, 402] width 8 height 8
select select "1"
checkbox input "true"
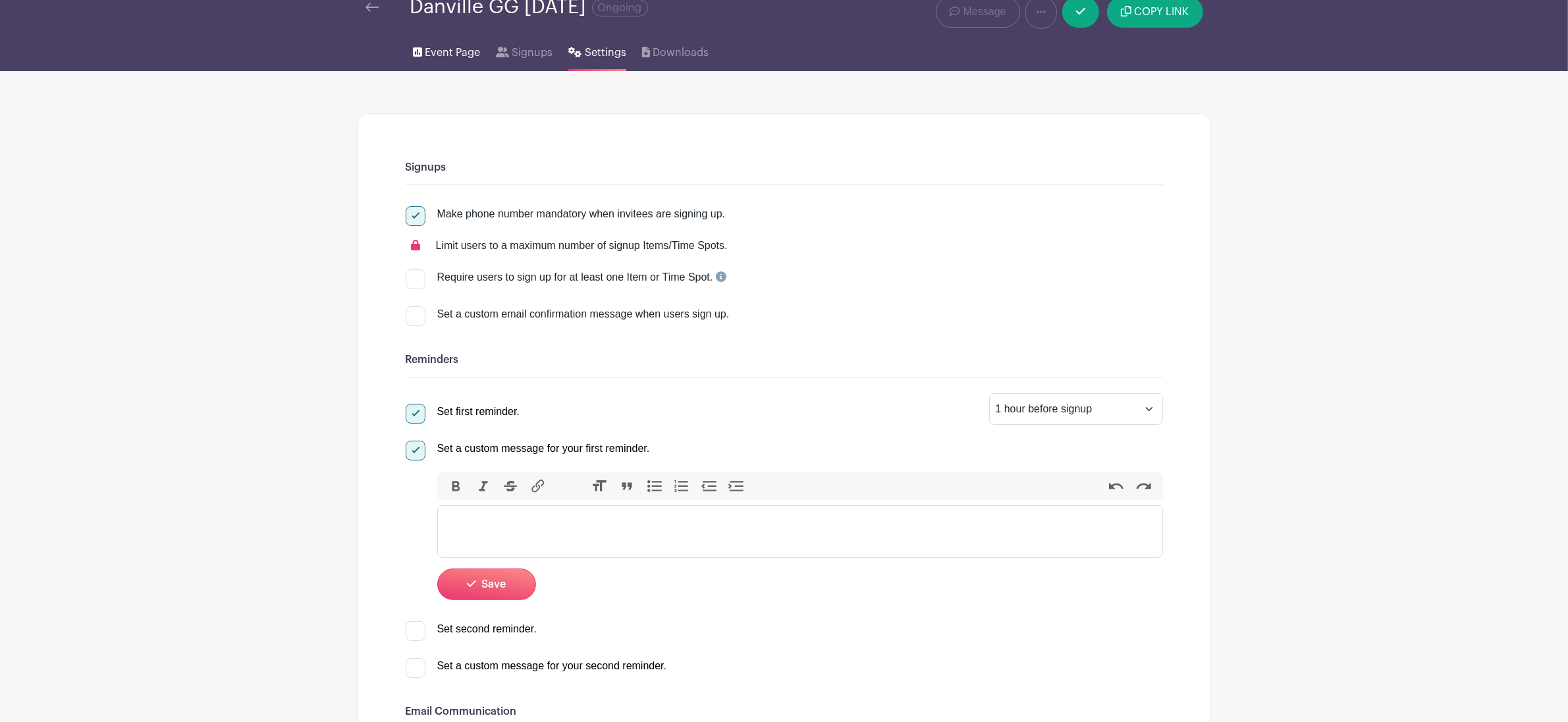
click at [460, 55] on span "Event Page" at bounding box center [453, 53] width 56 height 15
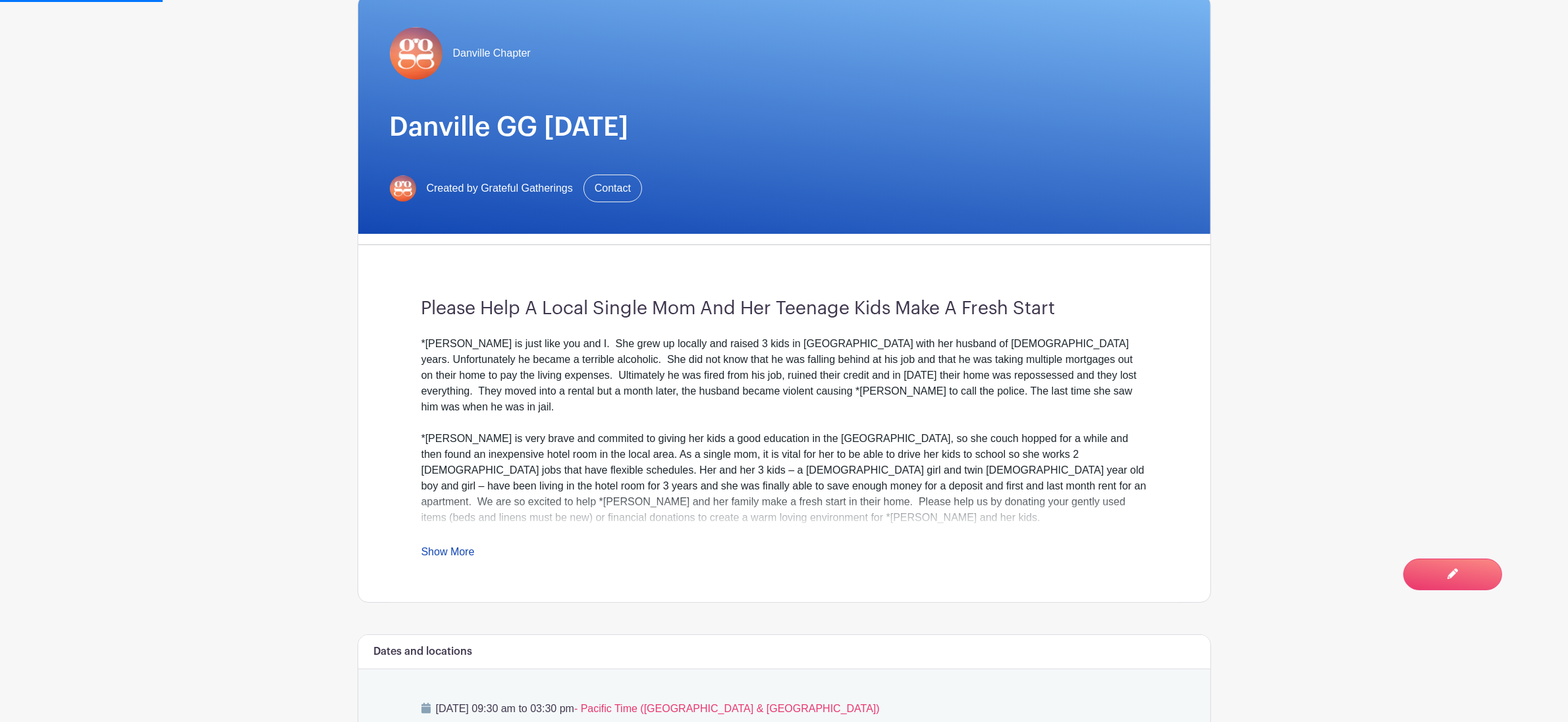
scroll to position [334, 0]
